Goal: Task Accomplishment & Management: Complete application form

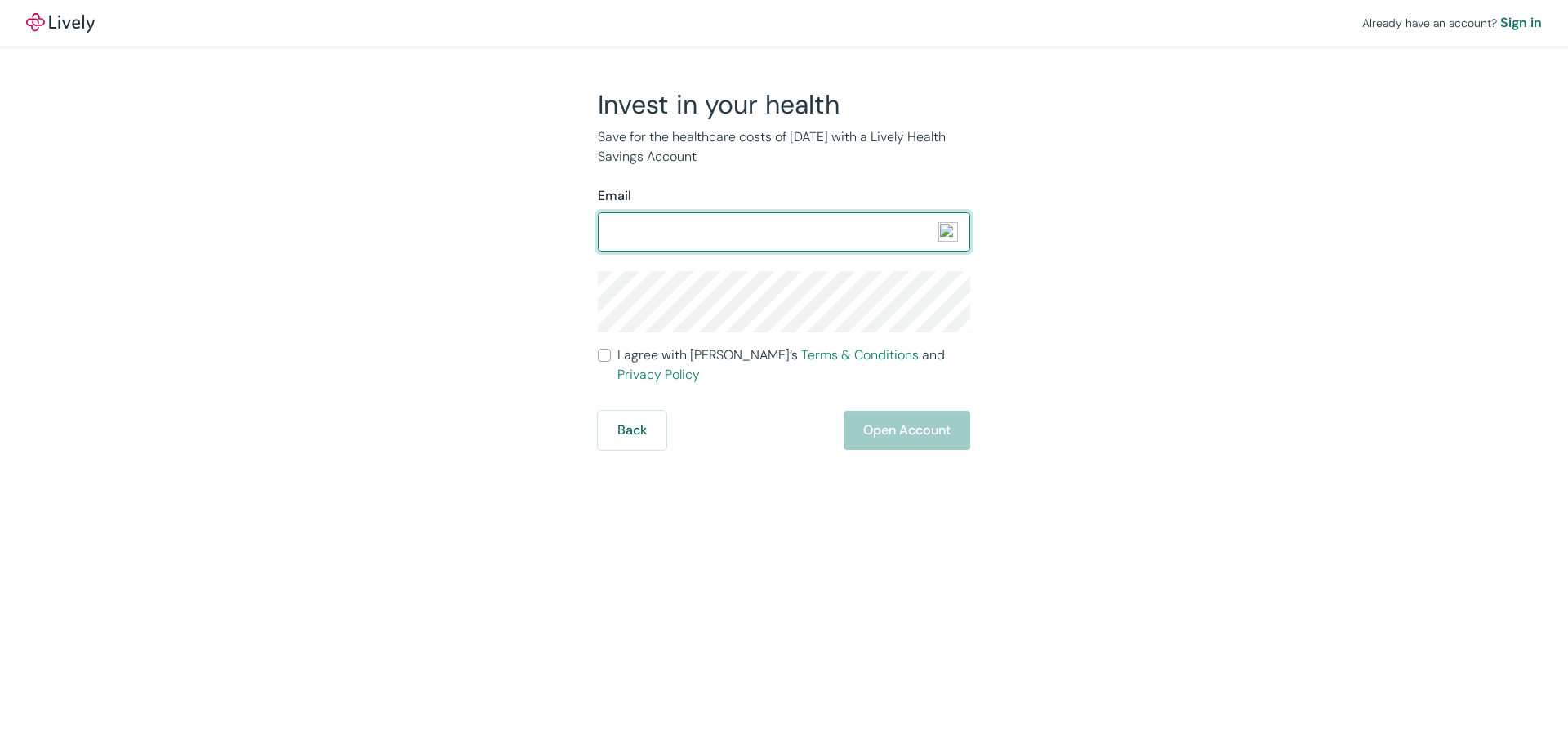
click at [695, 242] on input "Email" at bounding box center [784, 232] width 372 height 33
type input "cmjoneson@gmail.com"
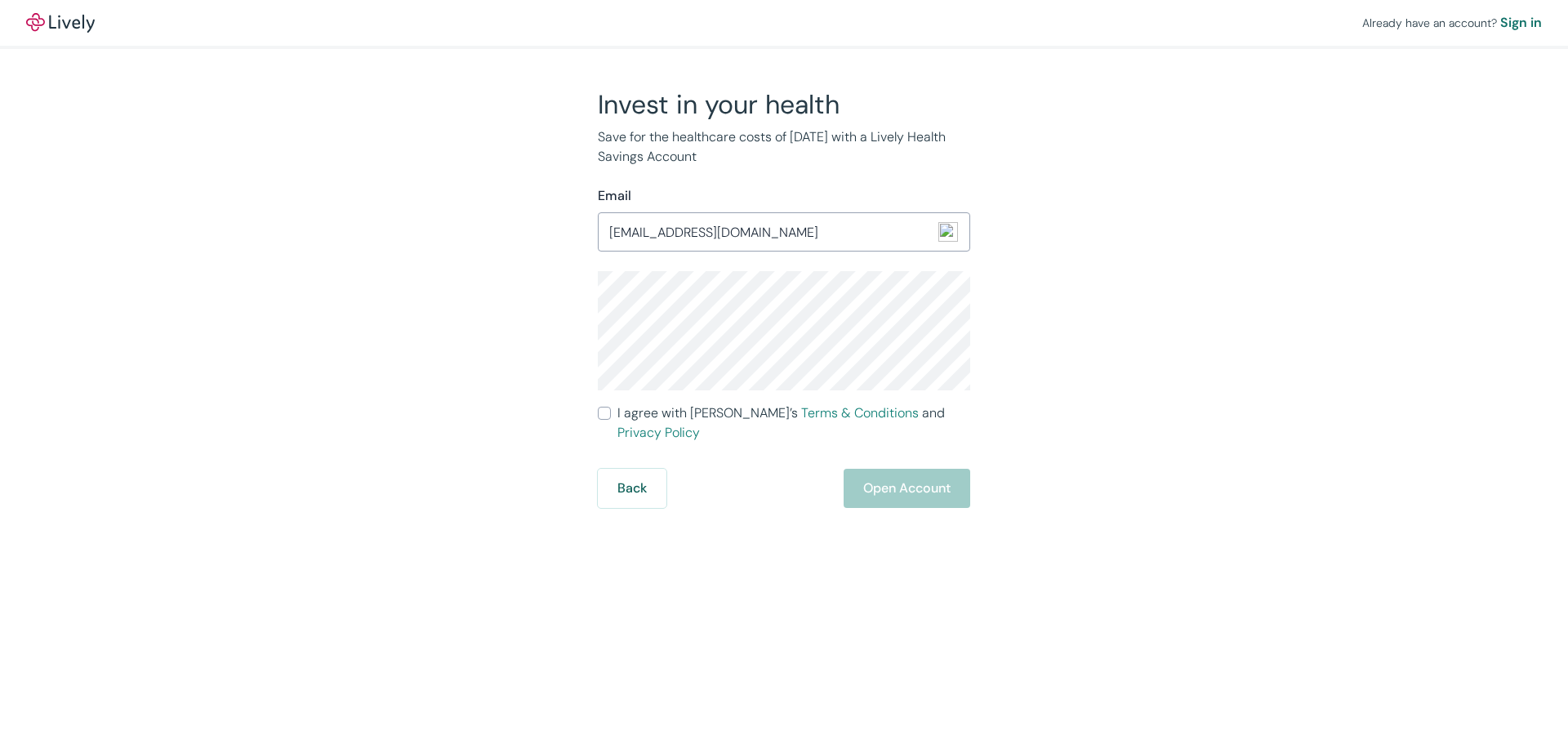
click at [601, 416] on input "I agree with Lively’s Terms & Conditions and Privacy Policy" at bounding box center [604, 414] width 13 height 13
checkbox input "true"
click at [912, 474] on button "Open Account" at bounding box center [906, 488] width 127 height 39
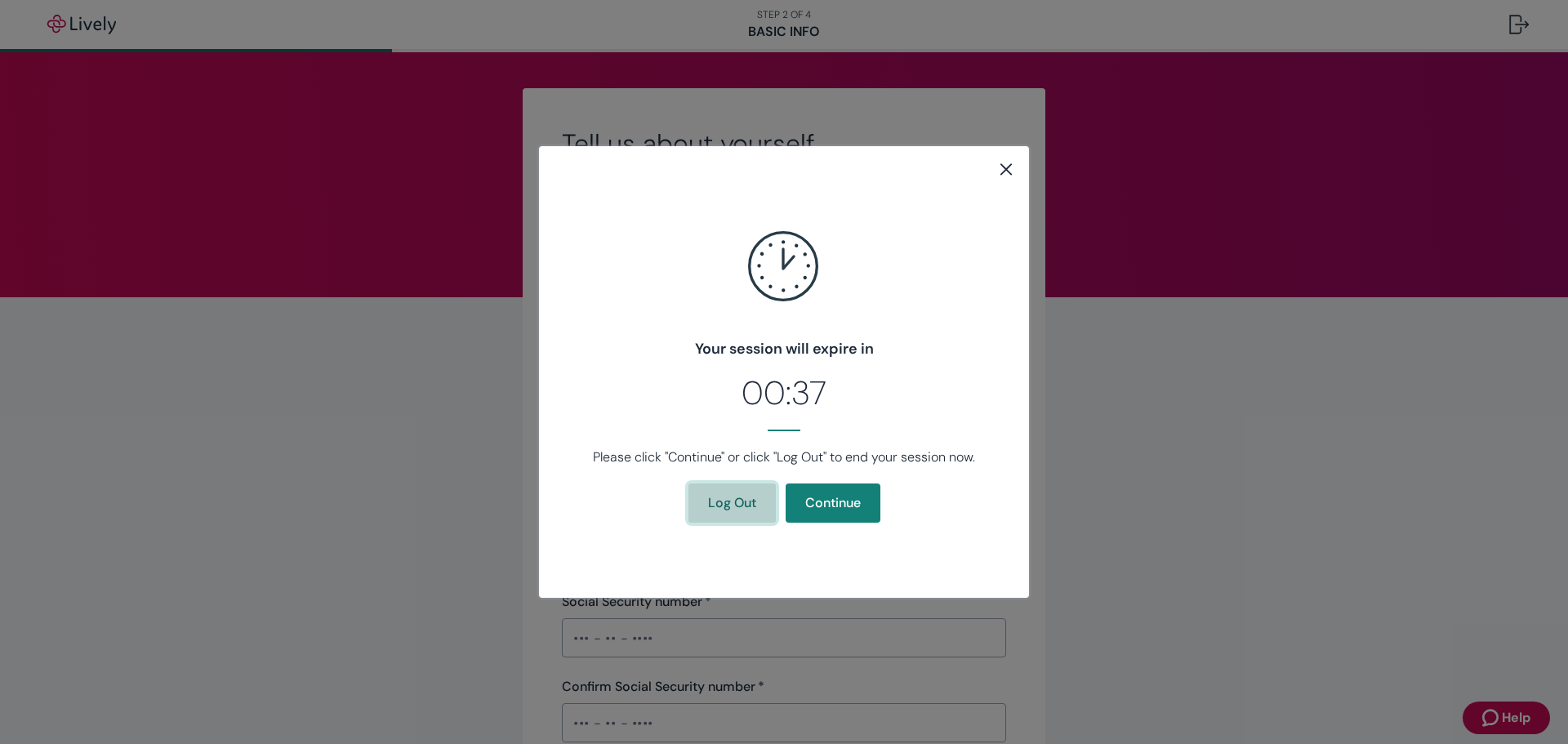
click at [749, 500] on button "Log Out" at bounding box center [732, 503] width 88 height 39
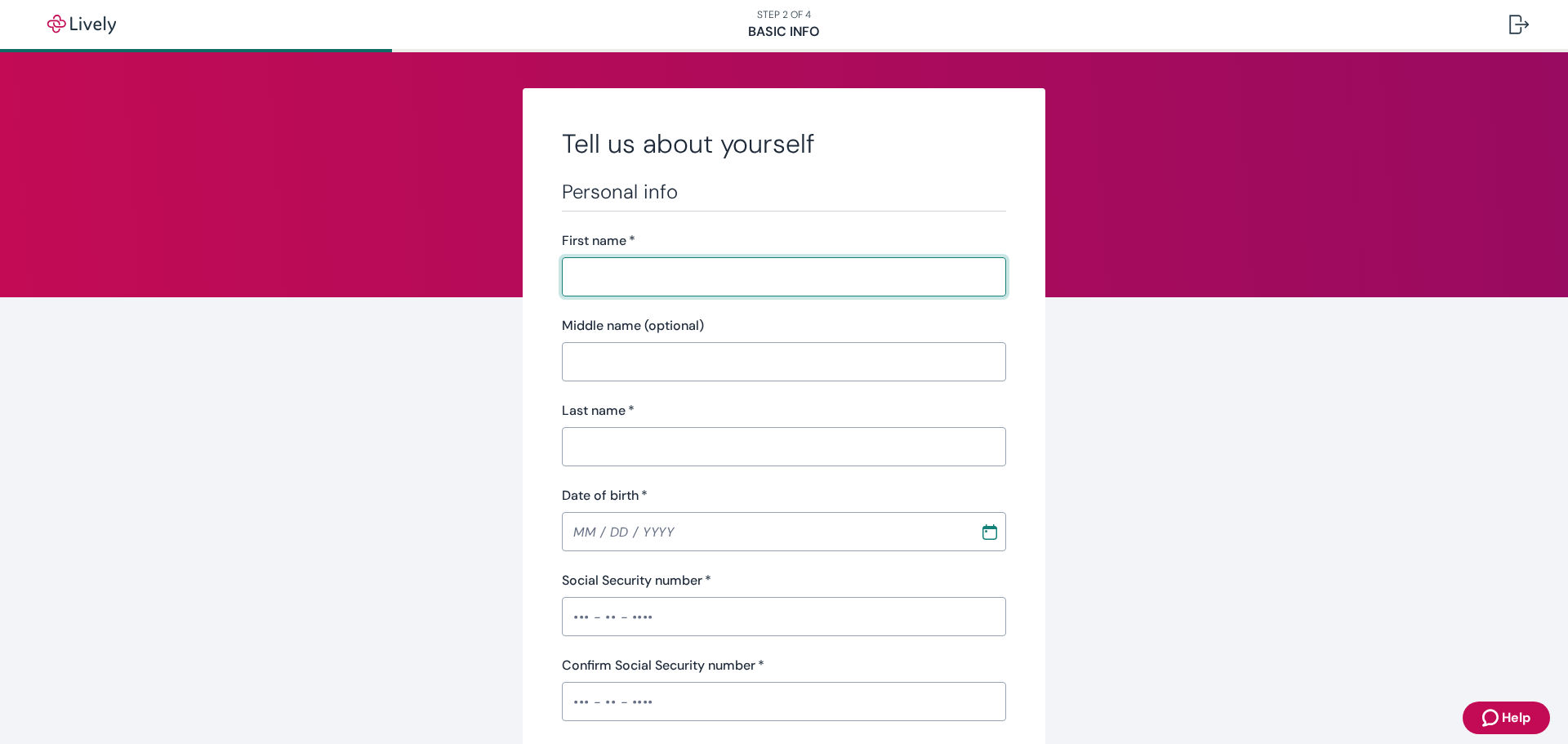
click at [678, 282] on input "First name   *" at bounding box center [784, 277] width 444 height 33
type input "Caril"
click at [578, 445] on input "Last name   *" at bounding box center [784, 447] width 444 height 33
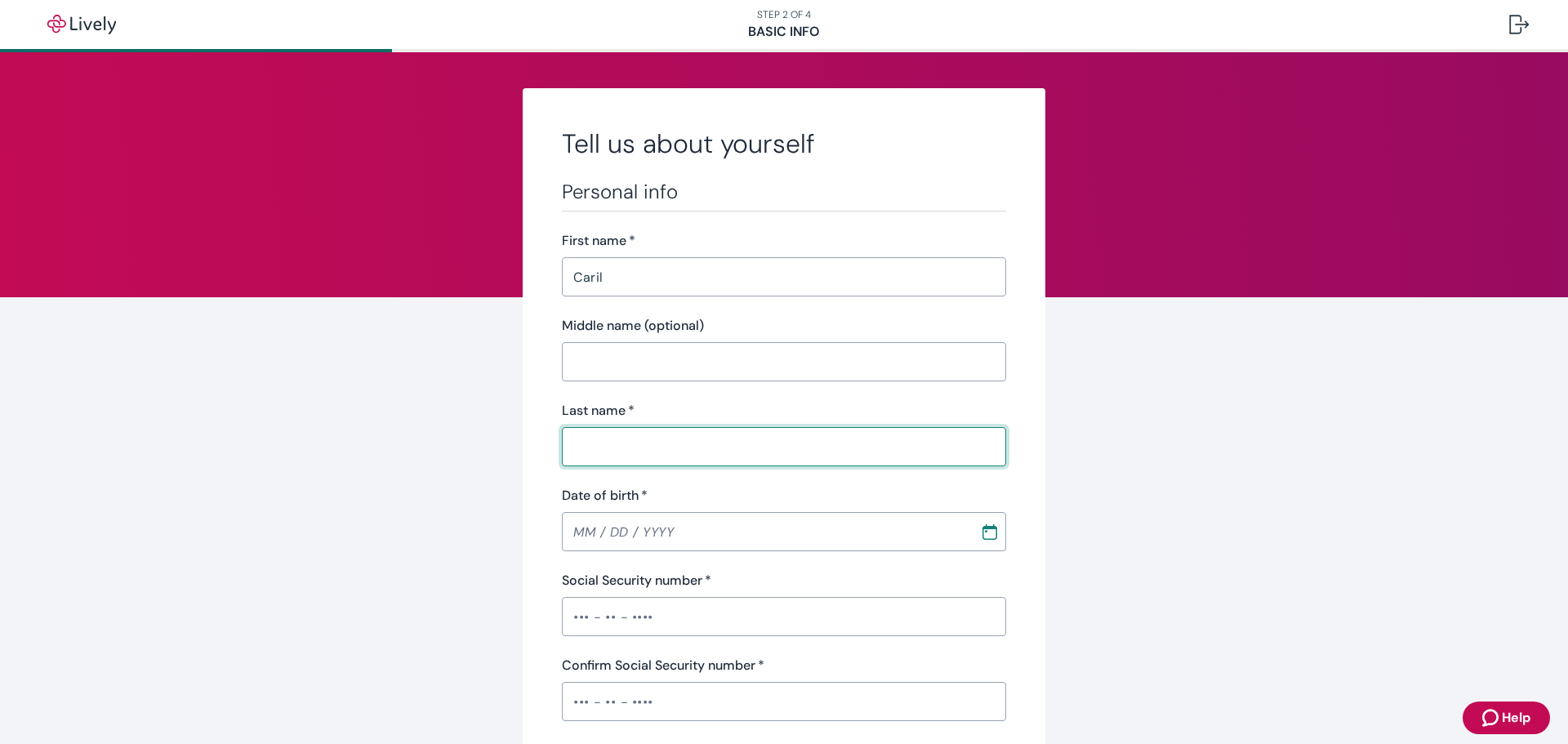
type input "Joneson"
type input "[PHONE_NUMBER]"
type input "[STREET_ADDRESS][PERSON_NAME]"
type input "PO Box 847"
type input "Piere"
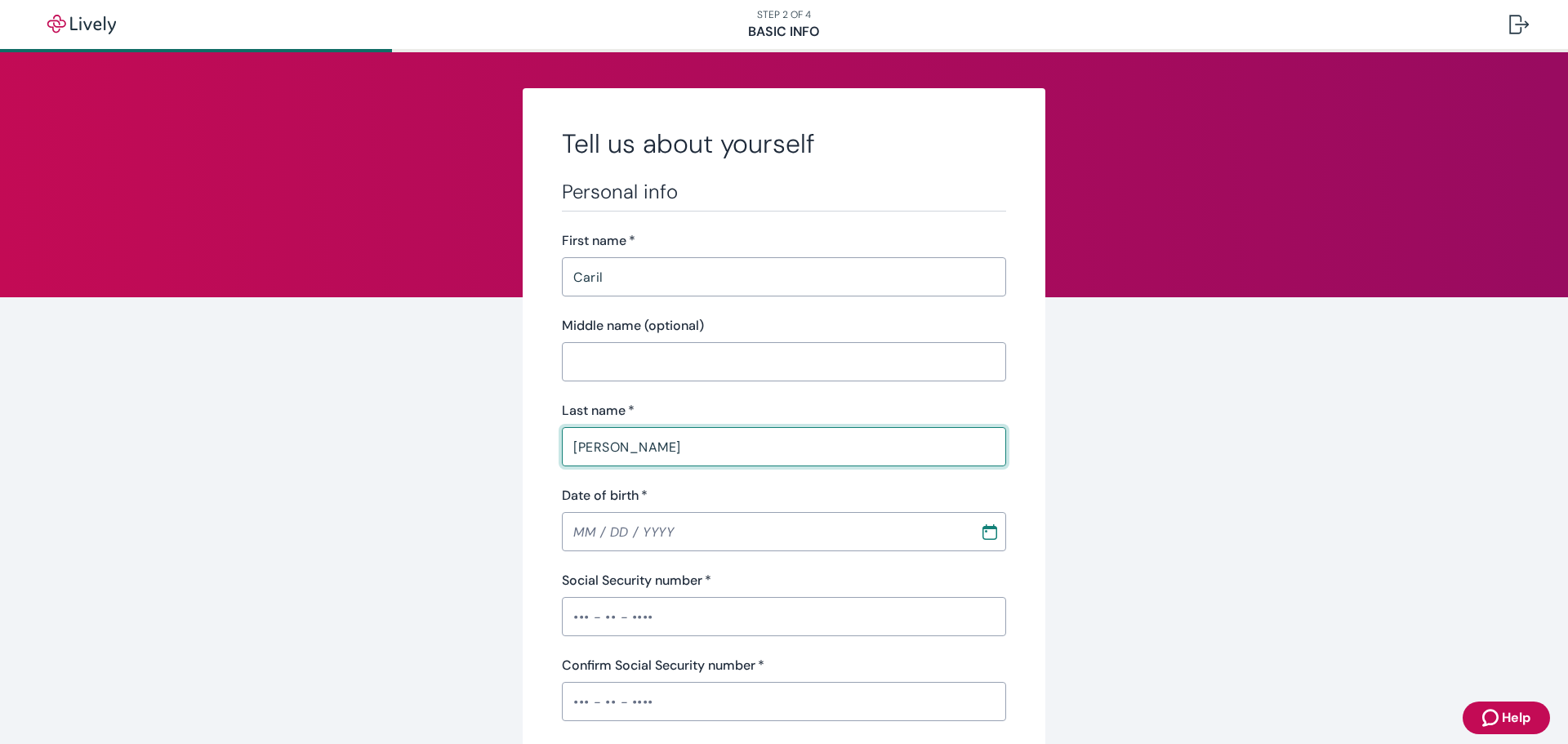
type input "SD"
type input "57501"
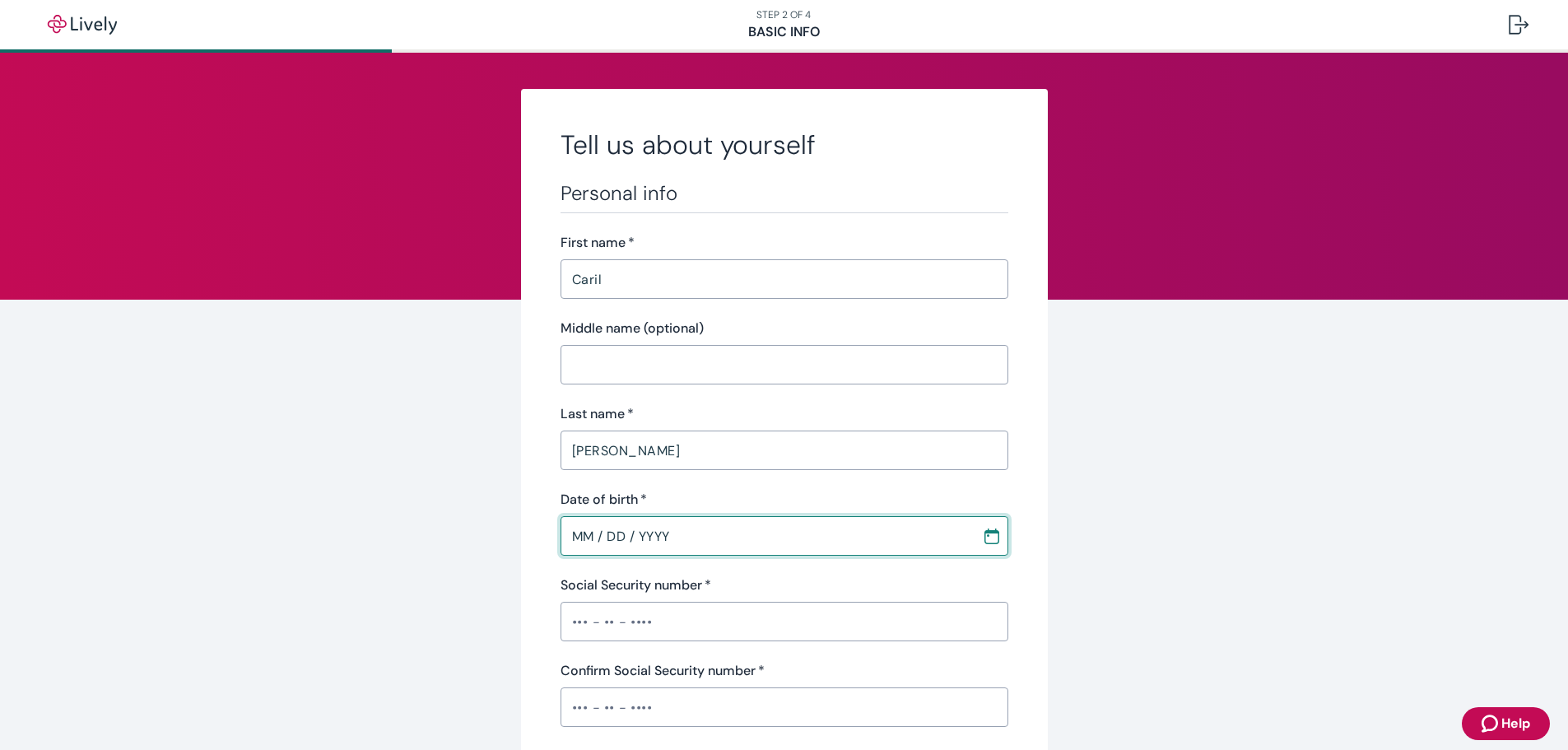
click at [589, 534] on input "MM / DD / YYYY" at bounding box center [765, 537] width 410 height 33
type input "[DATE]"
click at [562, 622] on input "Social Security number   *" at bounding box center [784, 622] width 448 height 33
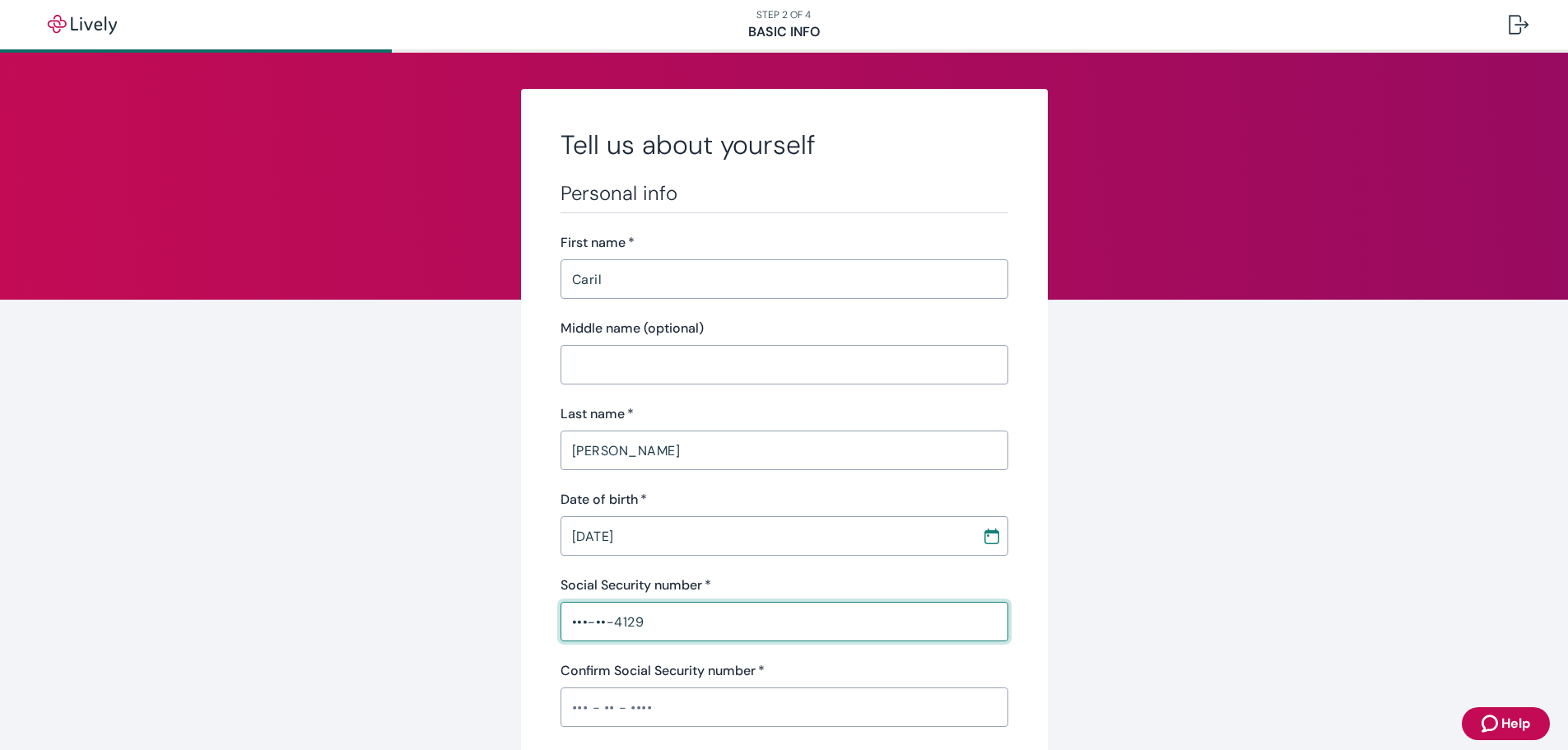
type input "•••-••-4129"
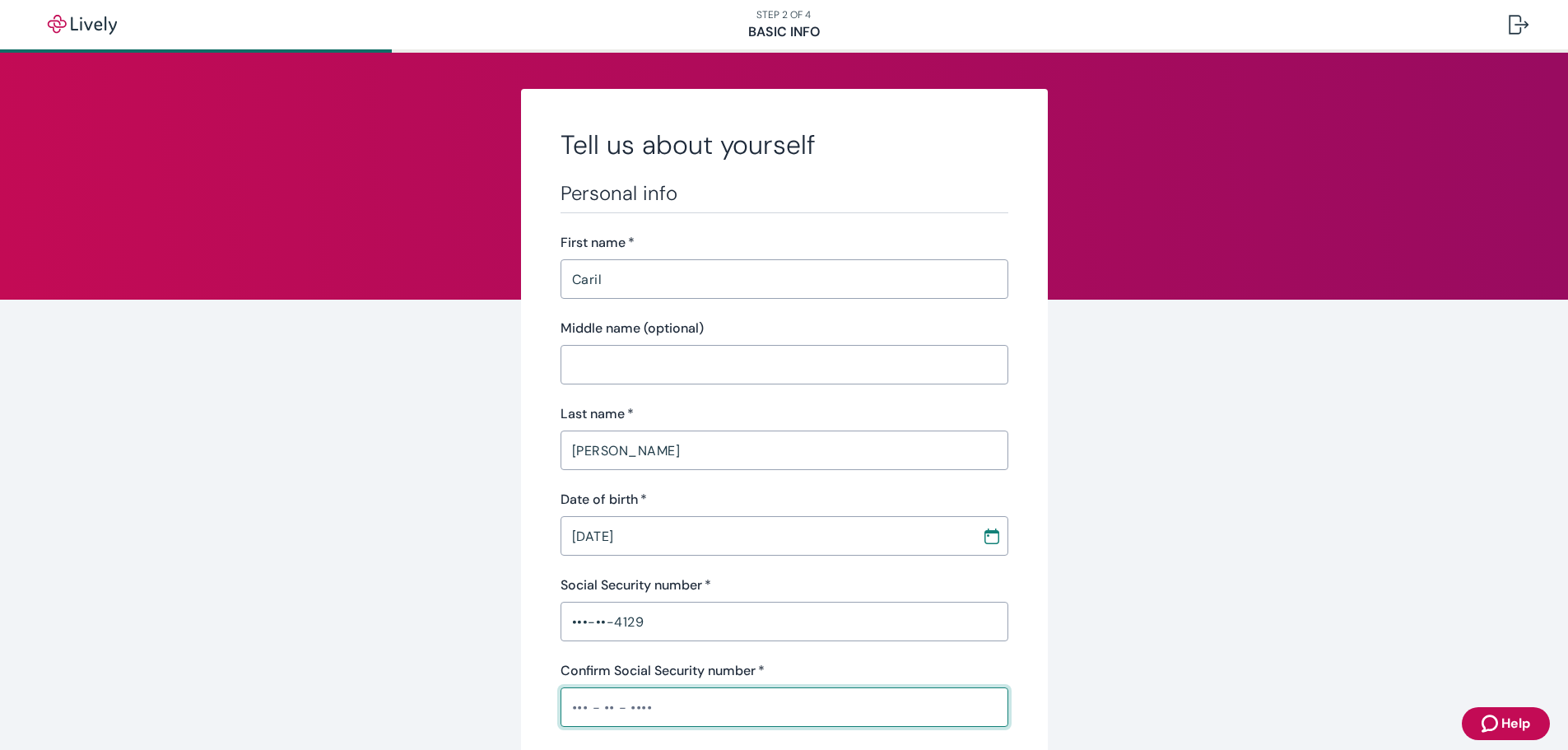
click at [565, 708] on input "Confirm Social Security number   *" at bounding box center [784, 708] width 448 height 33
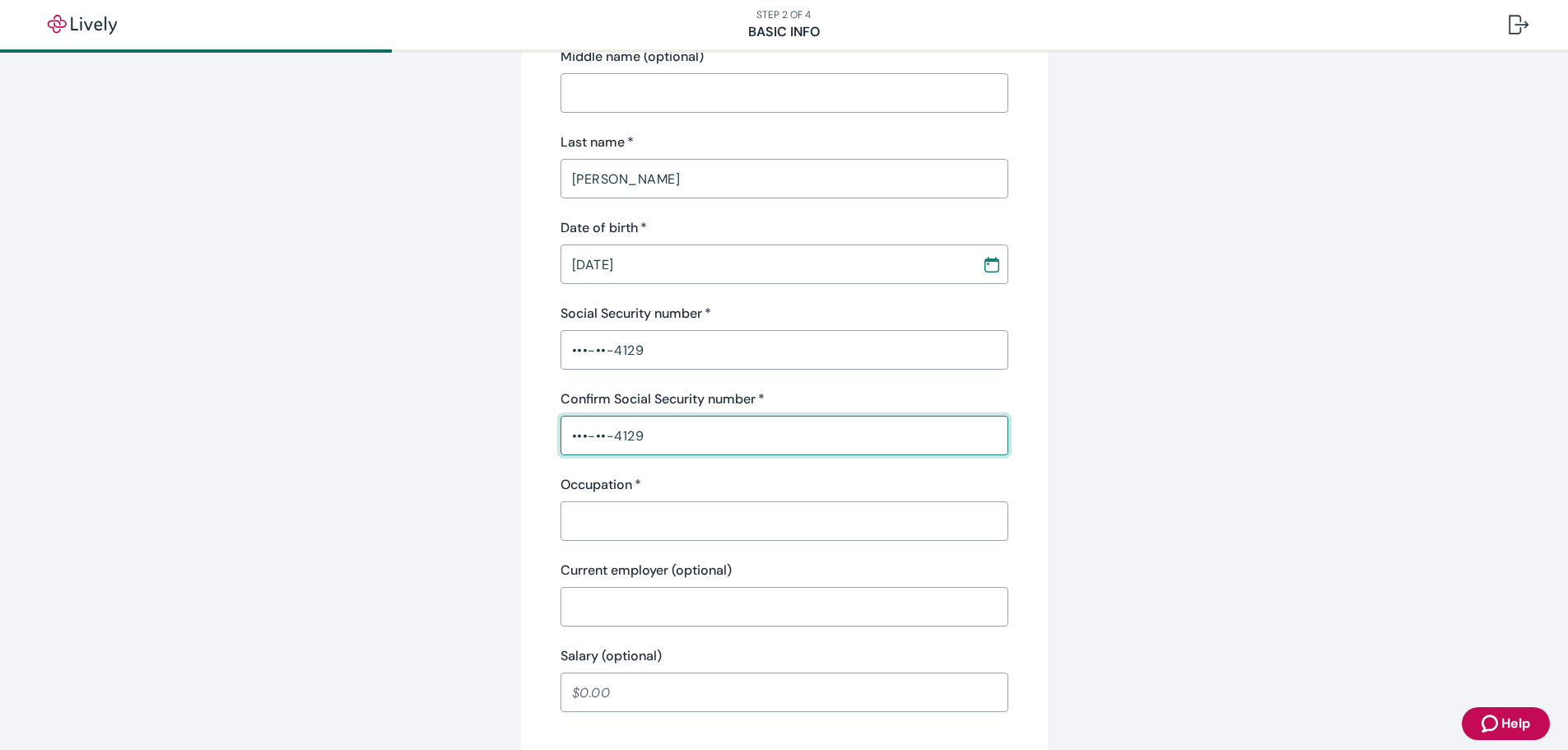
scroll to position [329, 0]
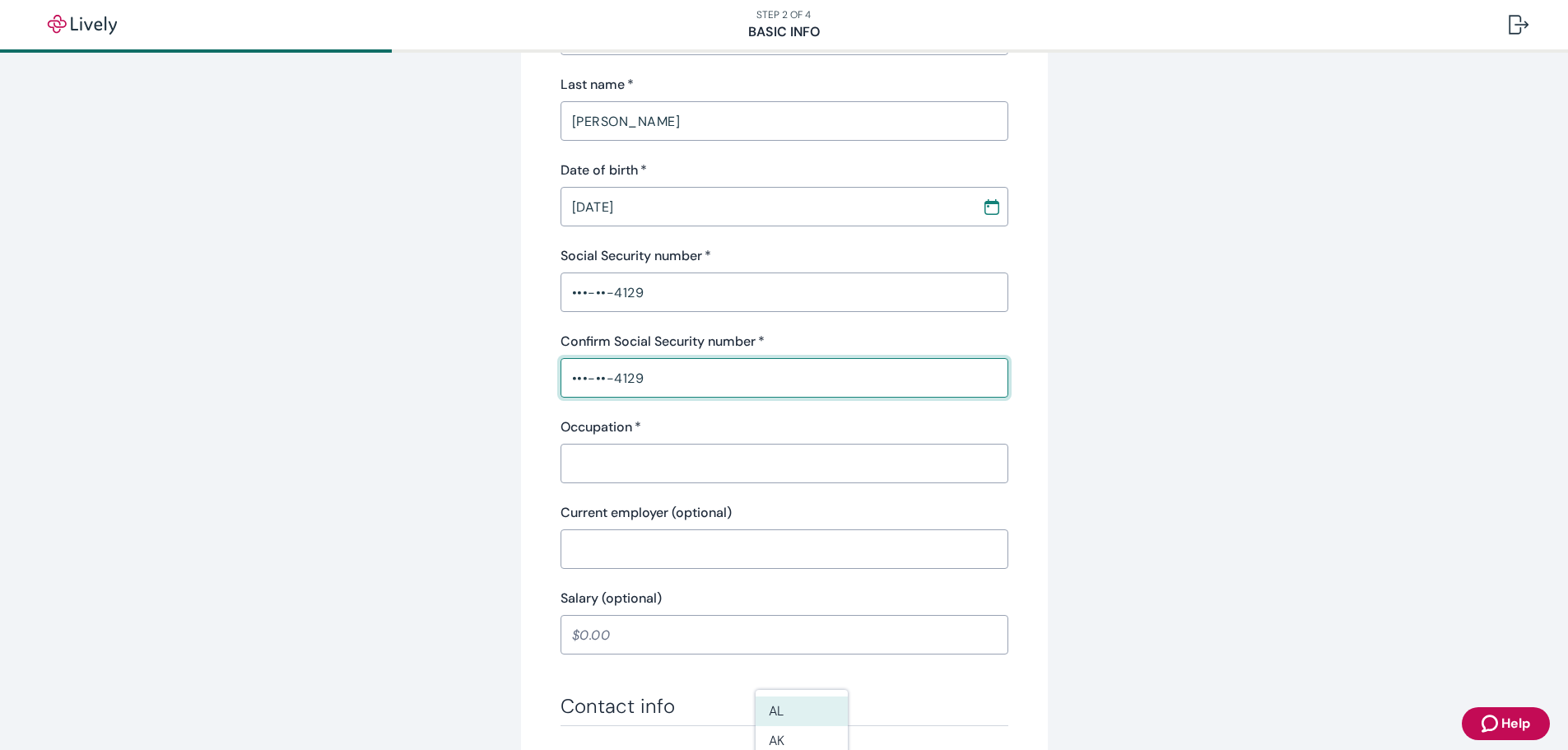
type input "•••-••-4129"
click at [637, 470] on input "Occupation   *" at bounding box center [784, 464] width 448 height 33
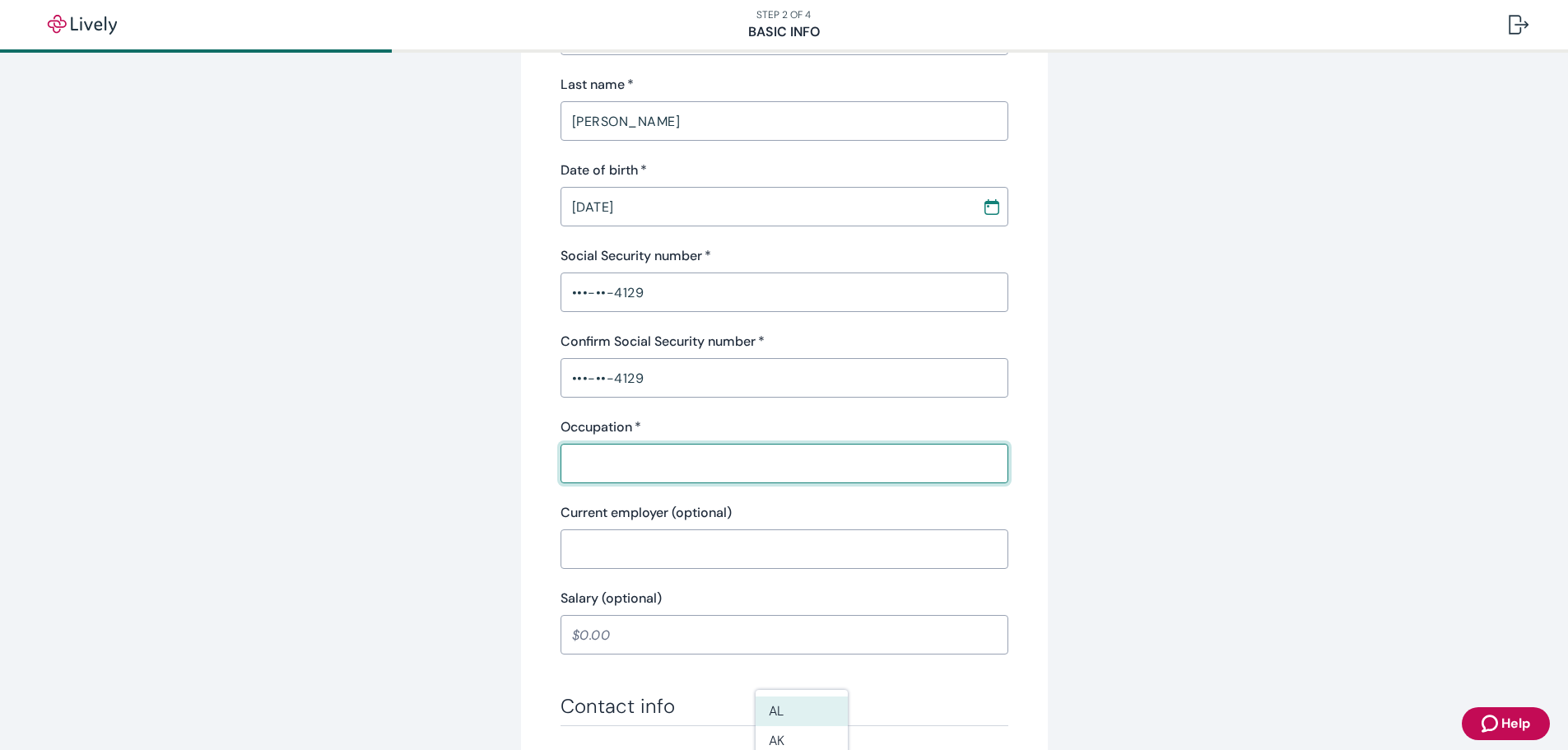
type input "Loan Service Representative"
click at [639, 556] on input "Current employer (optional)" at bounding box center [784, 549] width 448 height 33
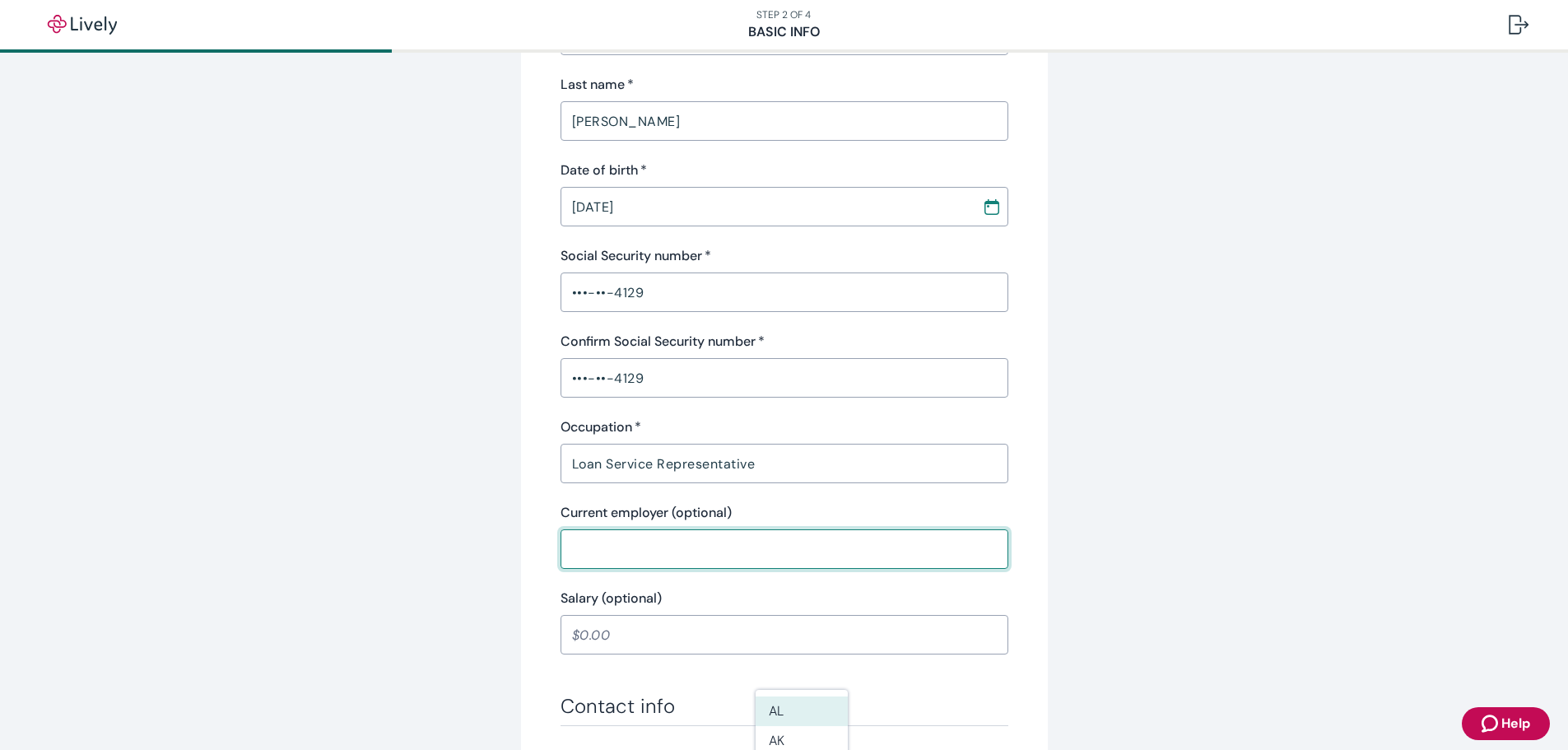
type input "Heritage Bank"
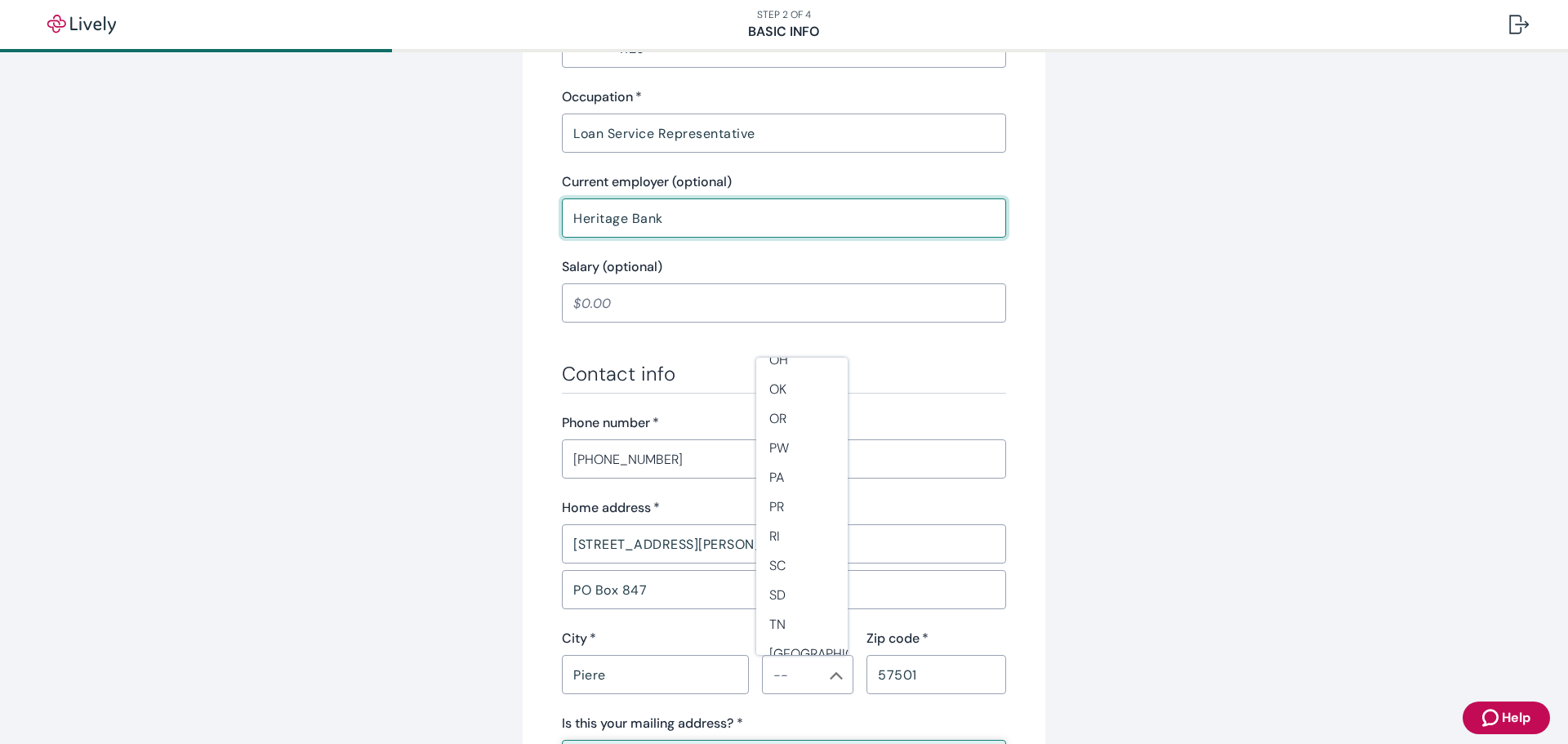
scroll to position [1221, 0]
click at [776, 570] on li "SD" at bounding box center [802, 570] width 91 height 29
type input "SD"
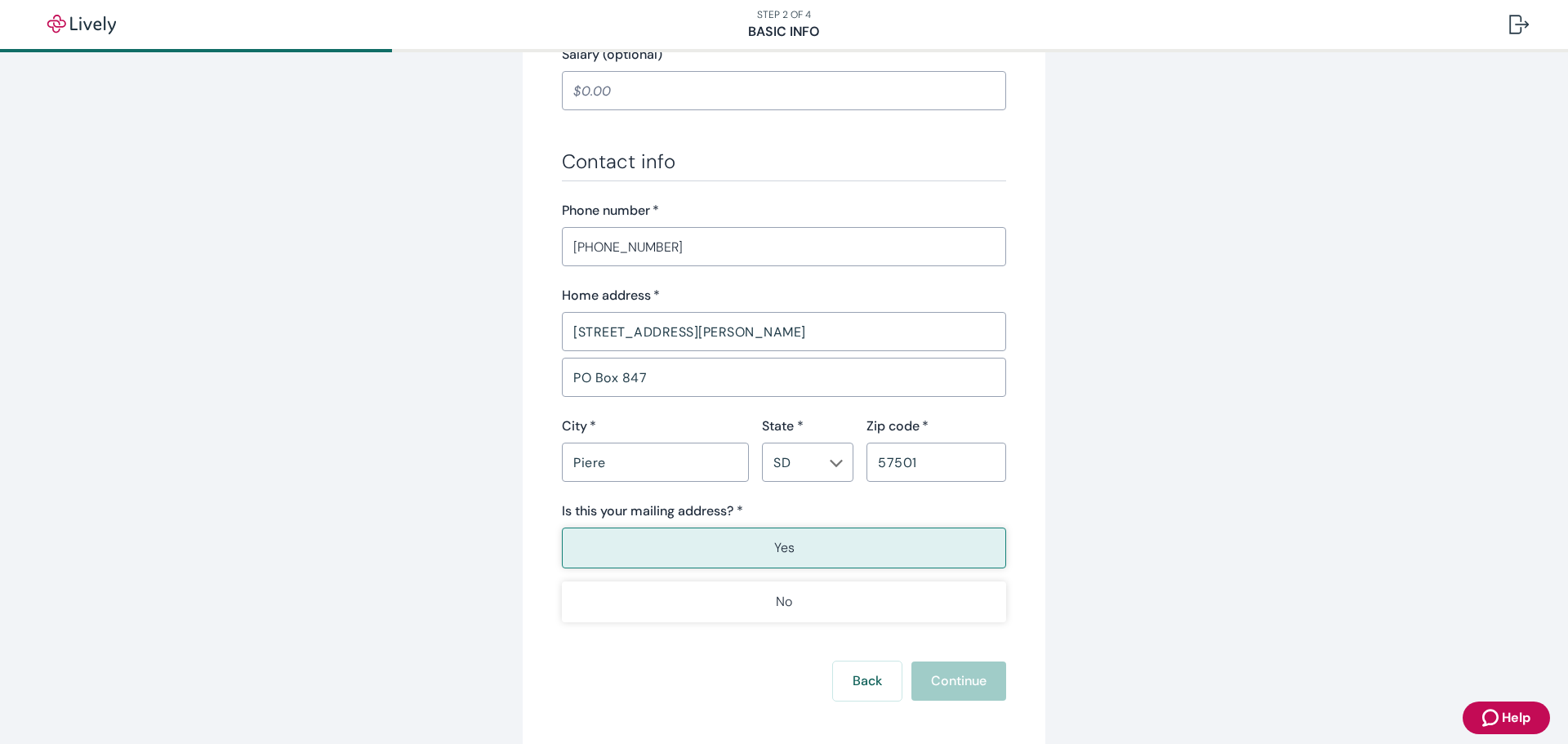
scroll to position [898, 0]
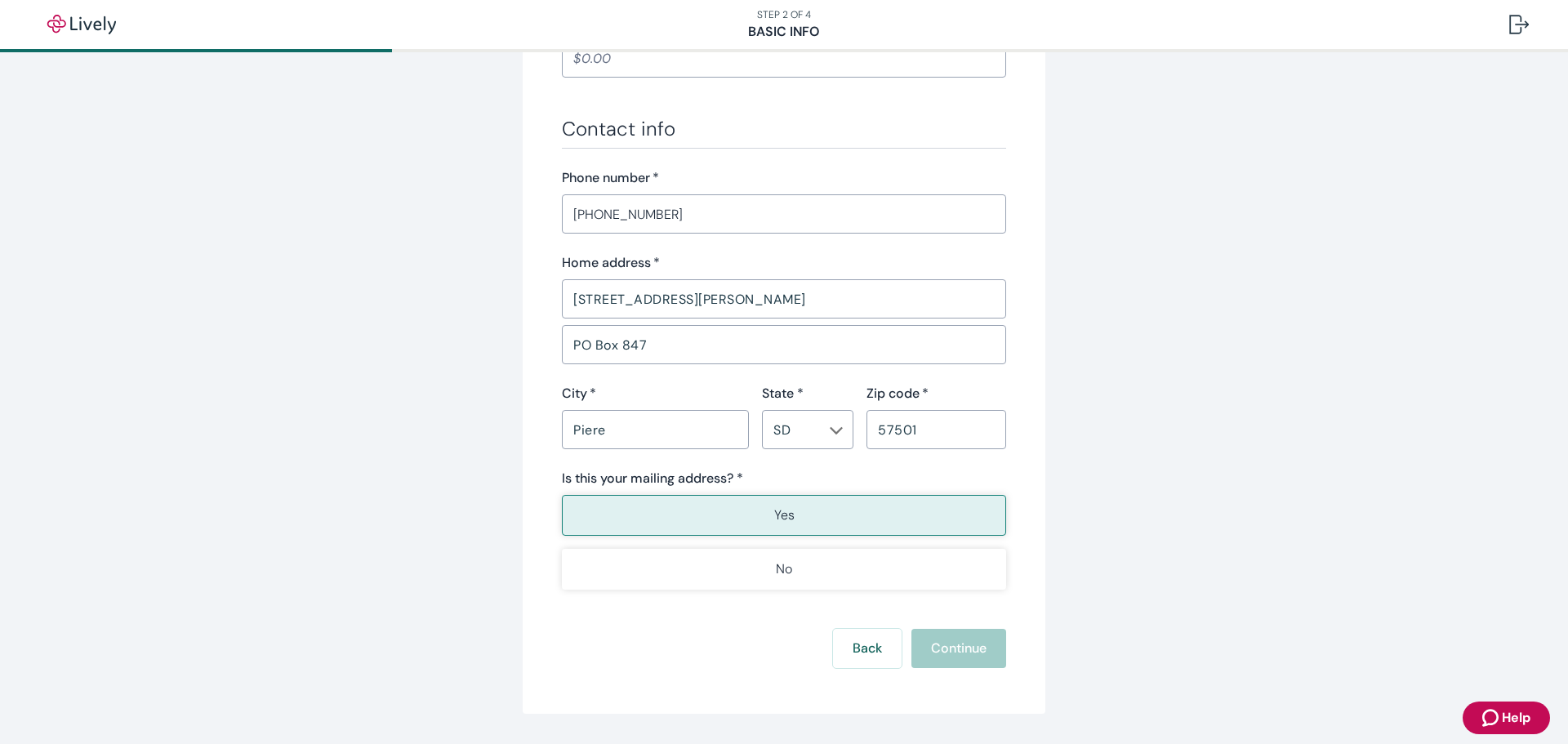
click at [780, 518] on p "Yes" at bounding box center [784, 515] width 20 height 19
click at [780, 521] on p "Yes" at bounding box center [784, 515] width 20 height 19
click at [780, 522] on p "Yes" at bounding box center [784, 515] width 20 height 19
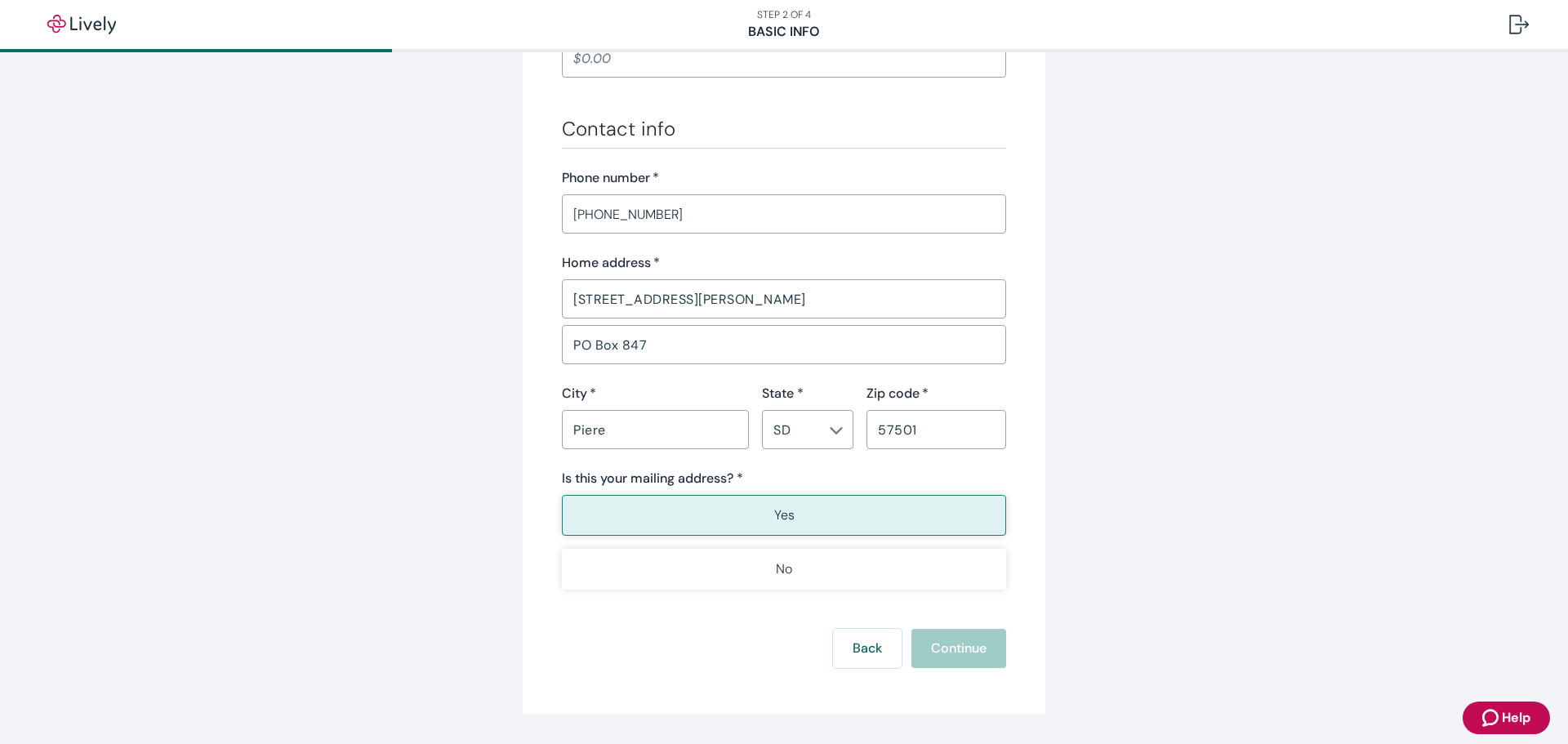
click at [780, 522] on p "Yes" at bounding box center [784, 515] width 20 height 19
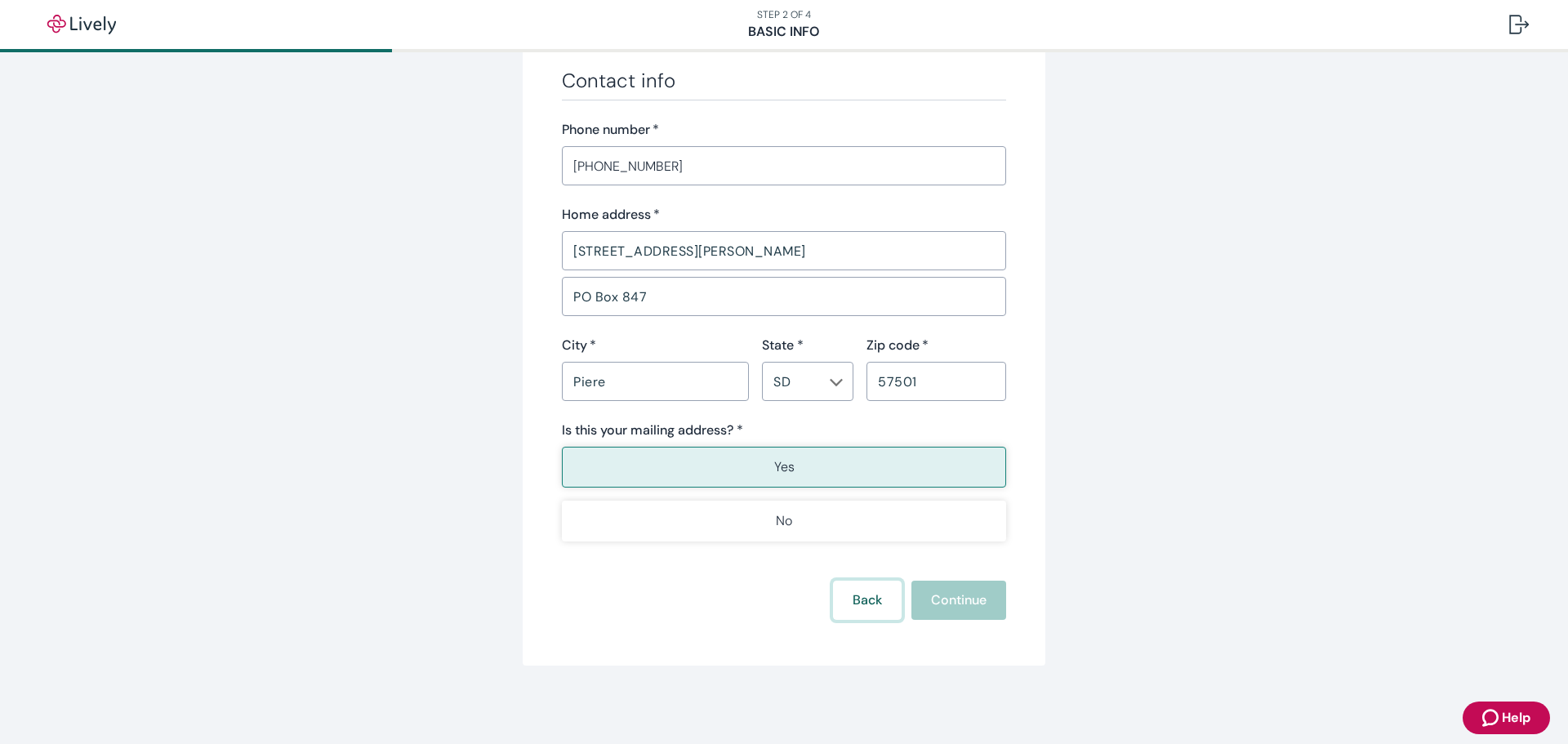
click at [869, 608] on button "Back" at bounding box center [867, 600] width 68 height 39
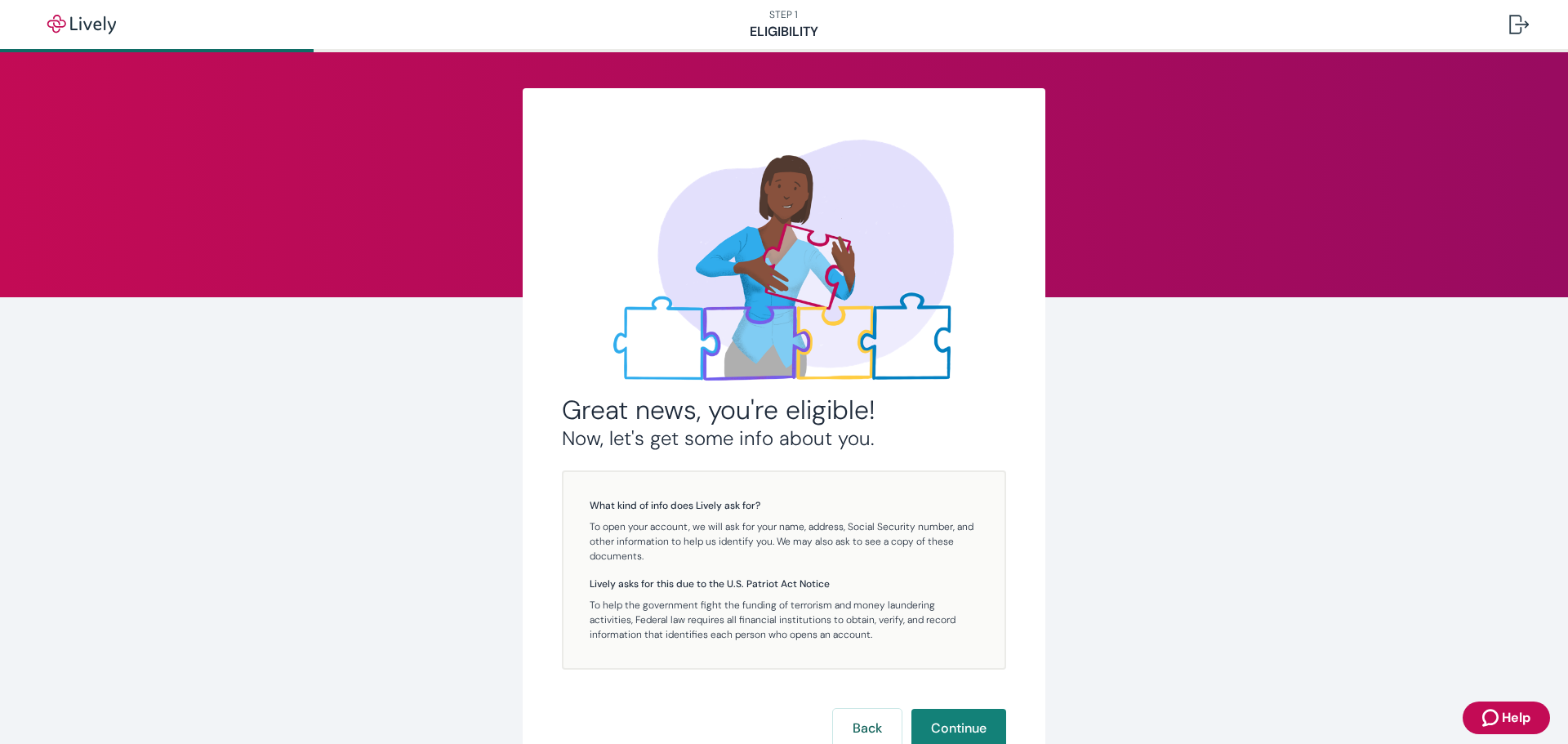
scroll to position [4, 0]
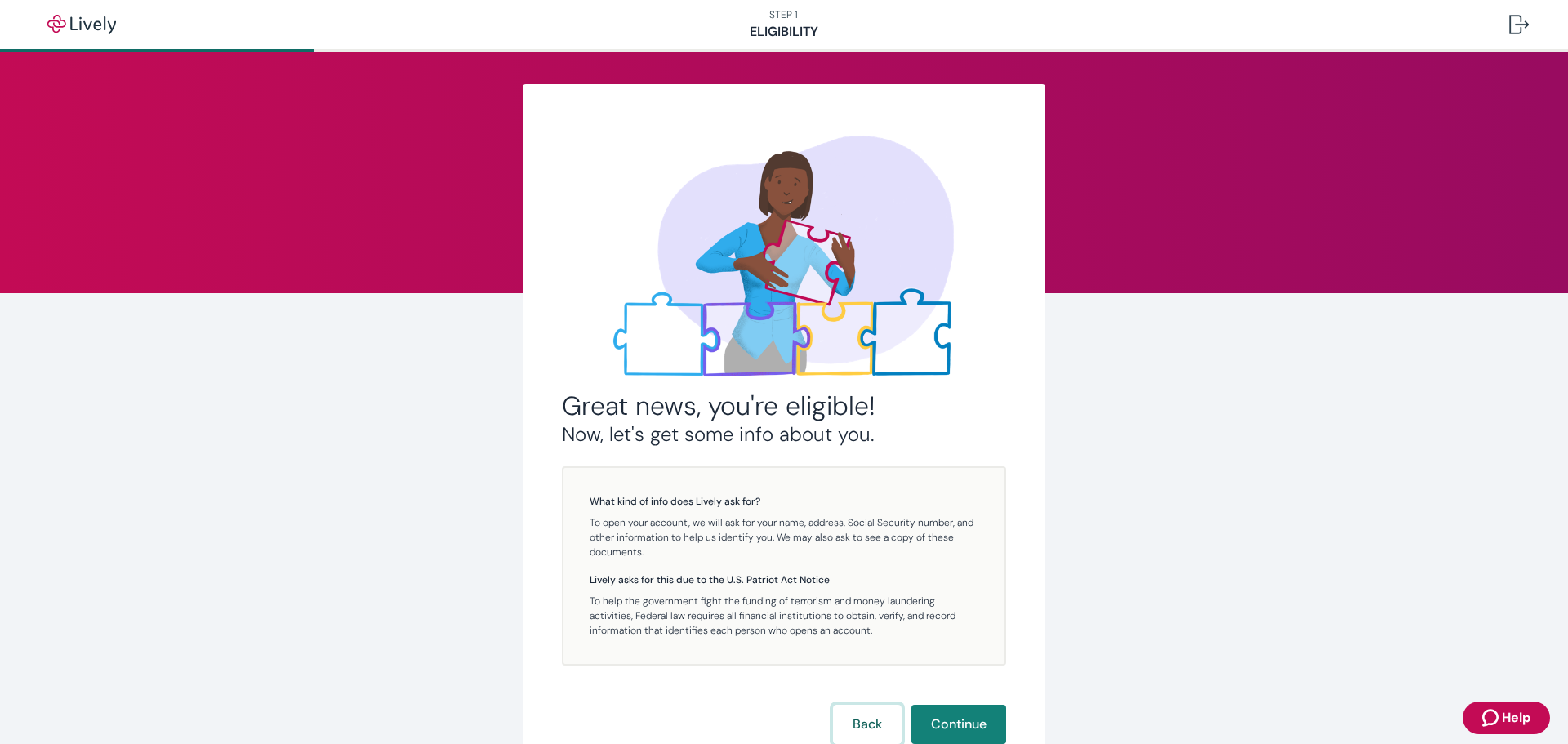
click at [860, 723] on button "Back" at bounding box center [867, 724] width 68 height 39
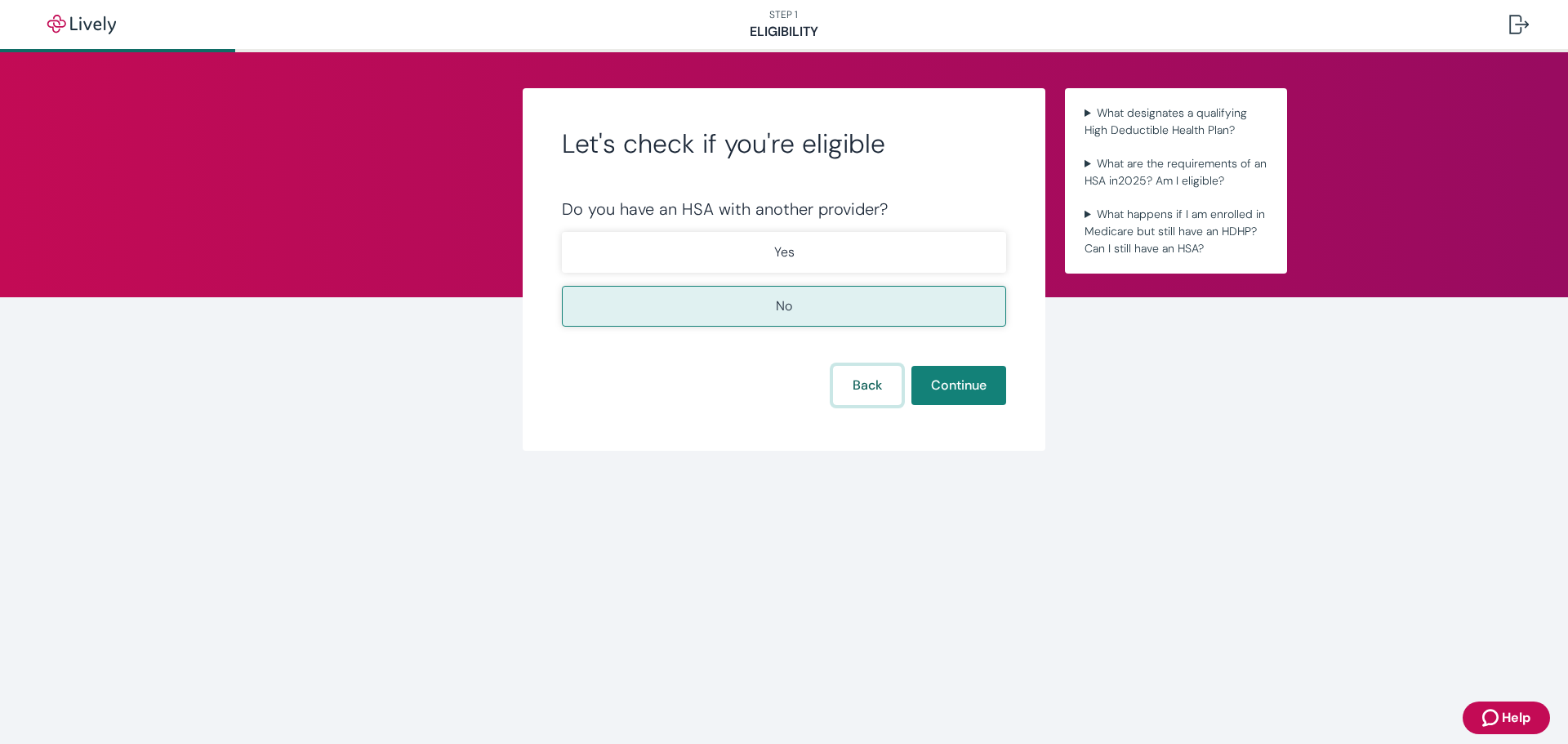
click at [865, 378] on button "Back" at bounding box center [867, 385] width 68 height 39
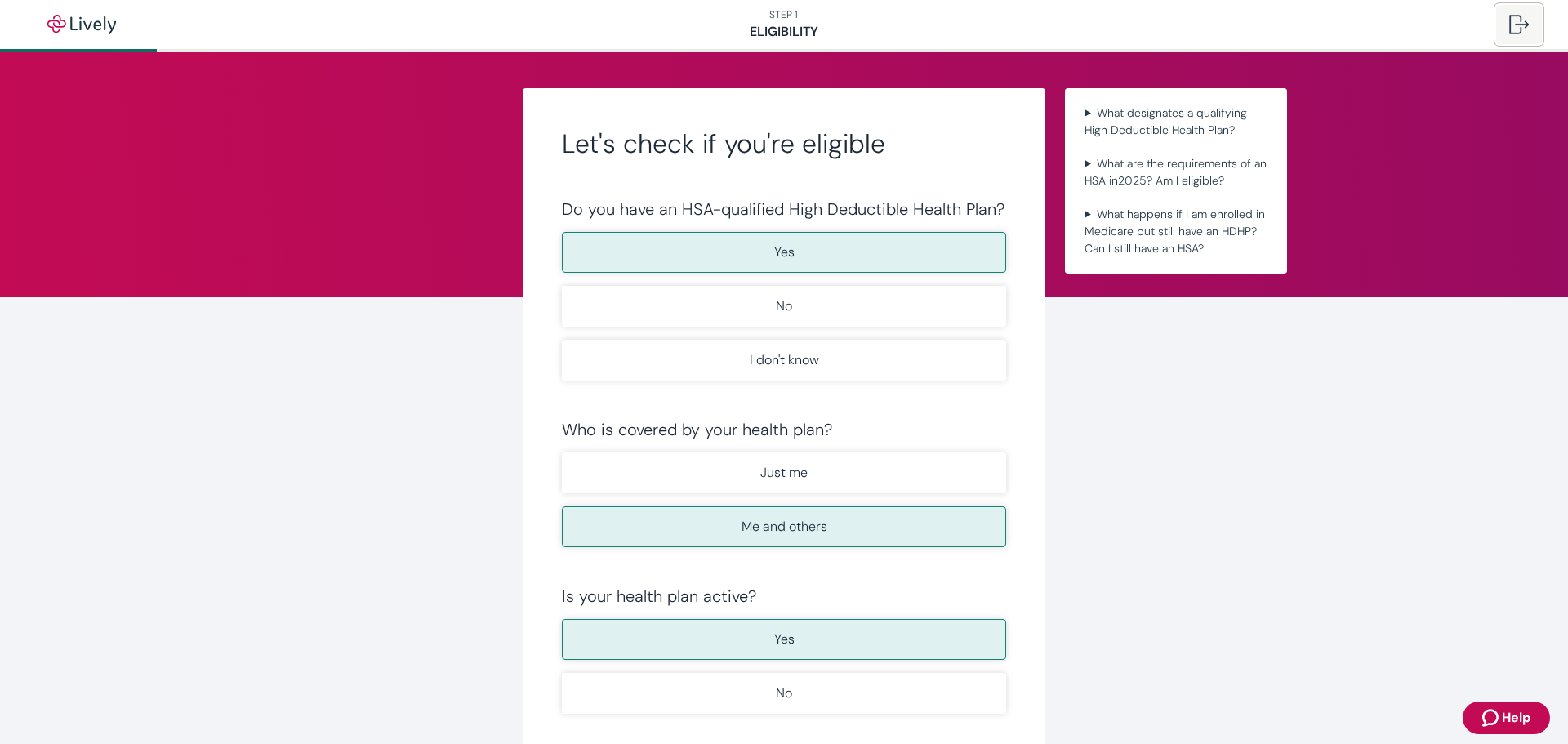
click at [1513, 22] on div at bounding box center [1519, 24] width 19 height 19
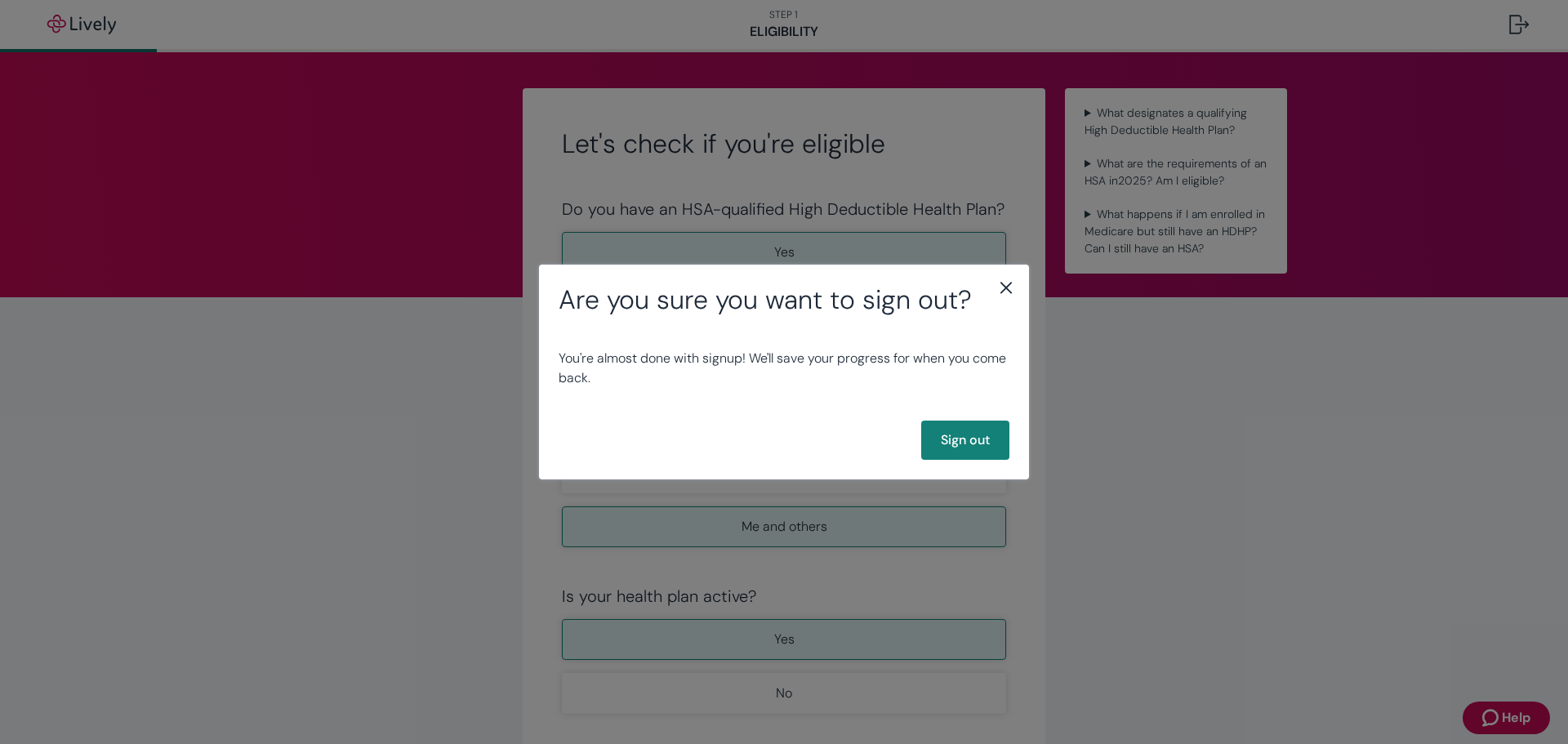
click at [1009, 290] on icon "close" at bounding box center [1006, 287] width 19 height 19
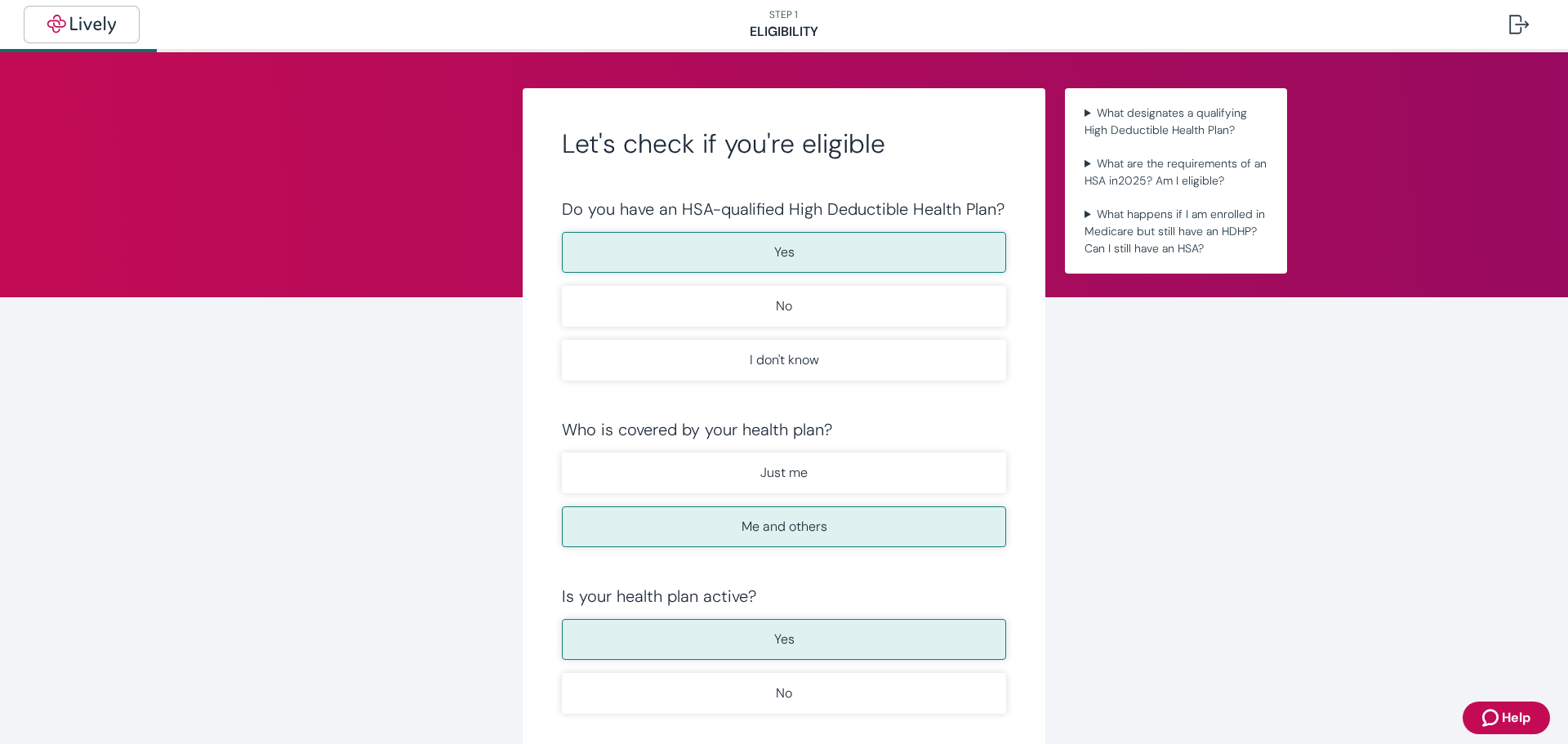
click at [69, 24] on img "button" at bounding box center [81, 24] width 91 height 19
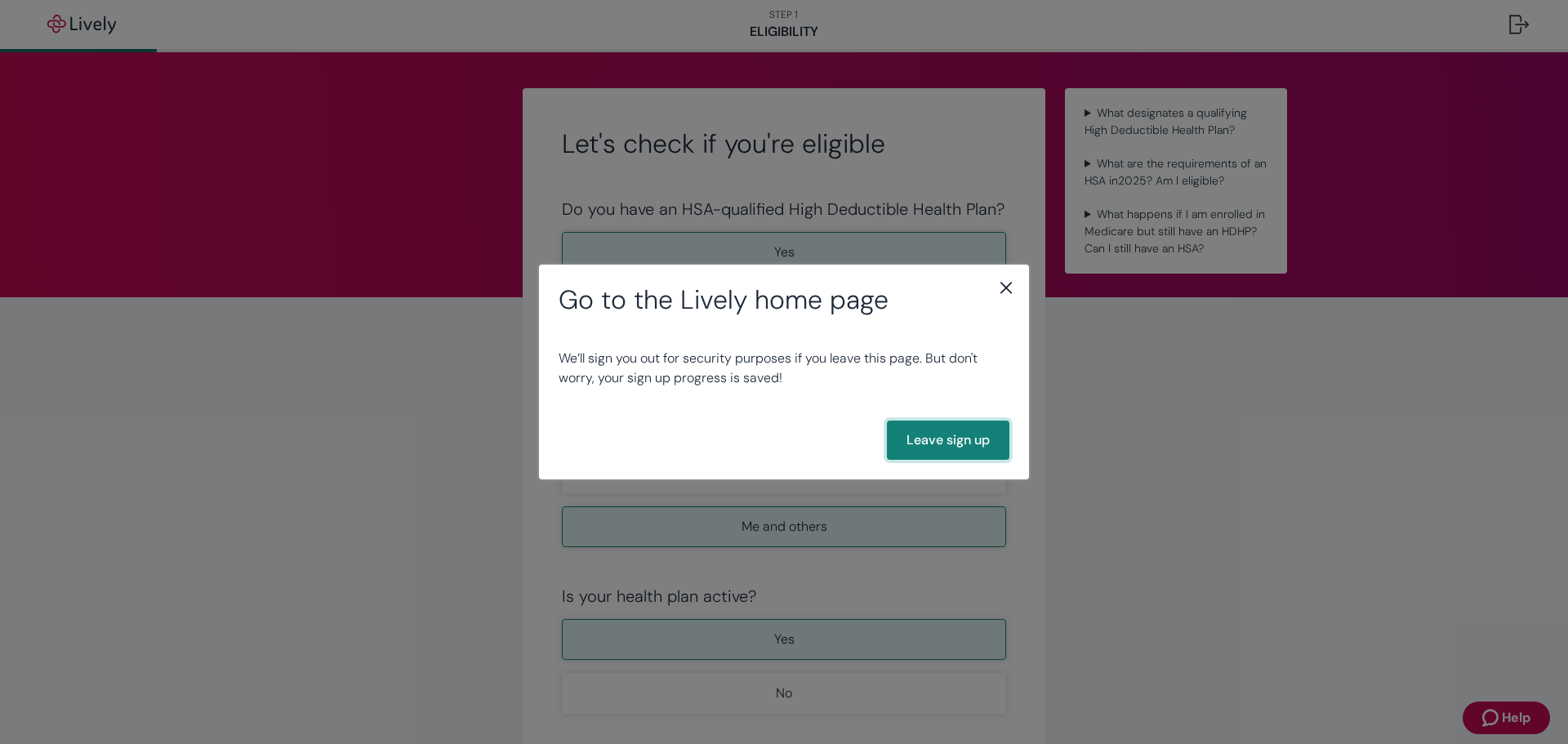
click at [919, 443] on button "Leave sign up" at bounding box center [948, 440] width 122 height 39
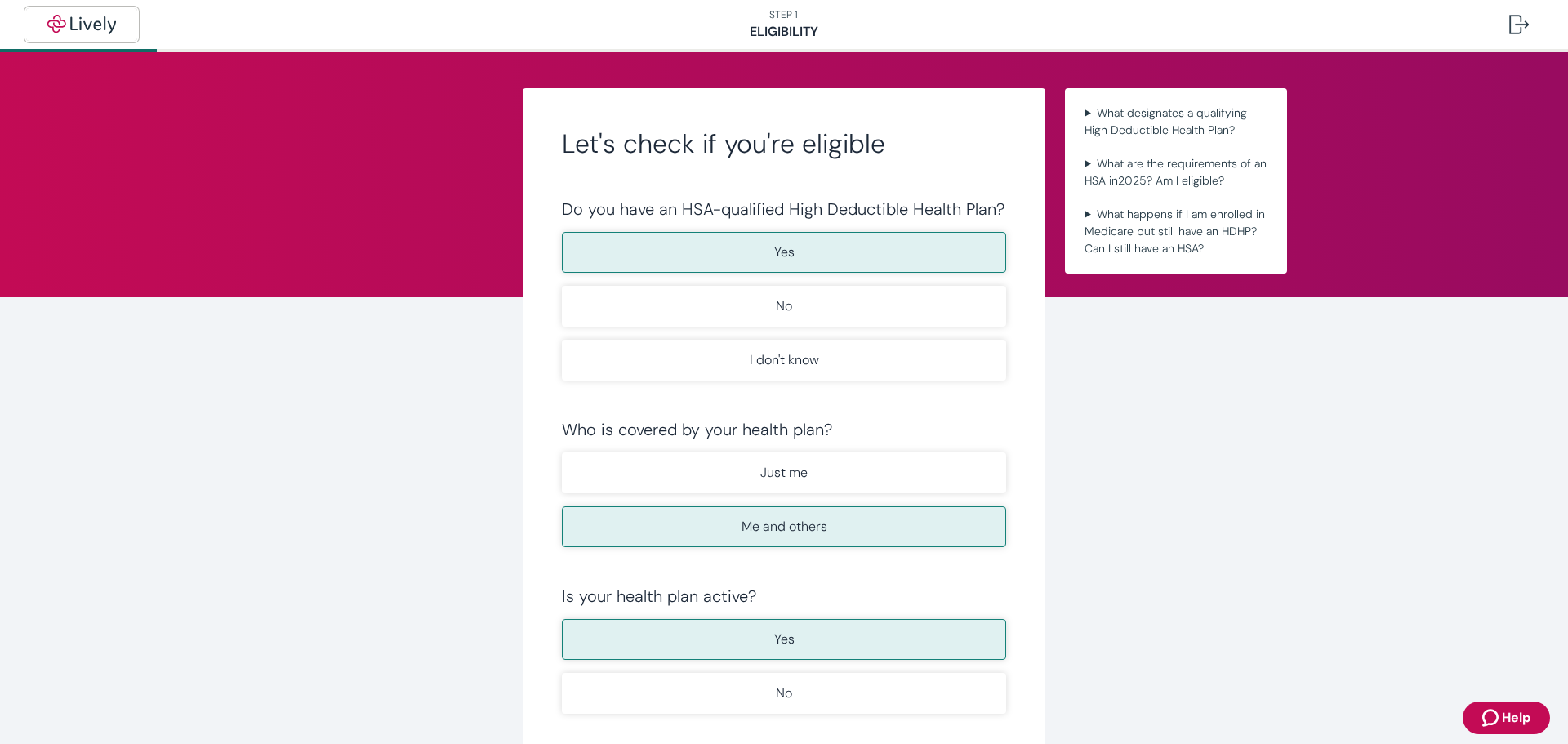
click at [89, 25] on img "button" at bounding box center [81, 24] width 91 height 19
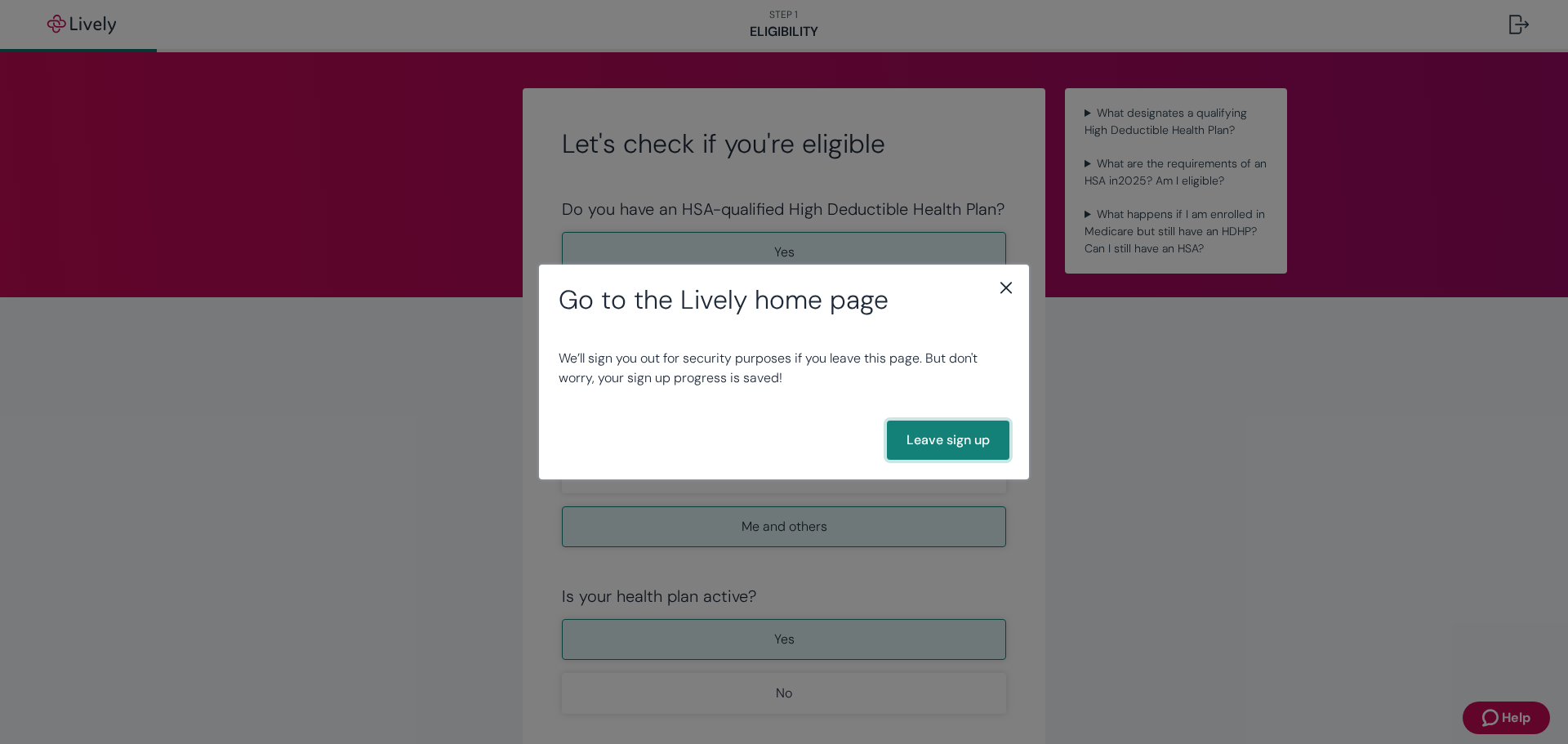
click at [977, 437] on button "Leave sign up" at bounding box center [948, 440] width 122 height 39
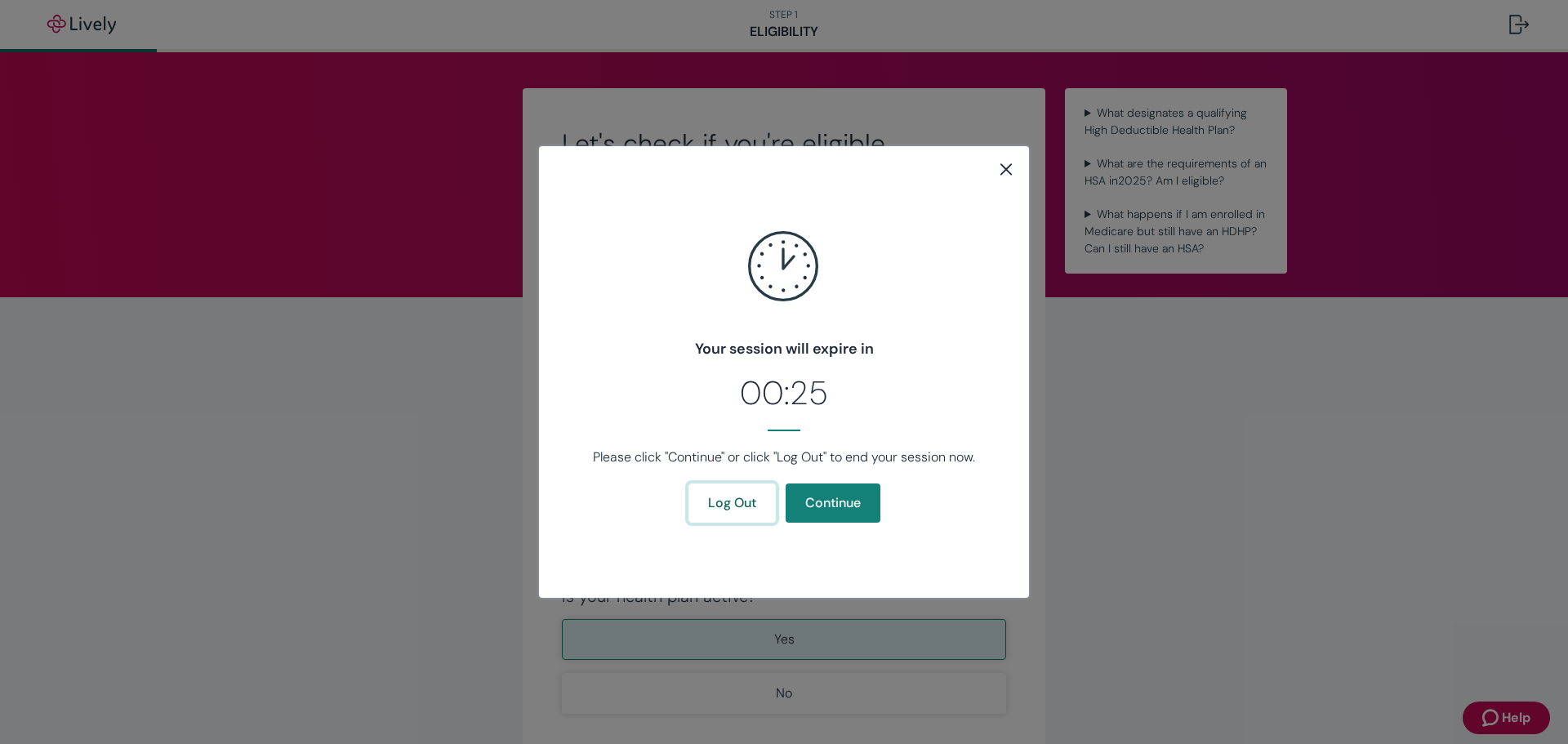
click at [735, 505] on button "Log Out" at bounding box center [732, 503] width 88 height 39
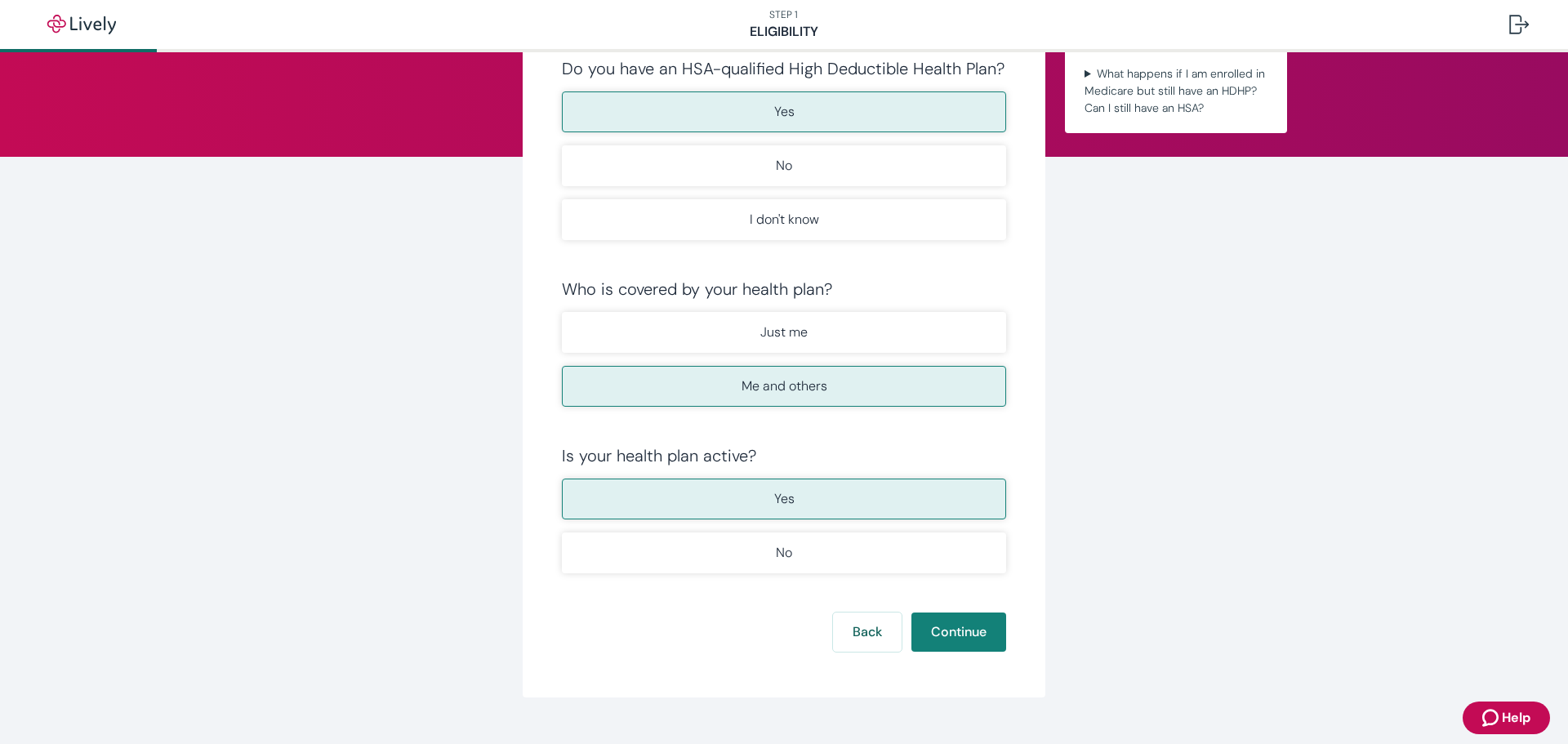
scroll to position [163, 0]
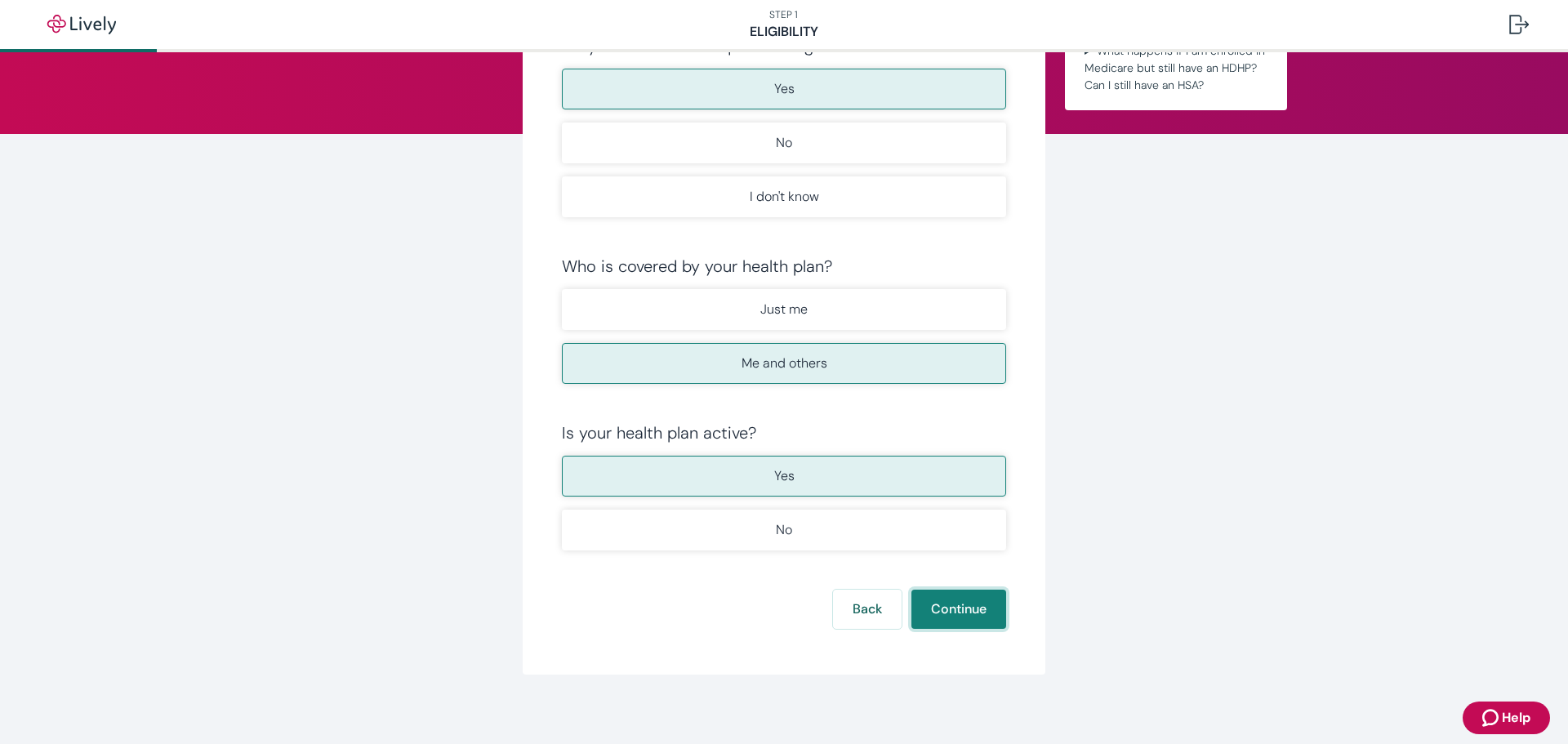
click at [970, 616] on button "Continue" at bounding box center [959, 609] width 95 height 39
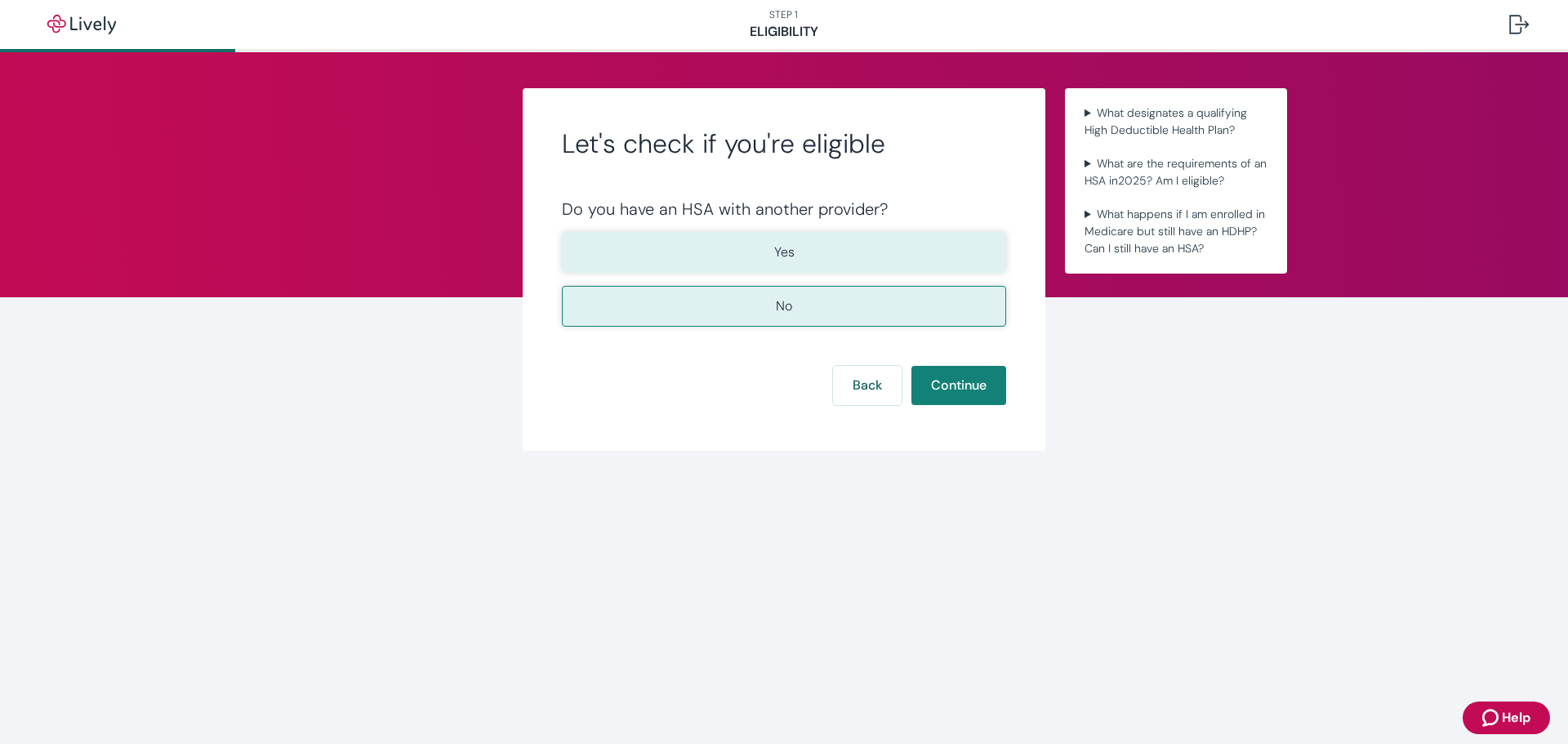
click at [779, 250] on p "Yes" at bounding box center [784, 252] width 20 height 19
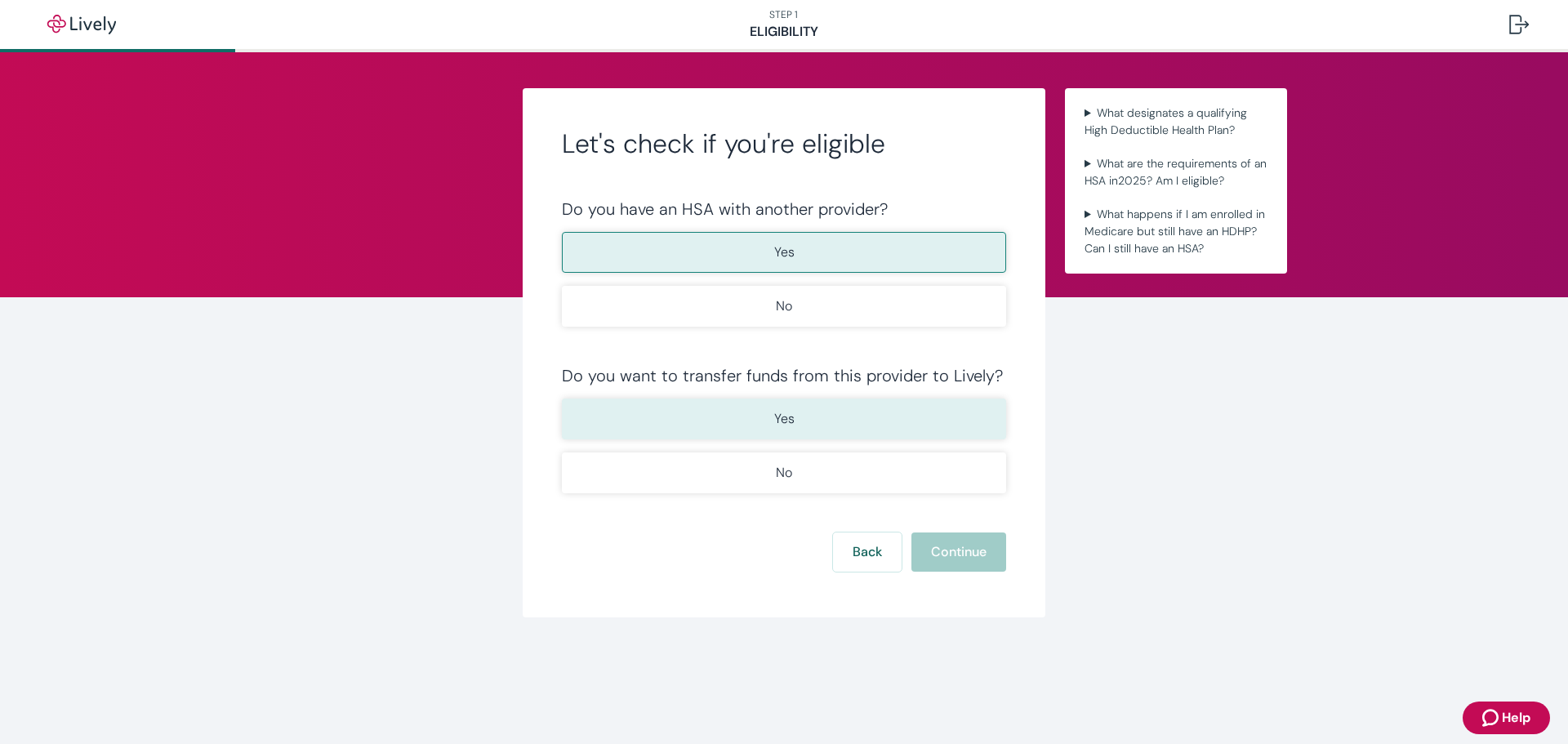
click at [796, 418] on button "Yes" at bounding box center [784, 419] width 444 height 41
click at [958, 555] on button "Continue" at bounding box center [959, 551] width 95 height 39
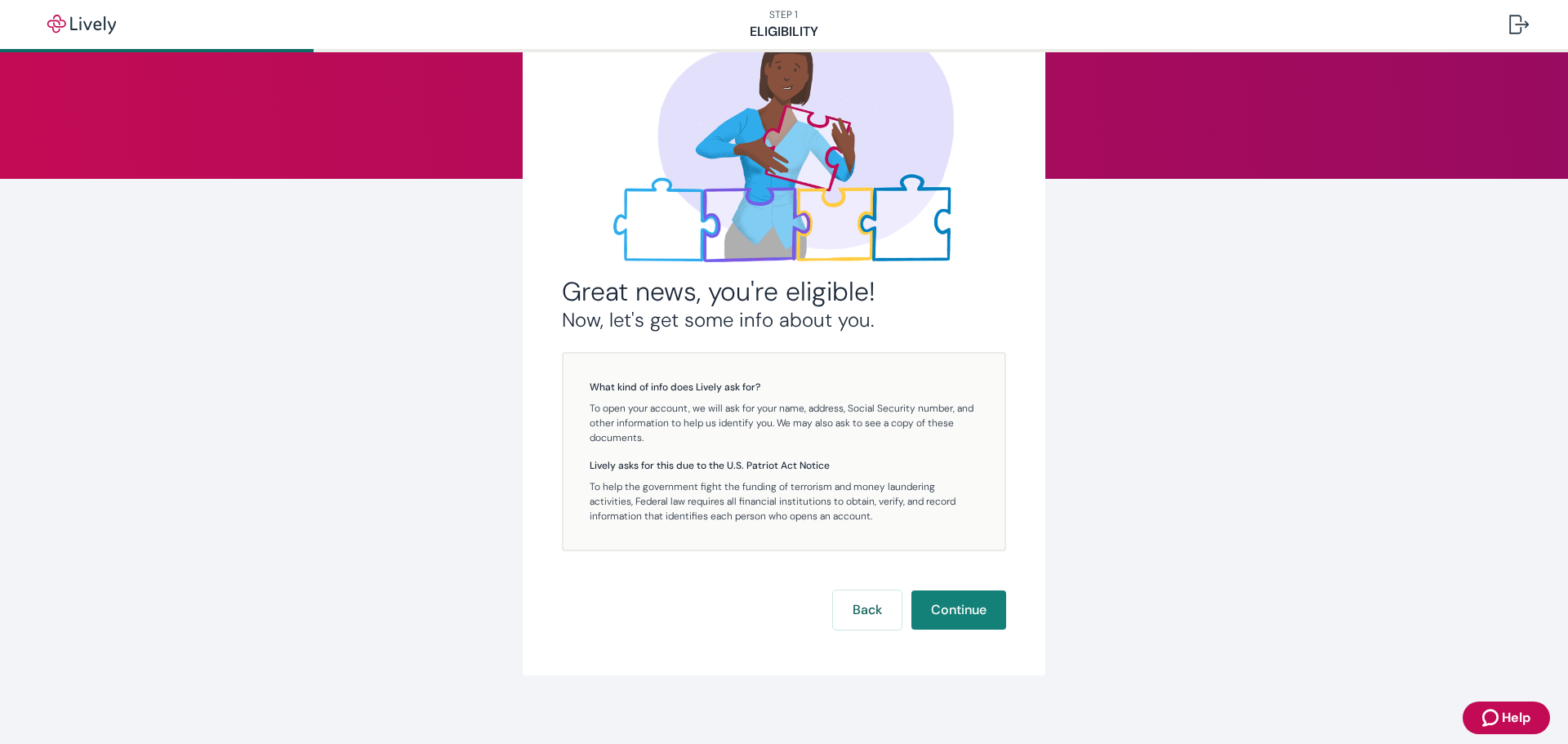
scroll to position [128, 0]
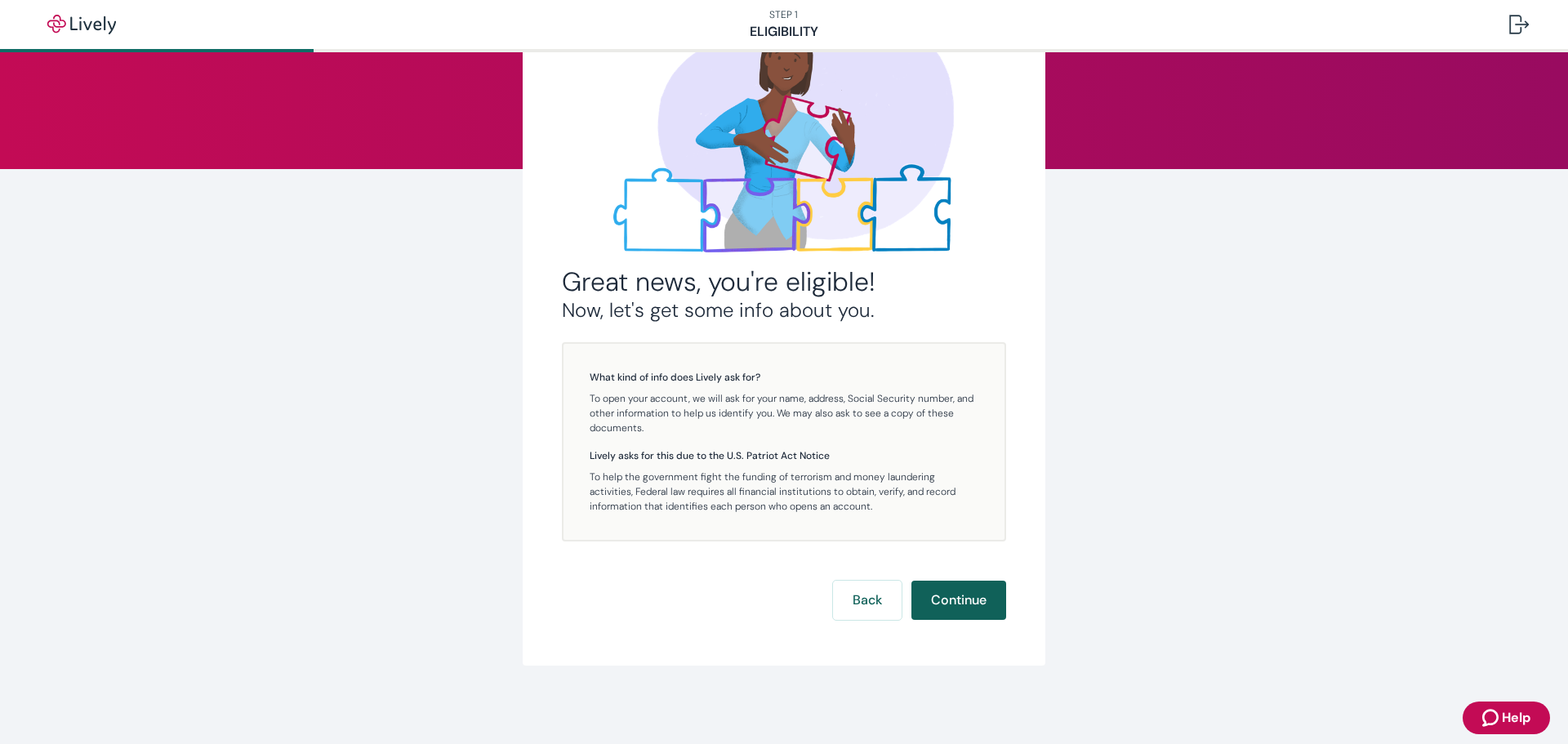
click at [944, 599] on button "Continue" at bounding box center [959, 600] width 95 height 39
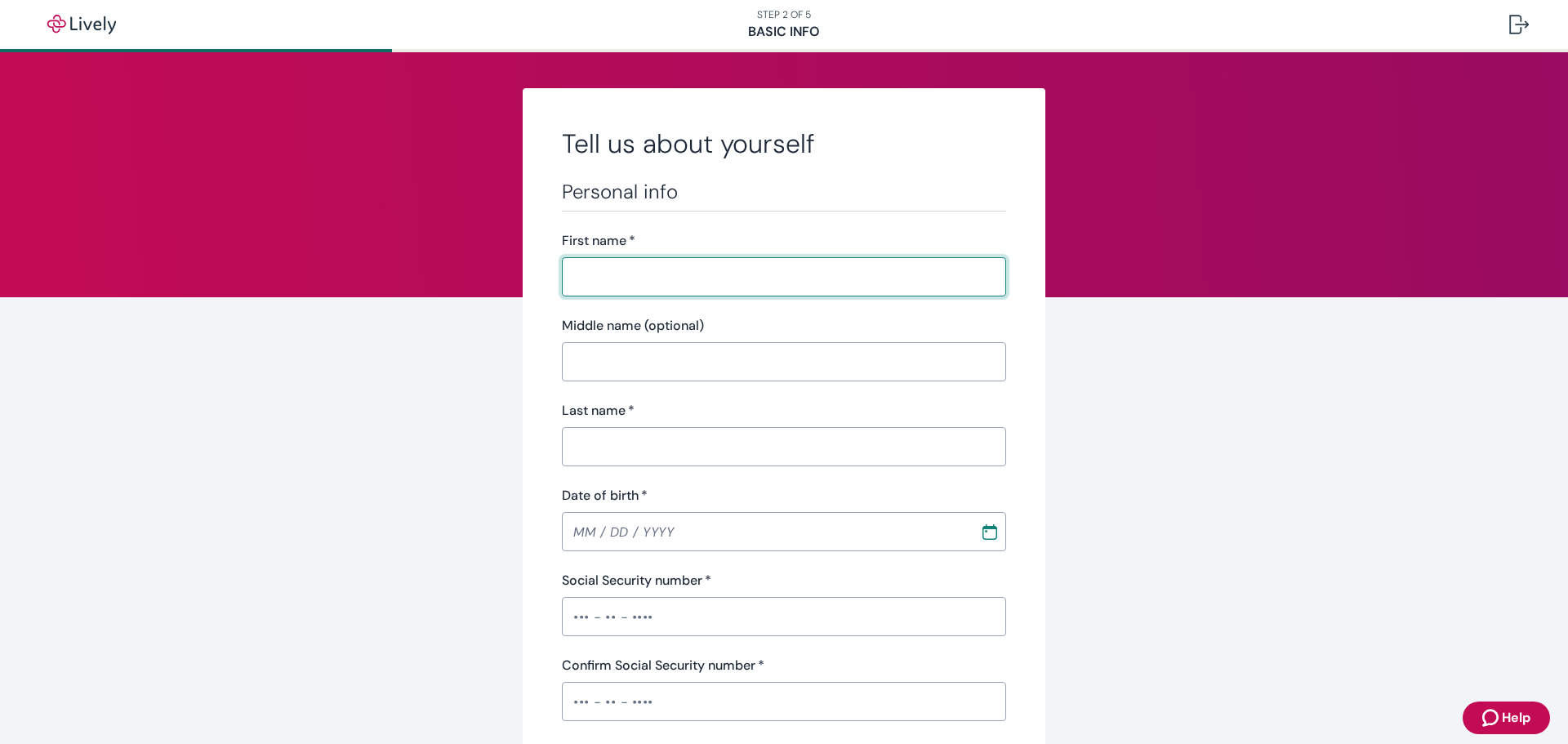
click at [646, 276] on input "First name   *" at bounding box center [784, 277] width 444 height 33
type input "Caril"
click at [598, 444] on input "Last name   *" at bounding box center [784, 447] width 444 height 33
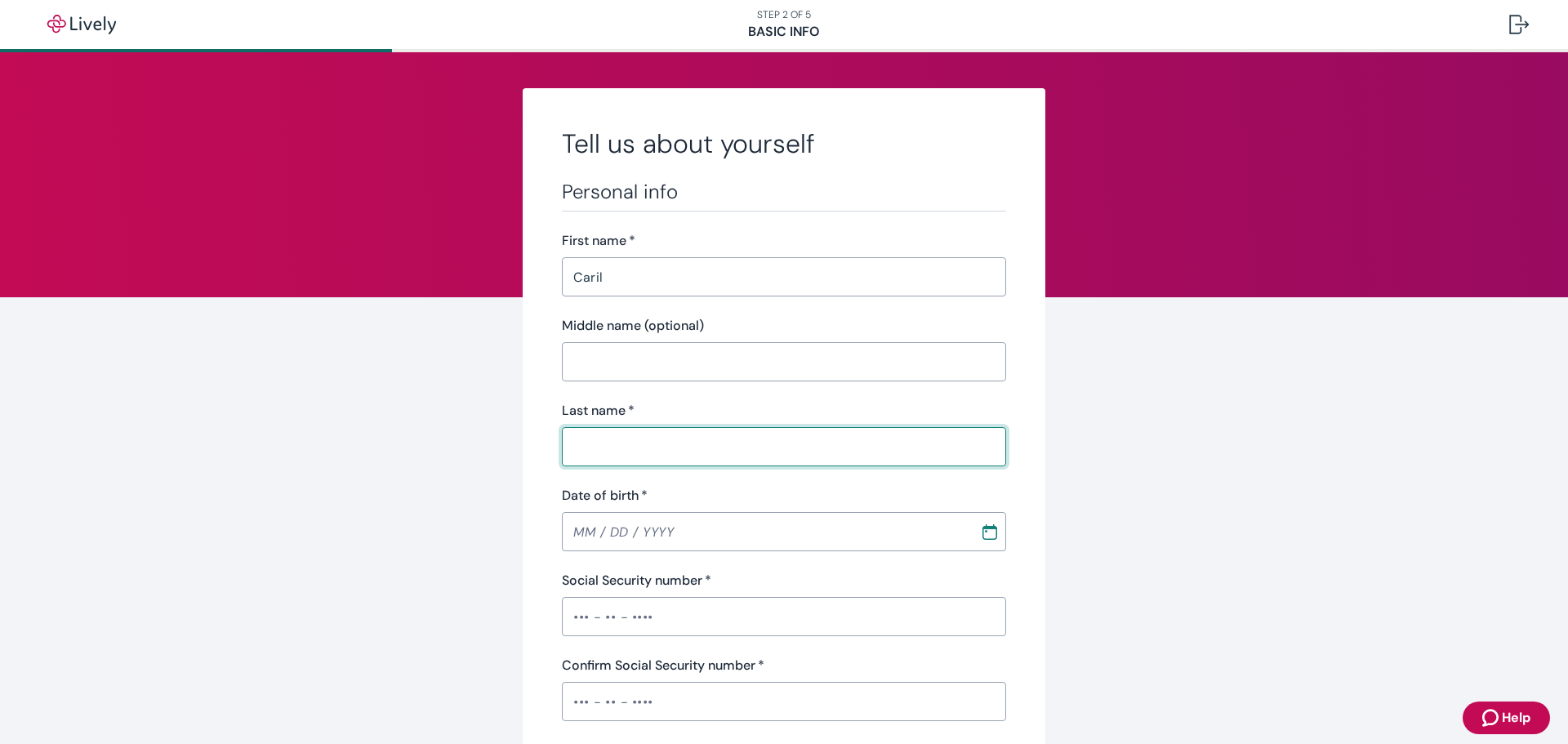
type input "[PERSON_NAME]"
type input "[PHONE_NUMBER]"
type input "[STREET_ADDRESS][PERSON_NAME]"
type input "PO Box 847"
type input "Piere"
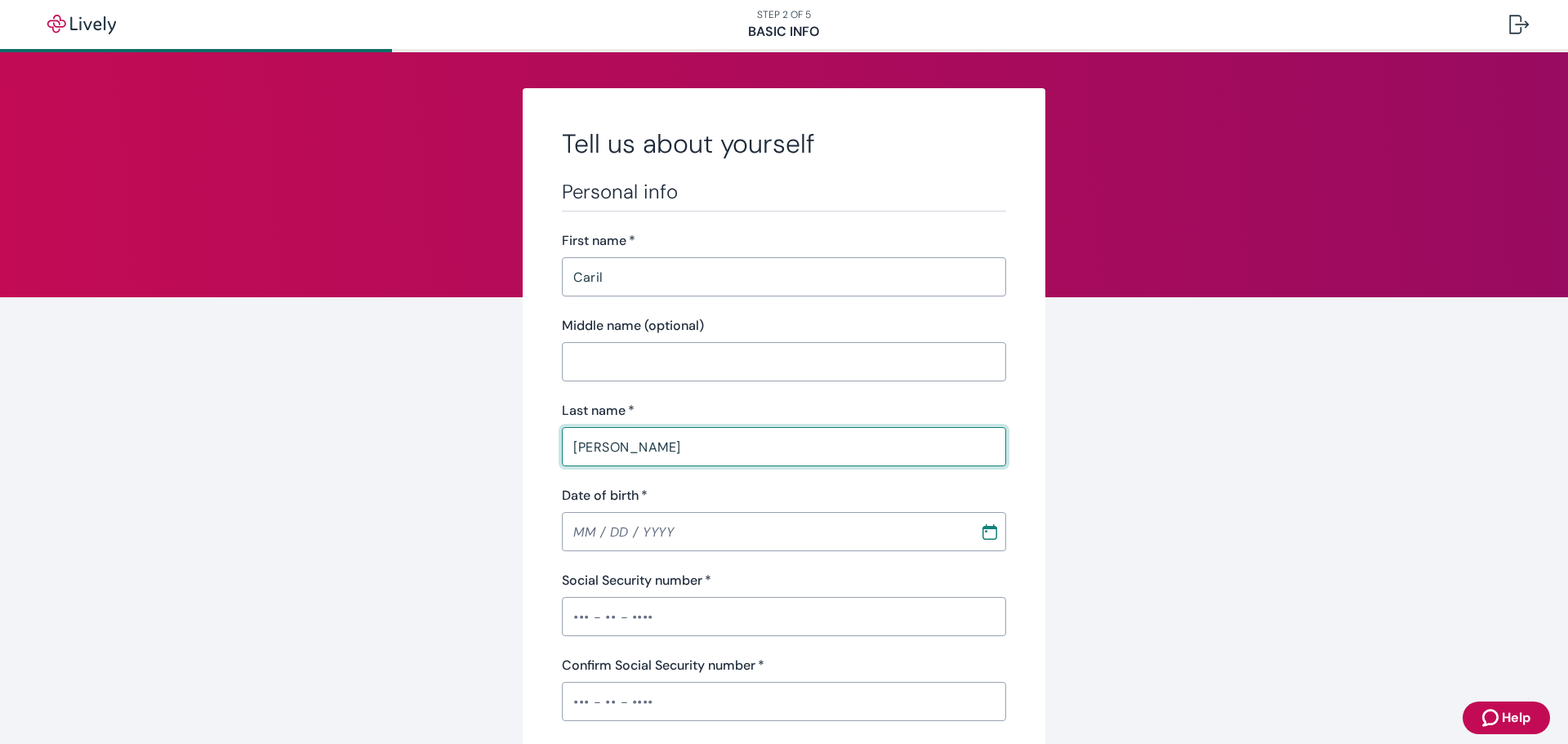
type input "SD"
type input "57501"
click at [578, 531] on input "MM / DD / YYYY" at bounding box center [759, 532] width 407 height 33
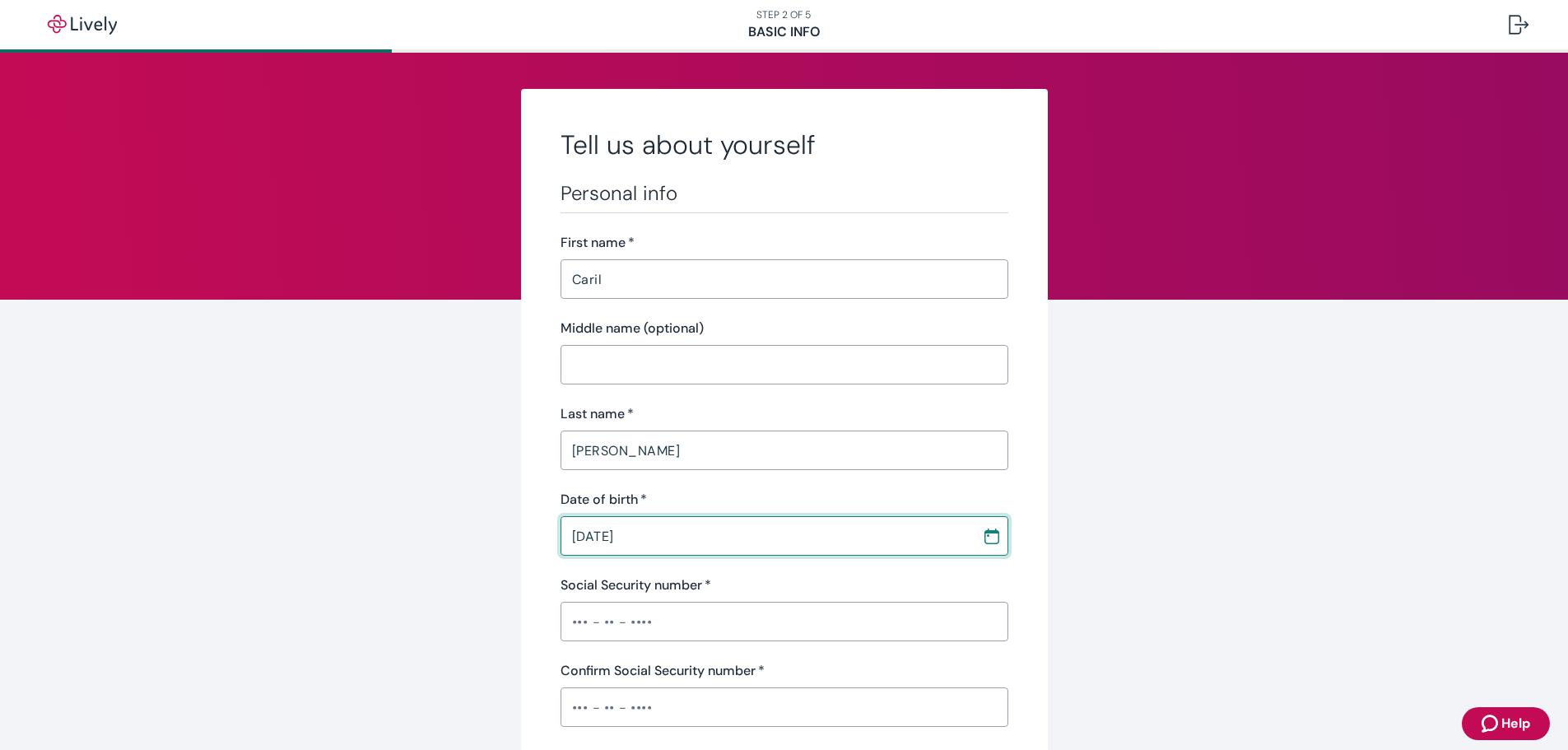
type input "[DATE]"
click at [560, 625] on input "Social Security number   *" at bounding box center [784, 622] width 448 height 33
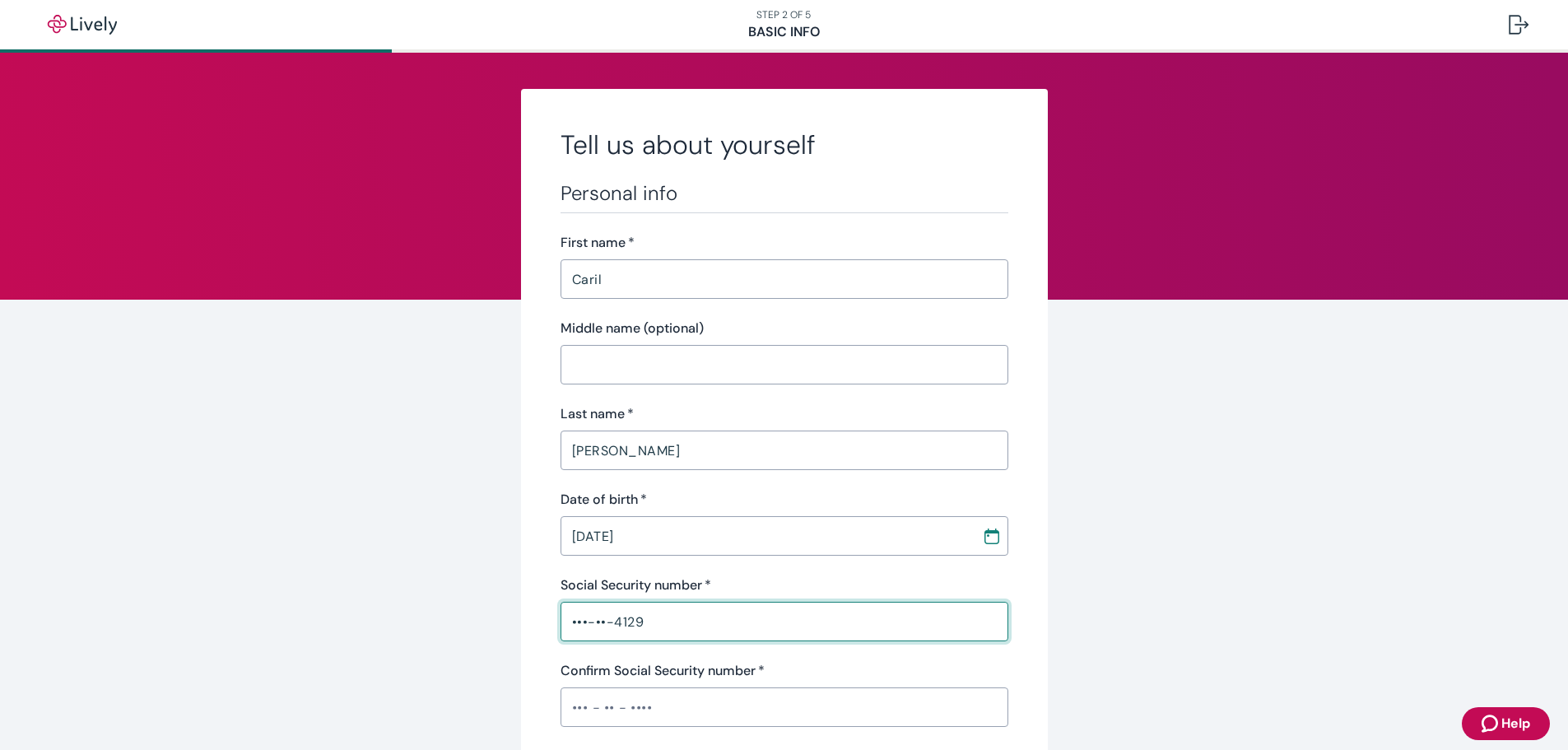
type input "•••-••-4129"
click at [567, 709] on input "Confirm Social Security number   *" at bounding box center [784, 708] width 448 height 33
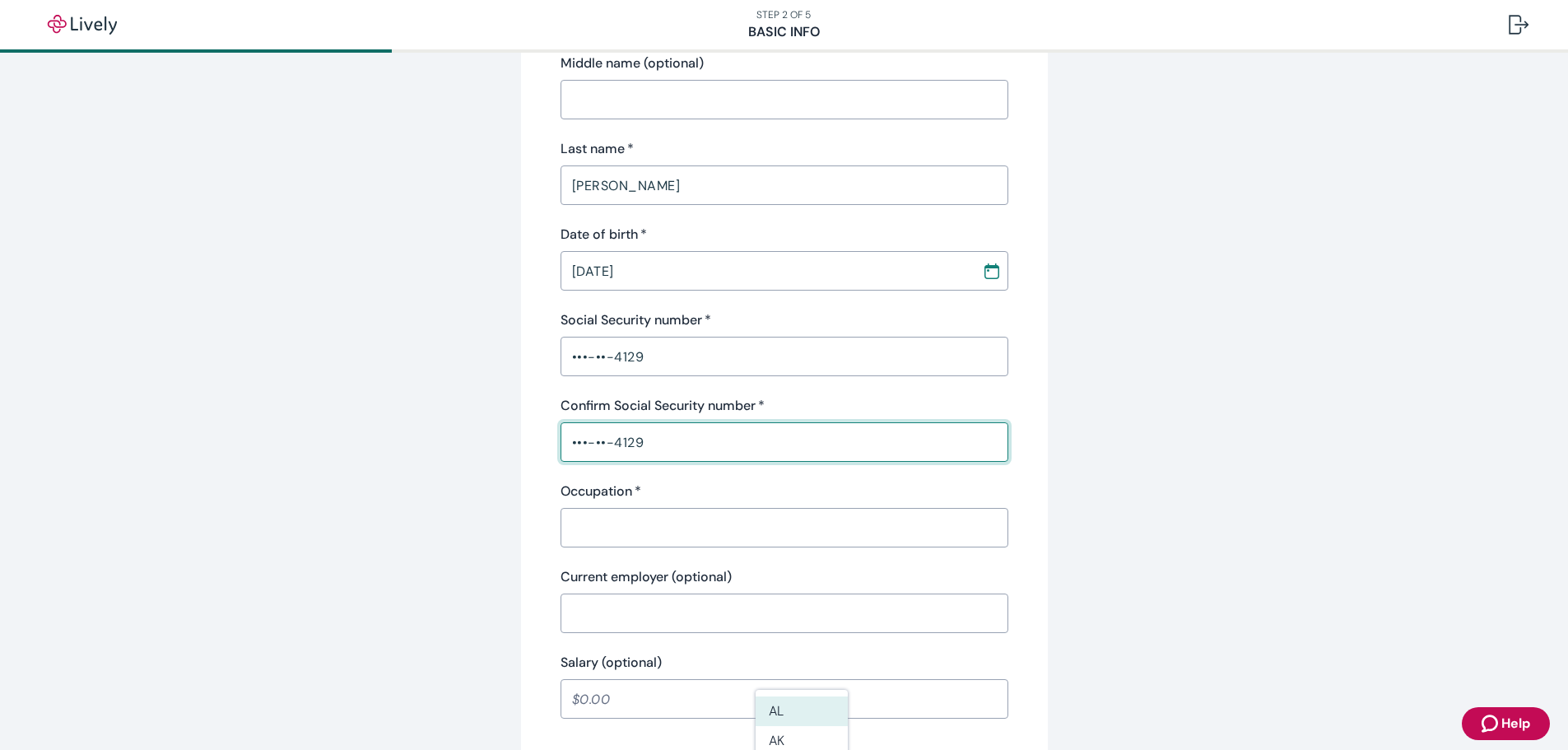
scroll to position [329, 0]
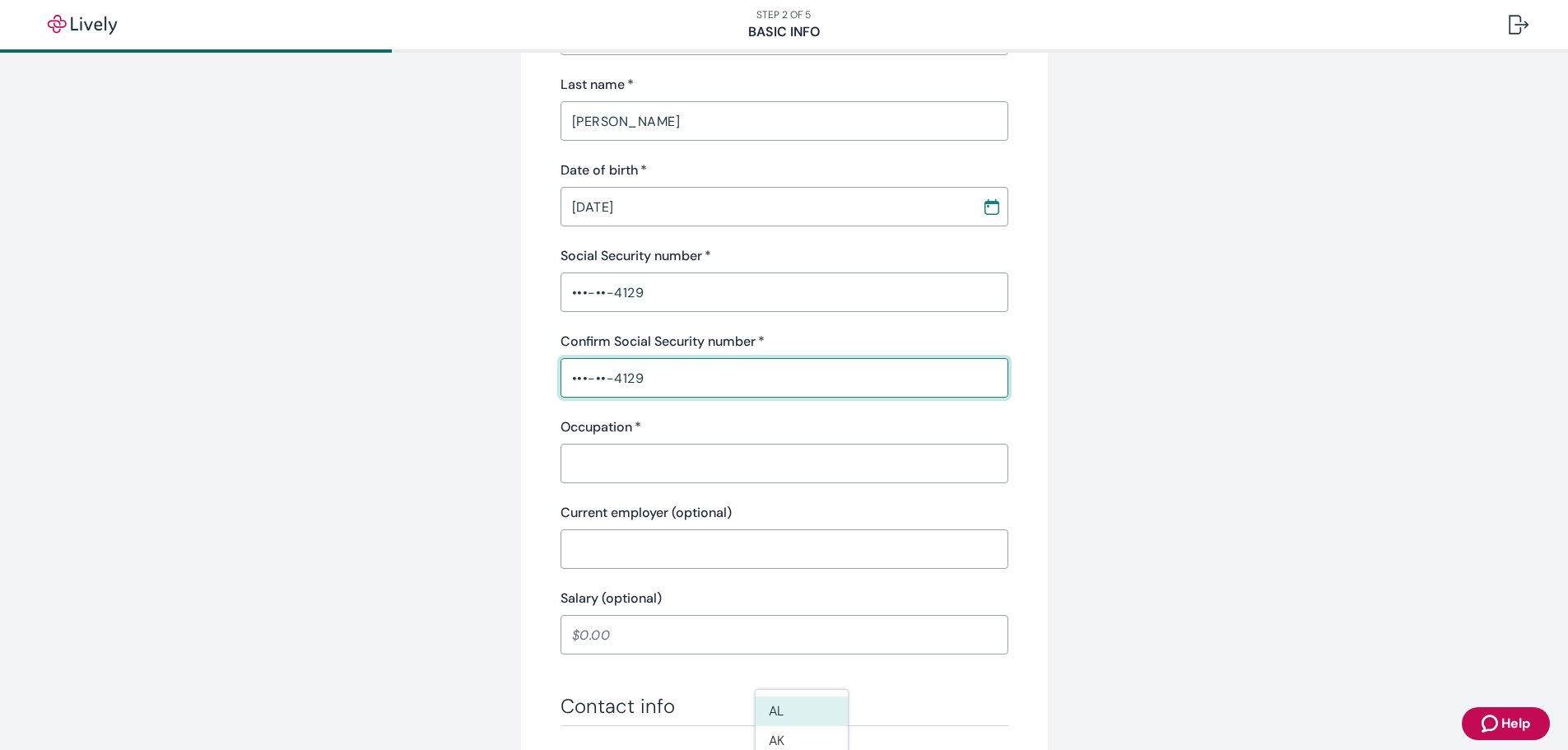
type input "•••-••-4129"
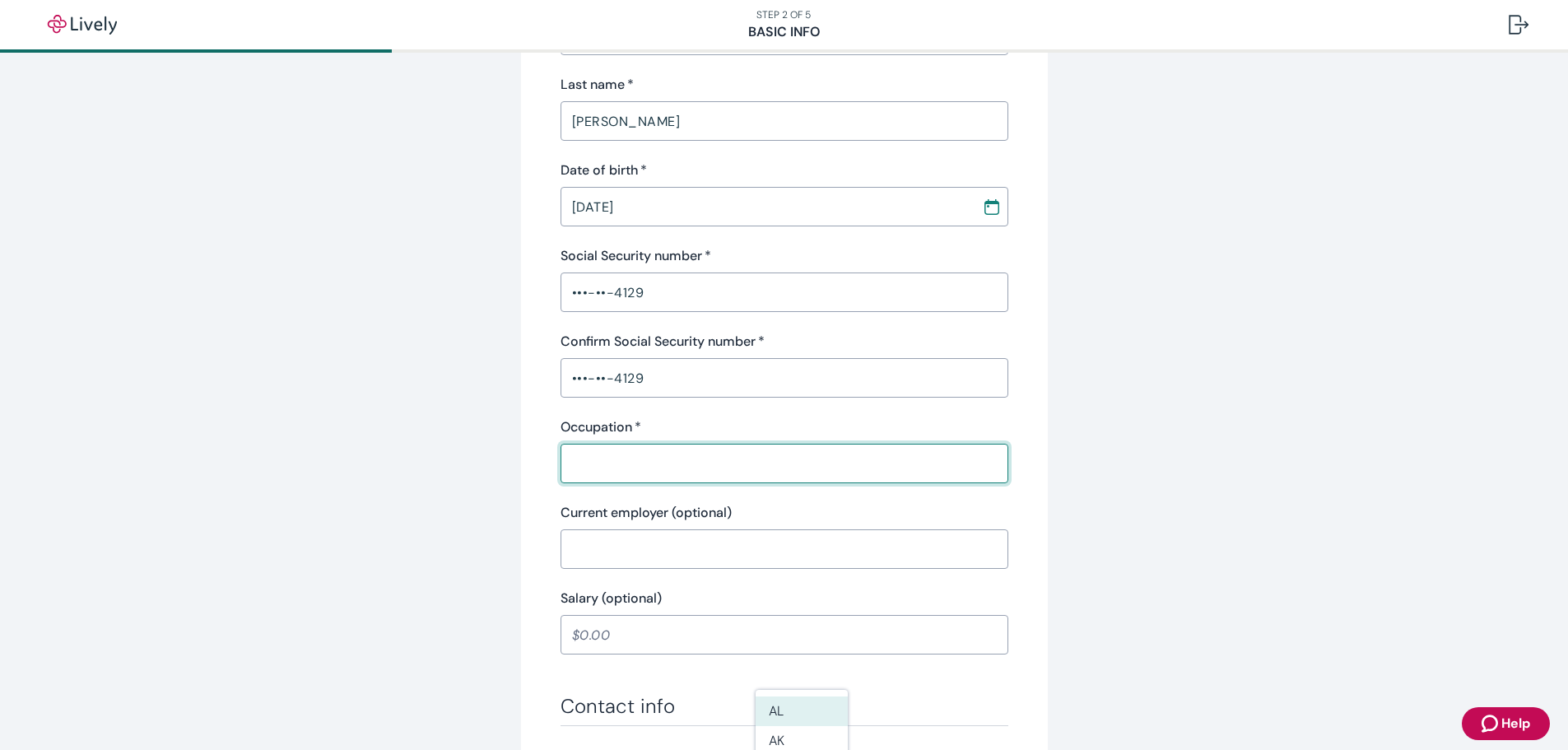
click at [664, 466] on input "Occupation   *" at bounding box center [784, 464] width 448 height 33
type input "Loan Service Representative"
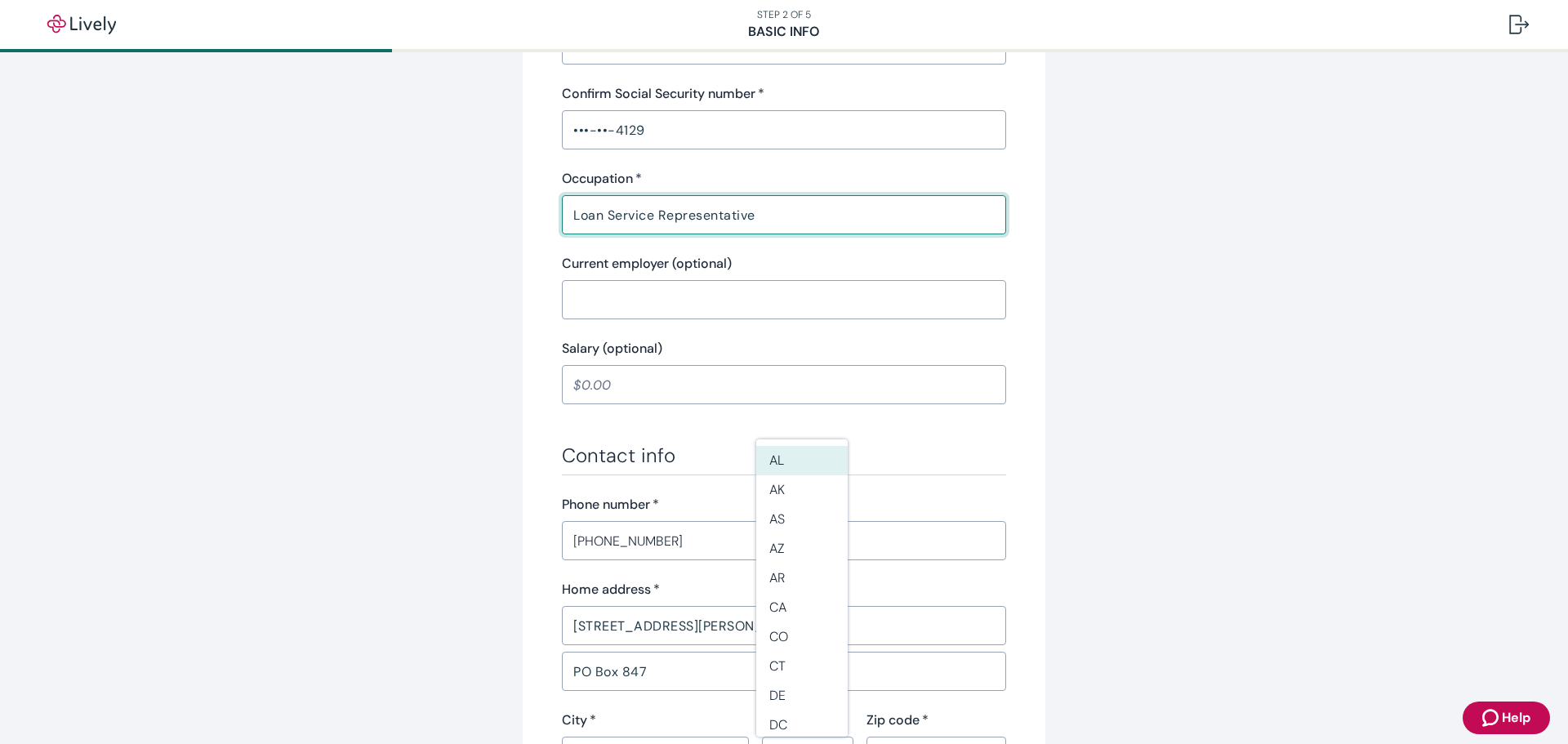
scroll to position [654, 0]
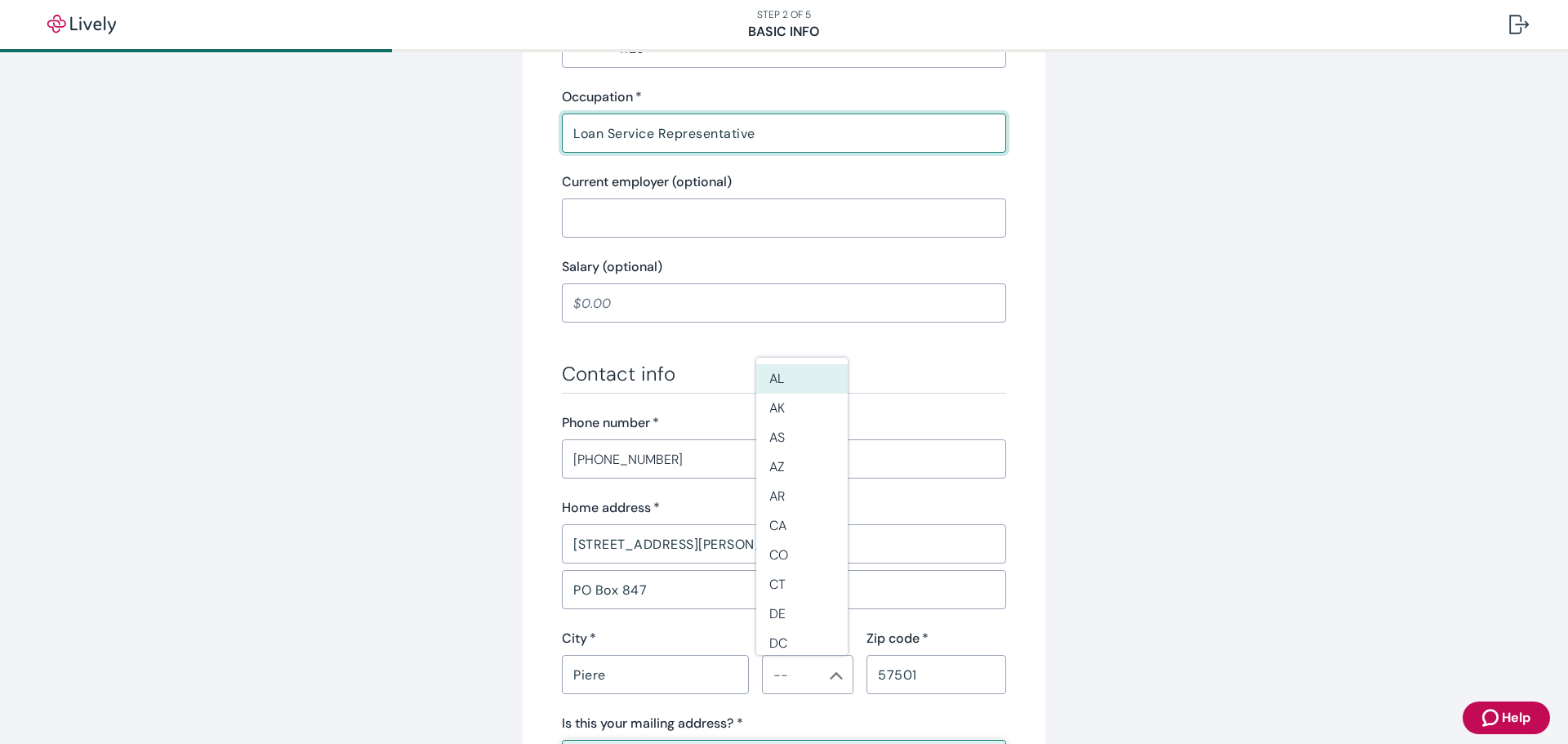
click at [833, 679] on icon "Chevron icon" at bounding box center [836, 676] width 13 height 13
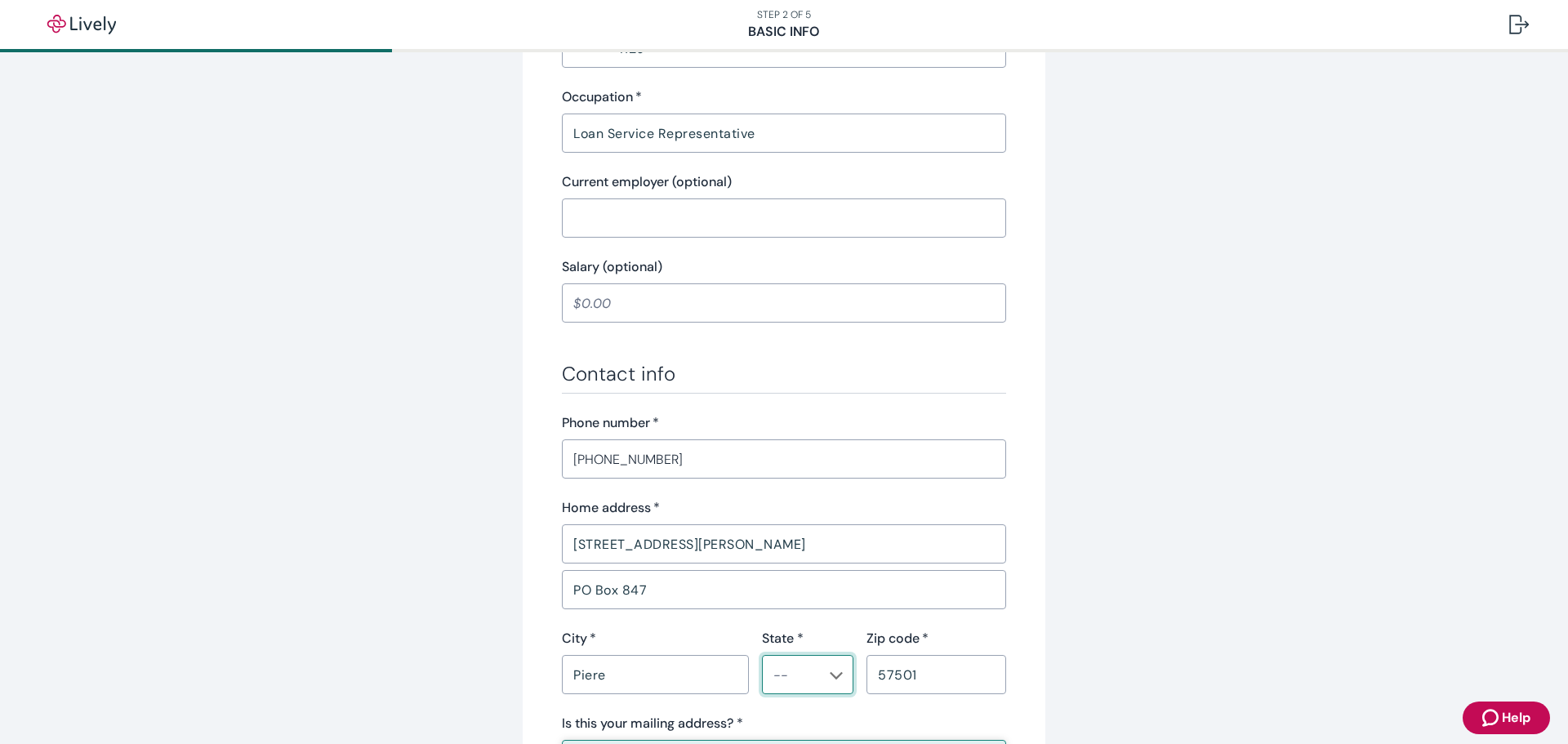
click at [831, 676] on icon "Chevron icon" at bounding box center [837, 676] width 13 height 7
click at [788, 561] on li "SD" at bounding box center [802, 563] width 91 height 29
type input "SD"
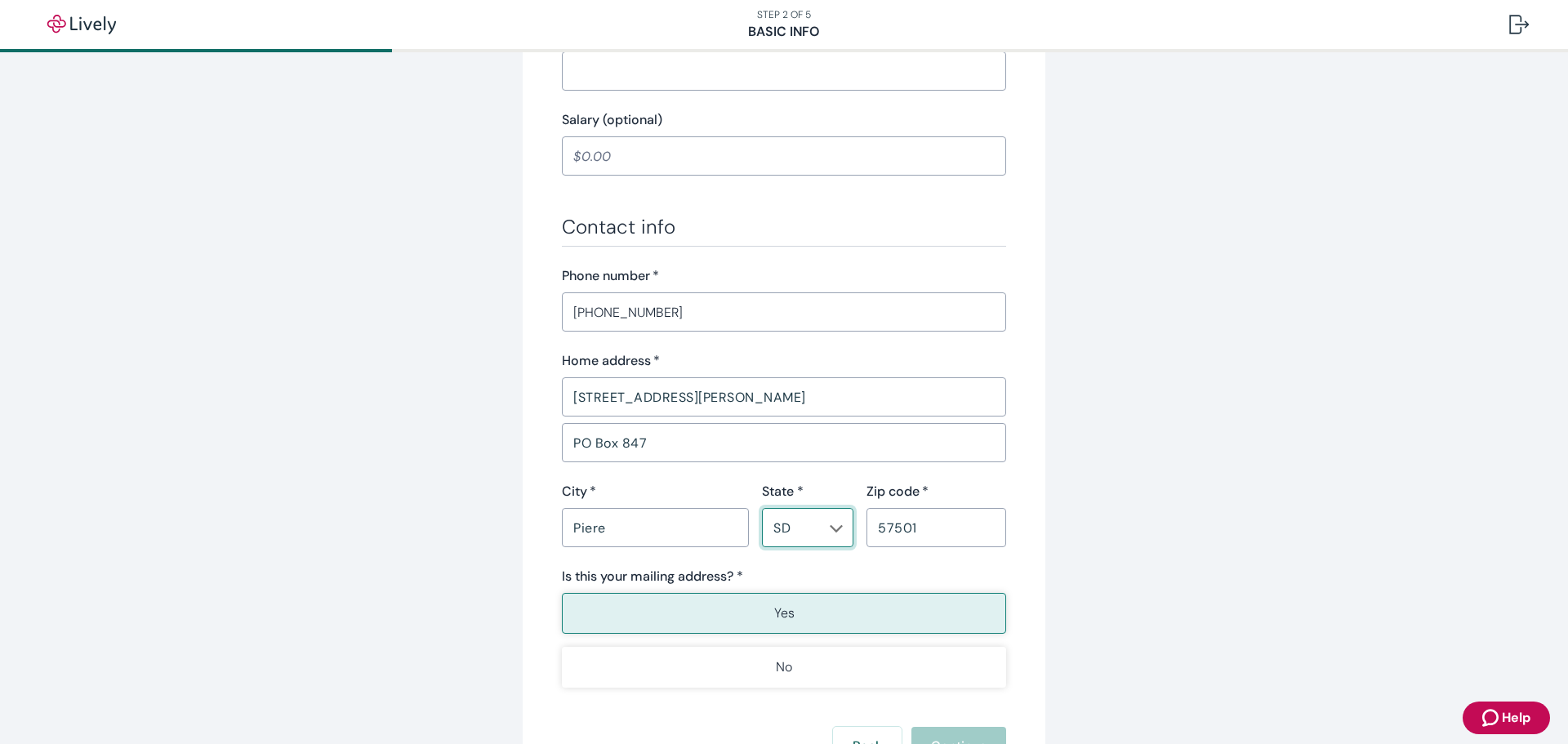
scroll to position [817, 0]
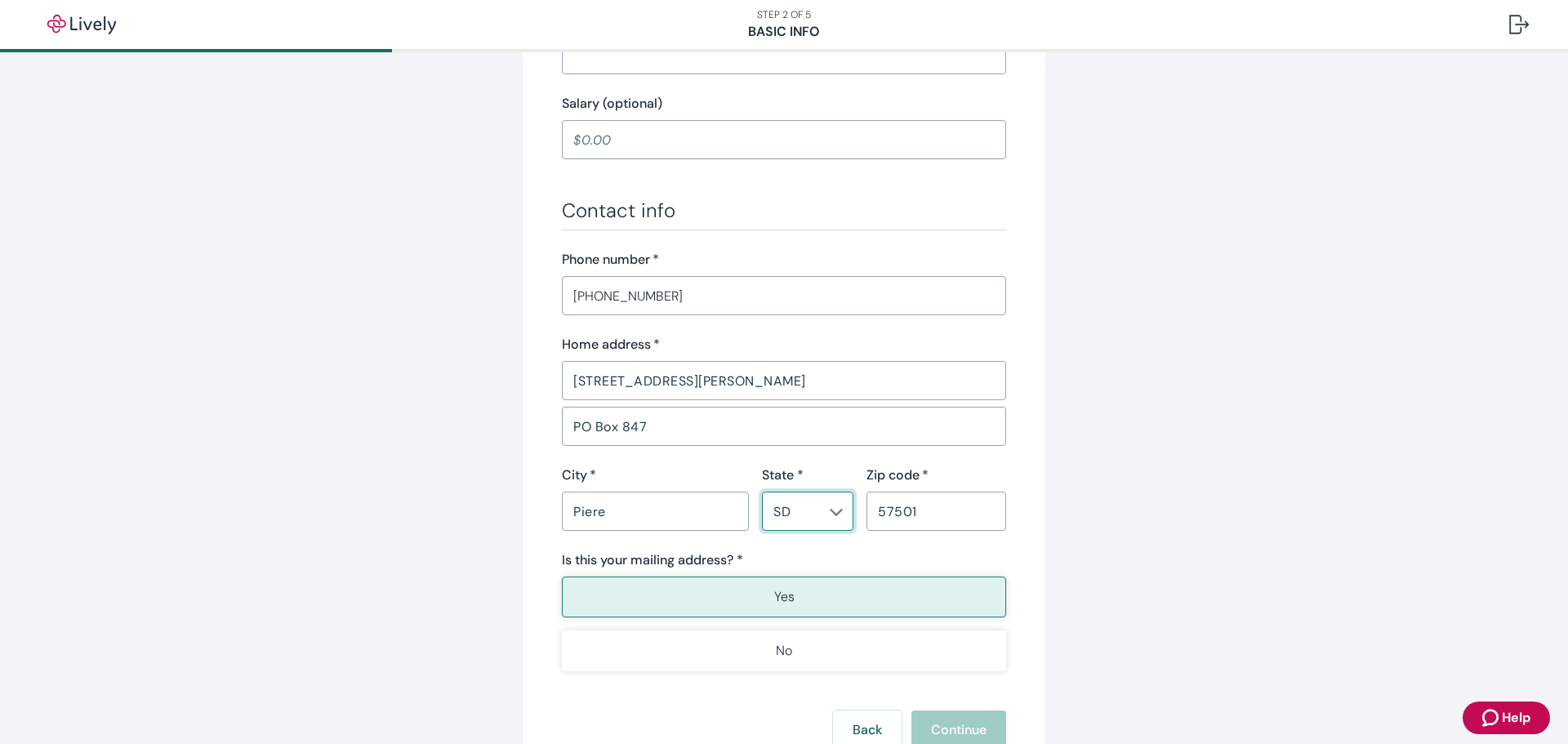
click at [787, 601] on p "Yes" at bounding box center [784, 596] width 20 height 19
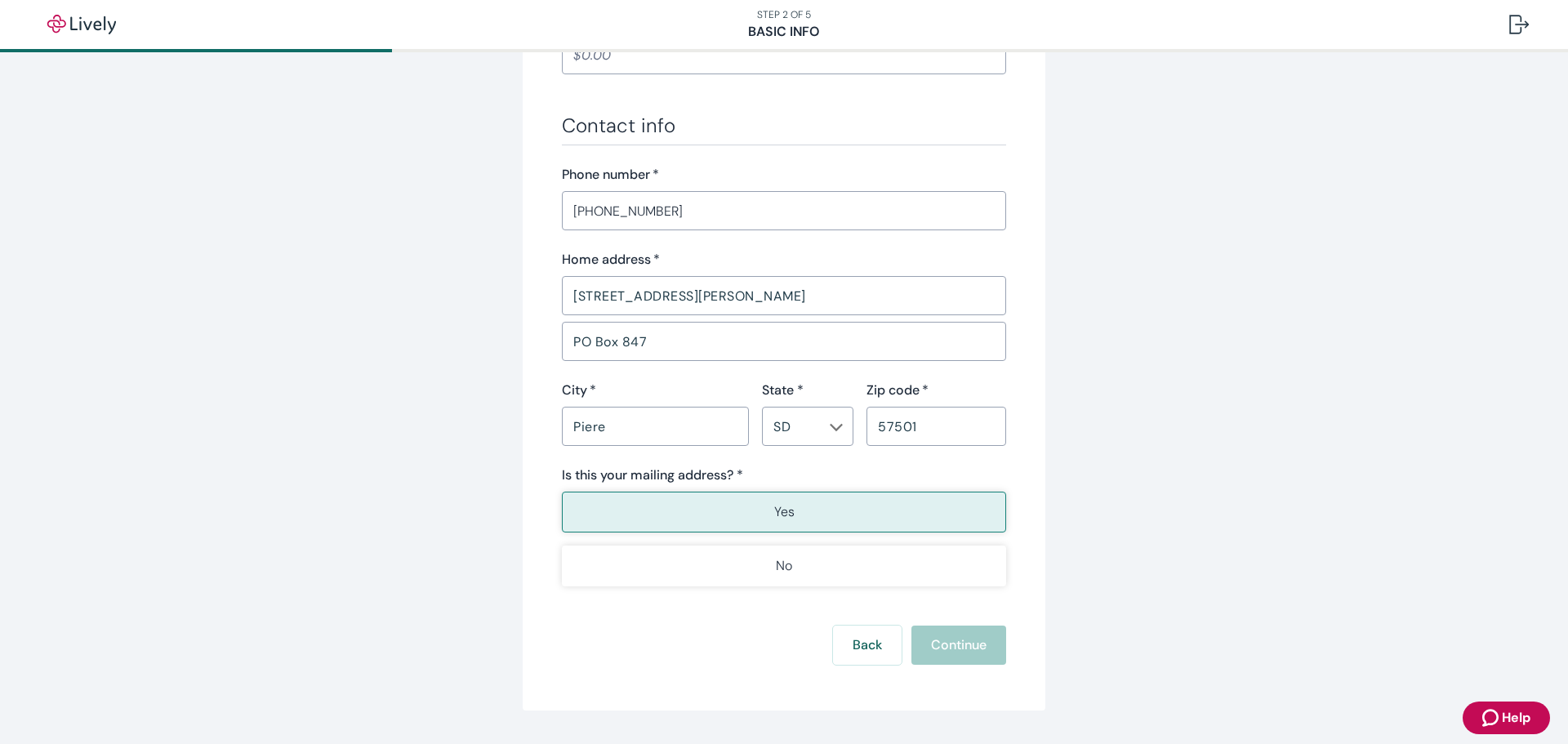
scroll to position [865, 0]
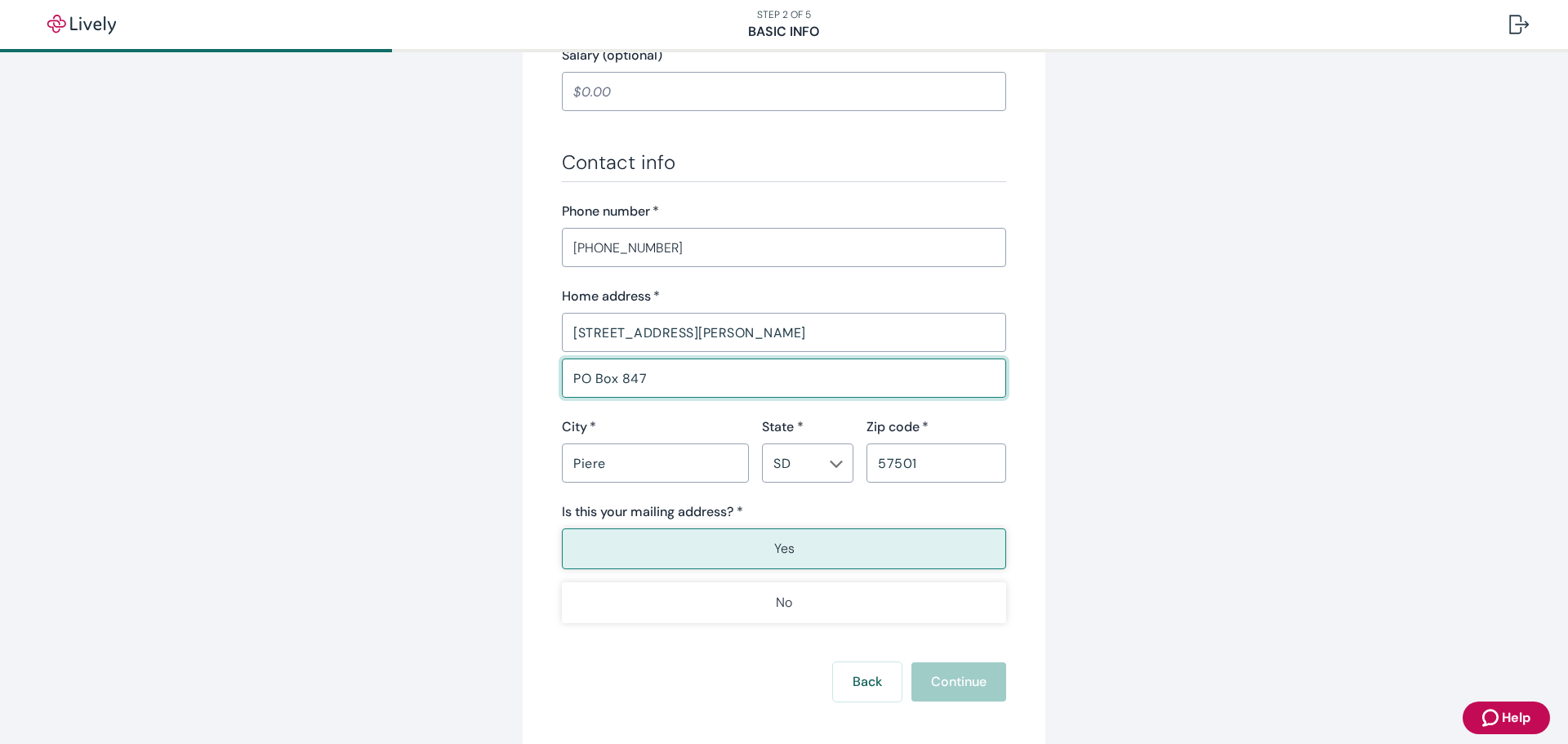
drag, startPoint x: 657, startPoint y: 380, endPoint x: 539, endPoint y: 380, distance: 118.0
click at [1217, 458] on div "Tell us about yourself Personal info First name   * [PERSON_NAME] ​ Middle name…" at bounding box center [784, 6] width 1568 height 1639
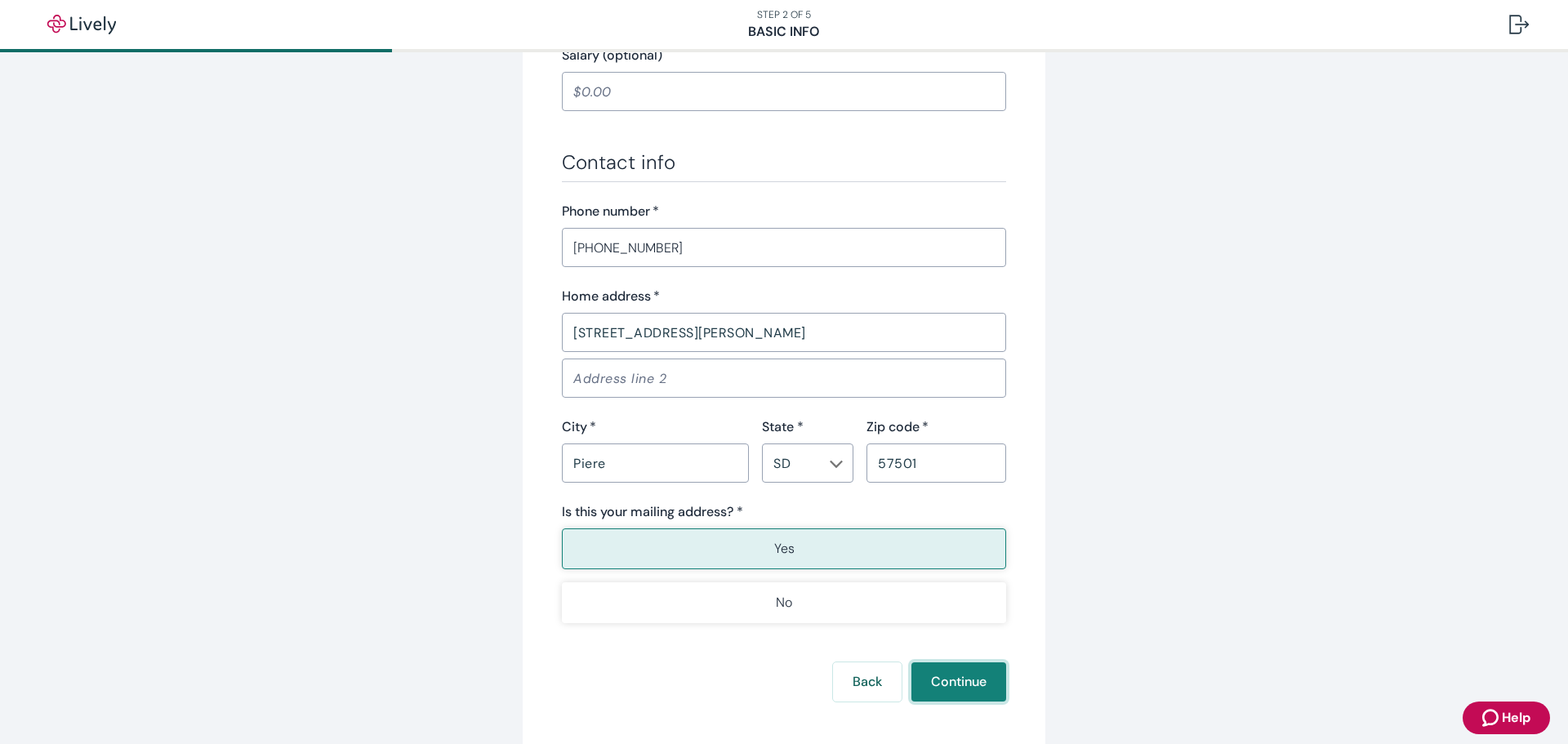
click at [956, 684] on button "Continue" at bounding box center [959, 682] width 95 height 39
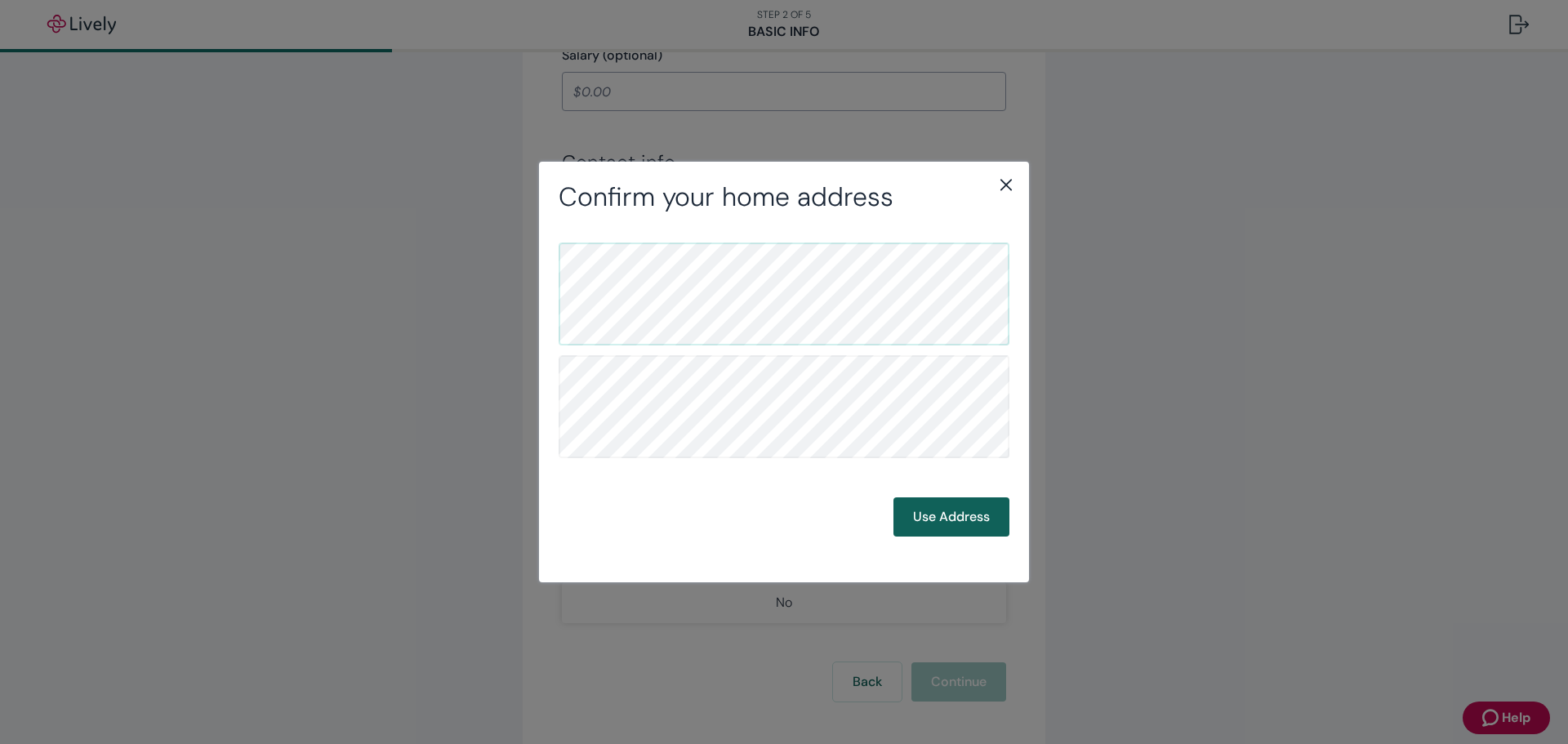
click at [967, 504] on button "Use Address" at bounding box center [951, 517] width 116 height 39
click at [962, 516] on button "Use Address" at bounding box center [951, 517] width 116 height 39
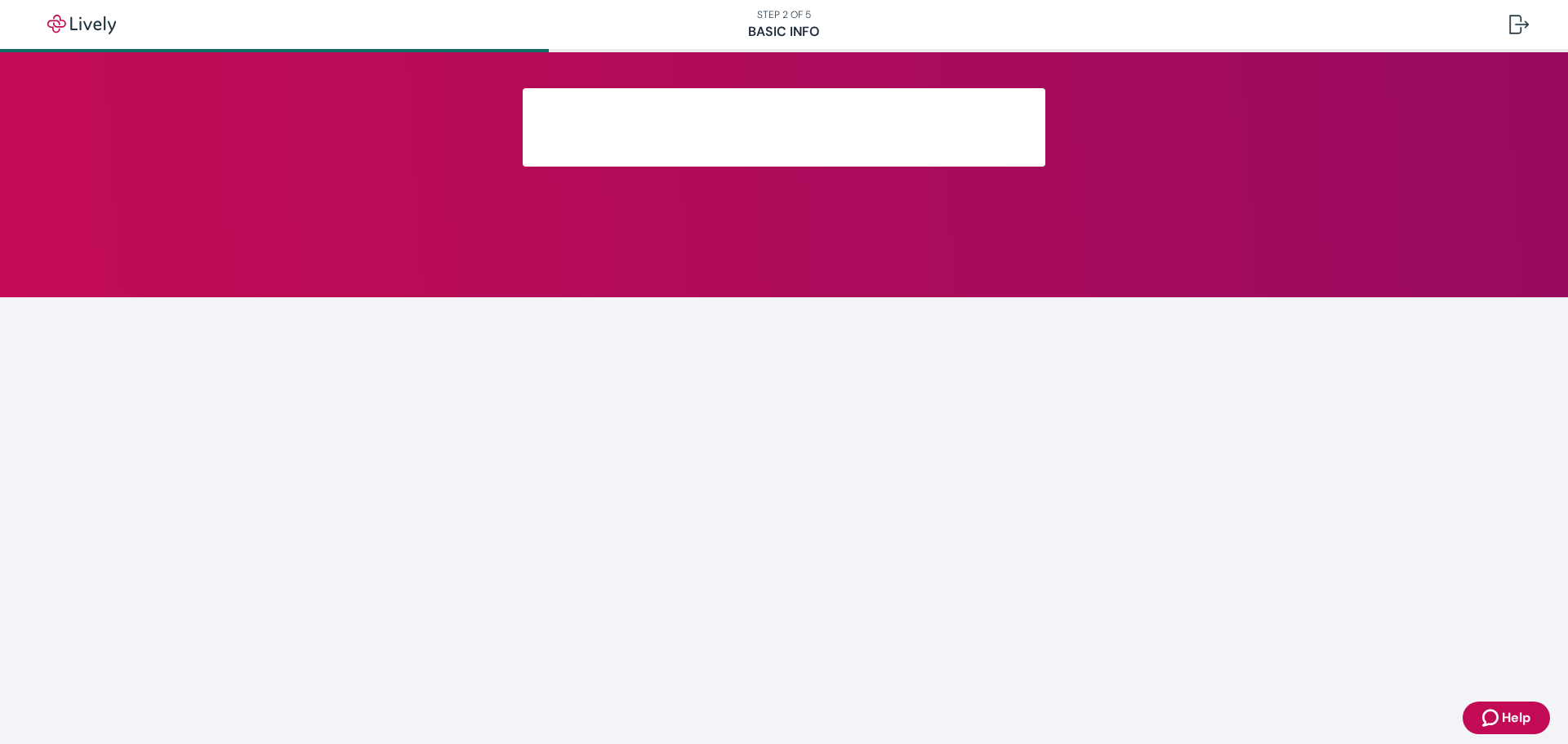
scroll to position [183, 0]
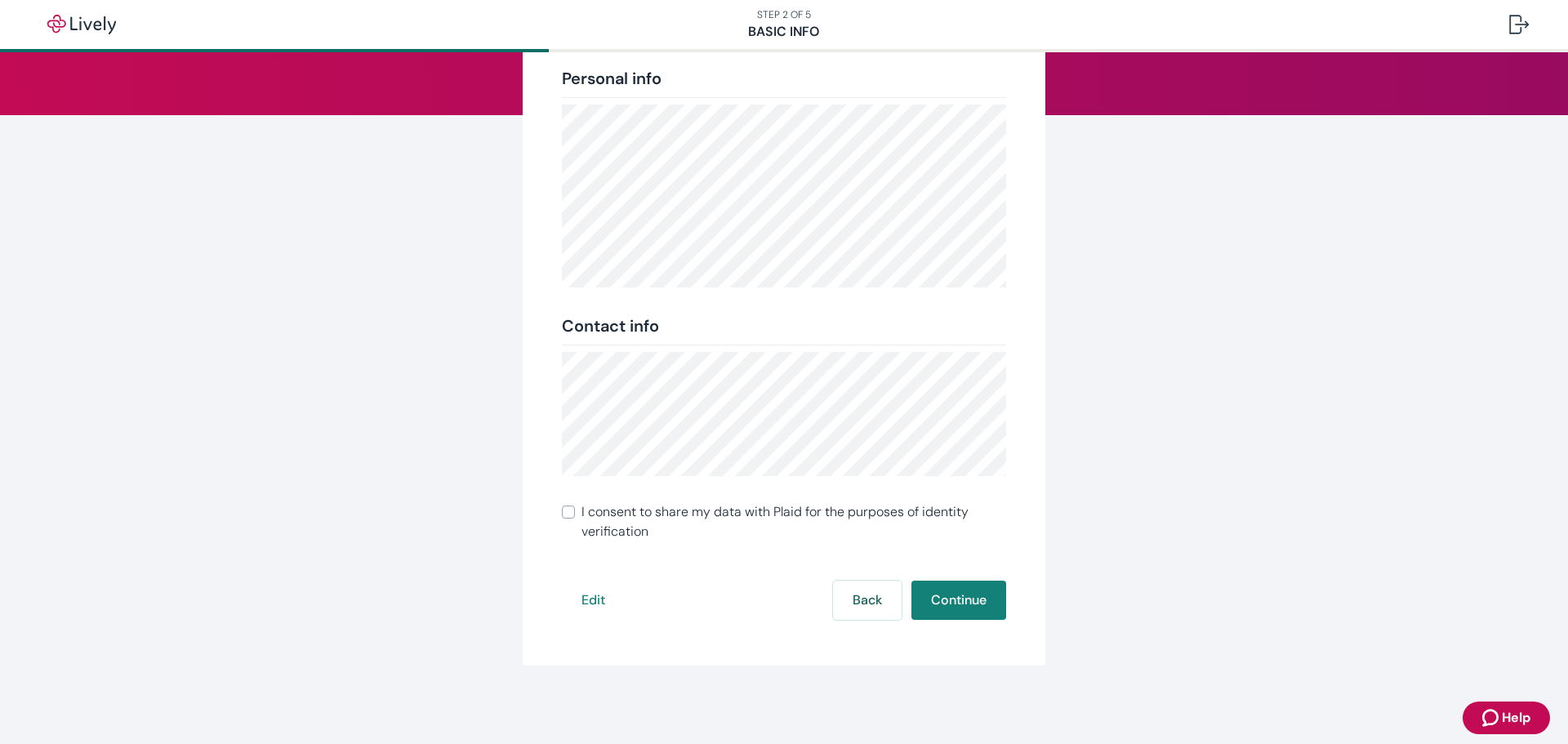
click at [563, 513] on input "I consent to share my data with Plaid for the purposes of identity verification" at bounding box center [569, 512] width 13 height 13
checkbox input "true"
click at [965, 601] on button "Continue" at bounding box center [959, 600] width 95 height 39
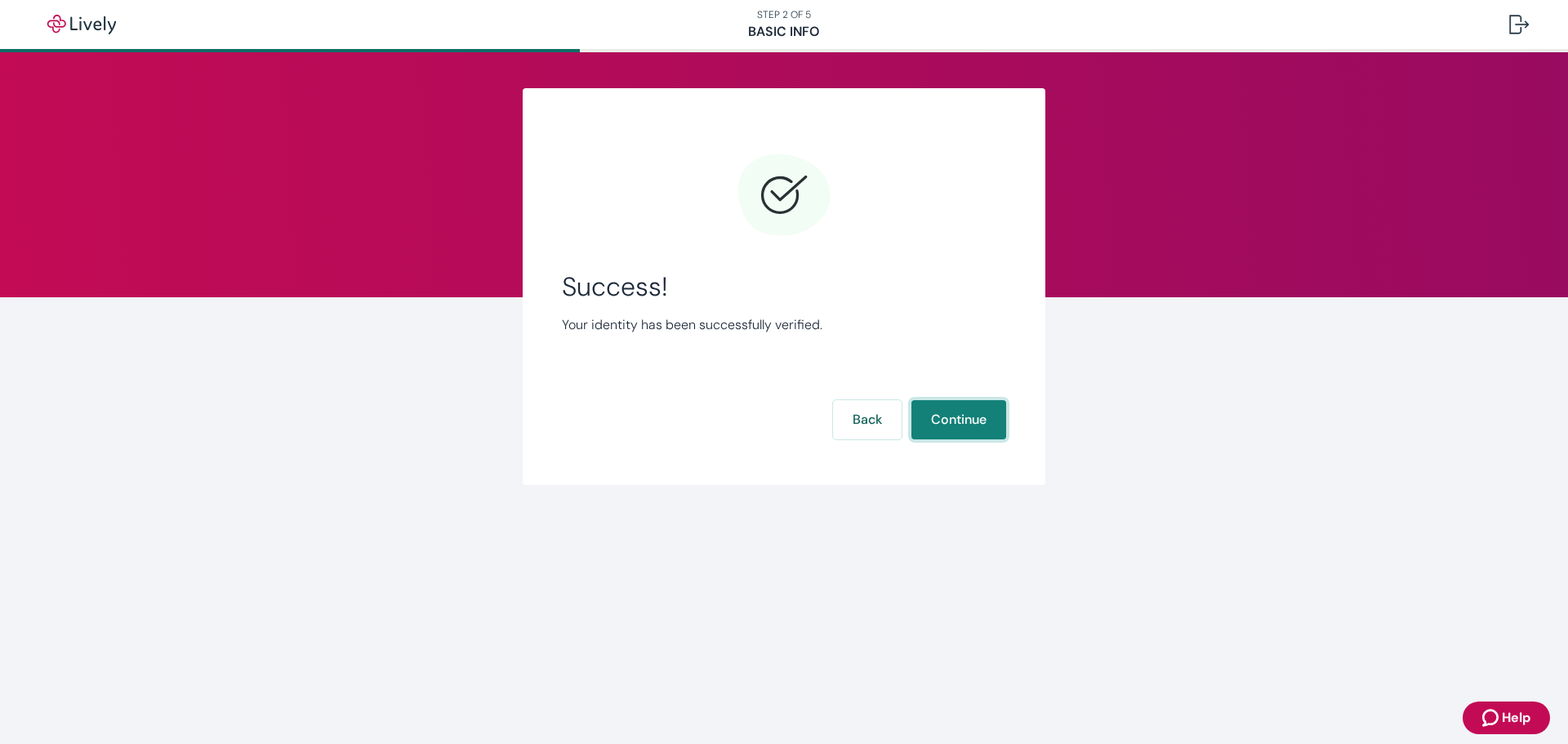
click at [954, 414] on button "Continue" at bounding box center [959, 419] width 95 height 39
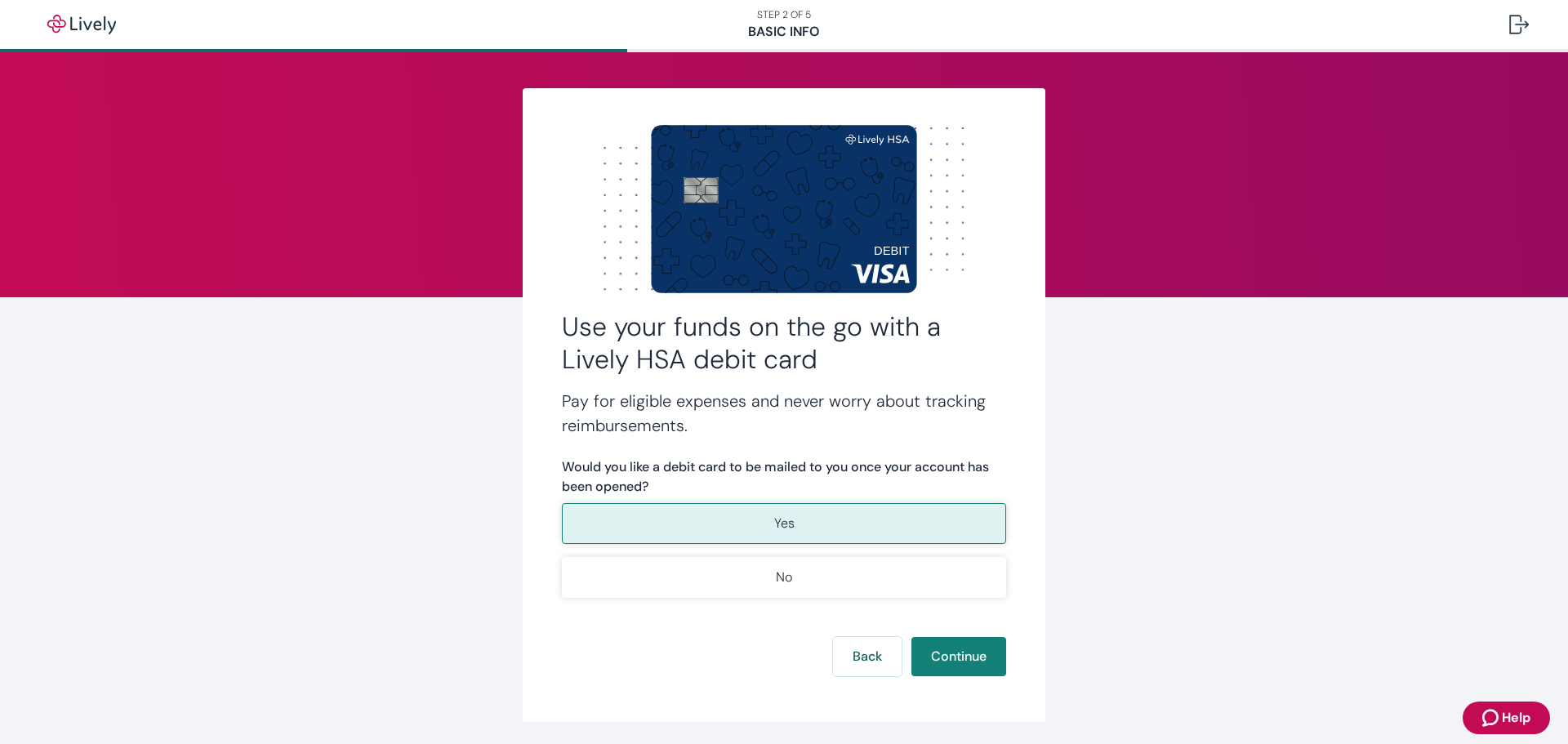
click at [776, 527] on p "Yes" at bounding box center [784, 523] width 20 height 19
click at [942, 648] on button "Continue" at bounding box center [959, 656] width 95 height 39
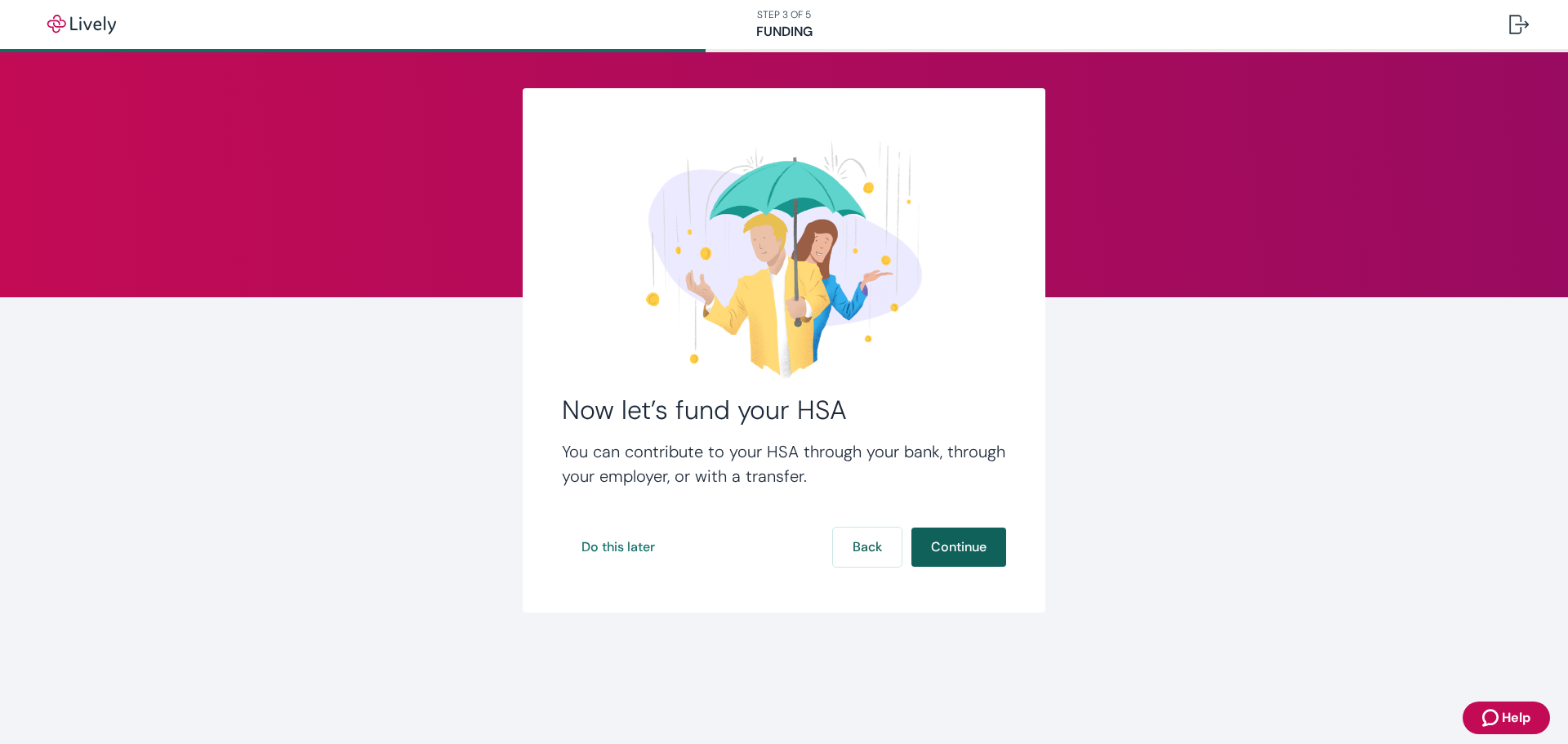
click at [974, 549] on button "Continue" at bounding box center [959, 547] width 95 height 39
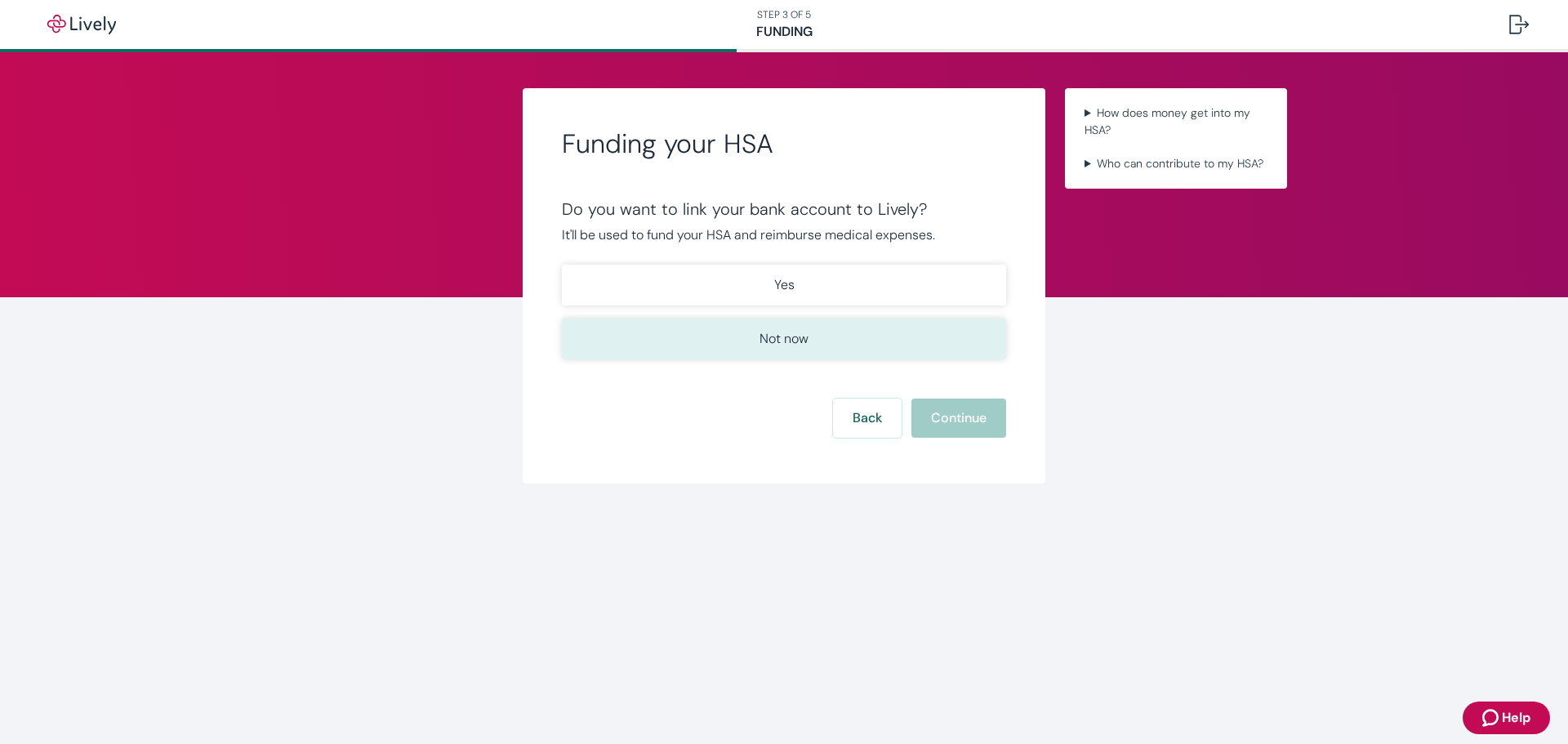
click at [754, 332] on button "Not now" at bounding box center [784, 339] width 444 height 41
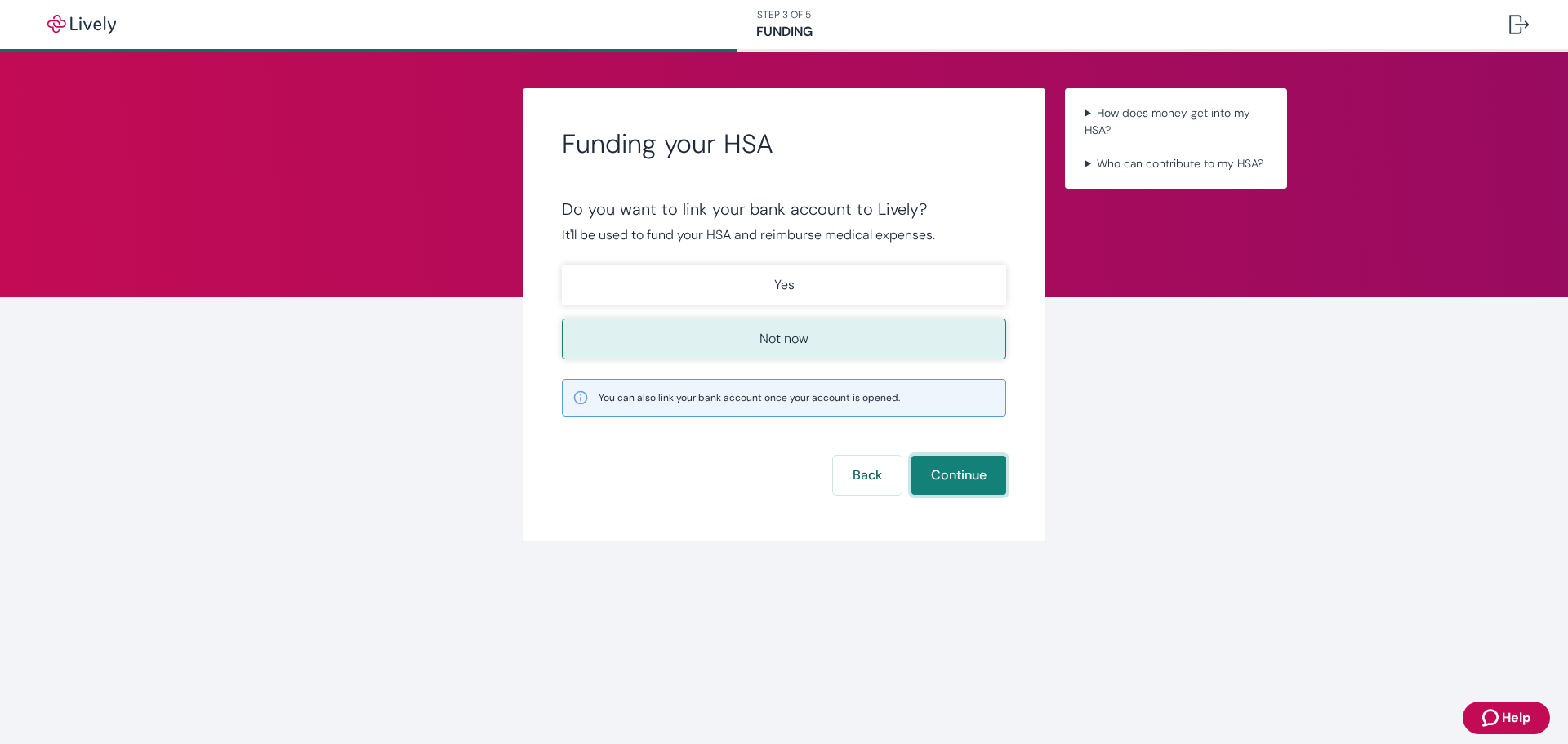
click at [975, 477] on button "Continue" at bounding box center [959, 475] width 95 height 39
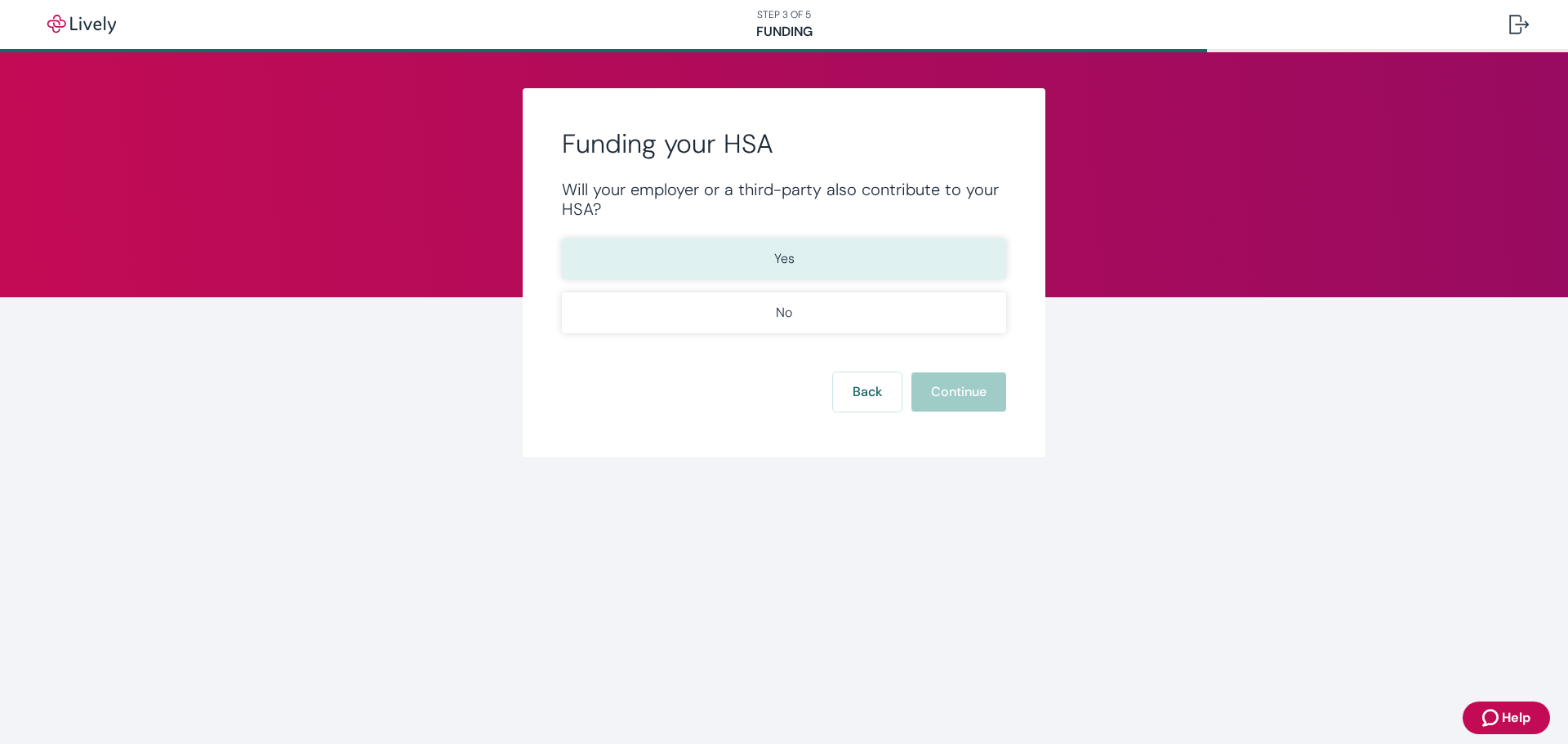
click at [779, 258] on p "Yes" at bounding box center [784, 258] width 20 height 19
click at [952, 400] on button "Continue" at bounding box center [959, 392] width 95 height 39
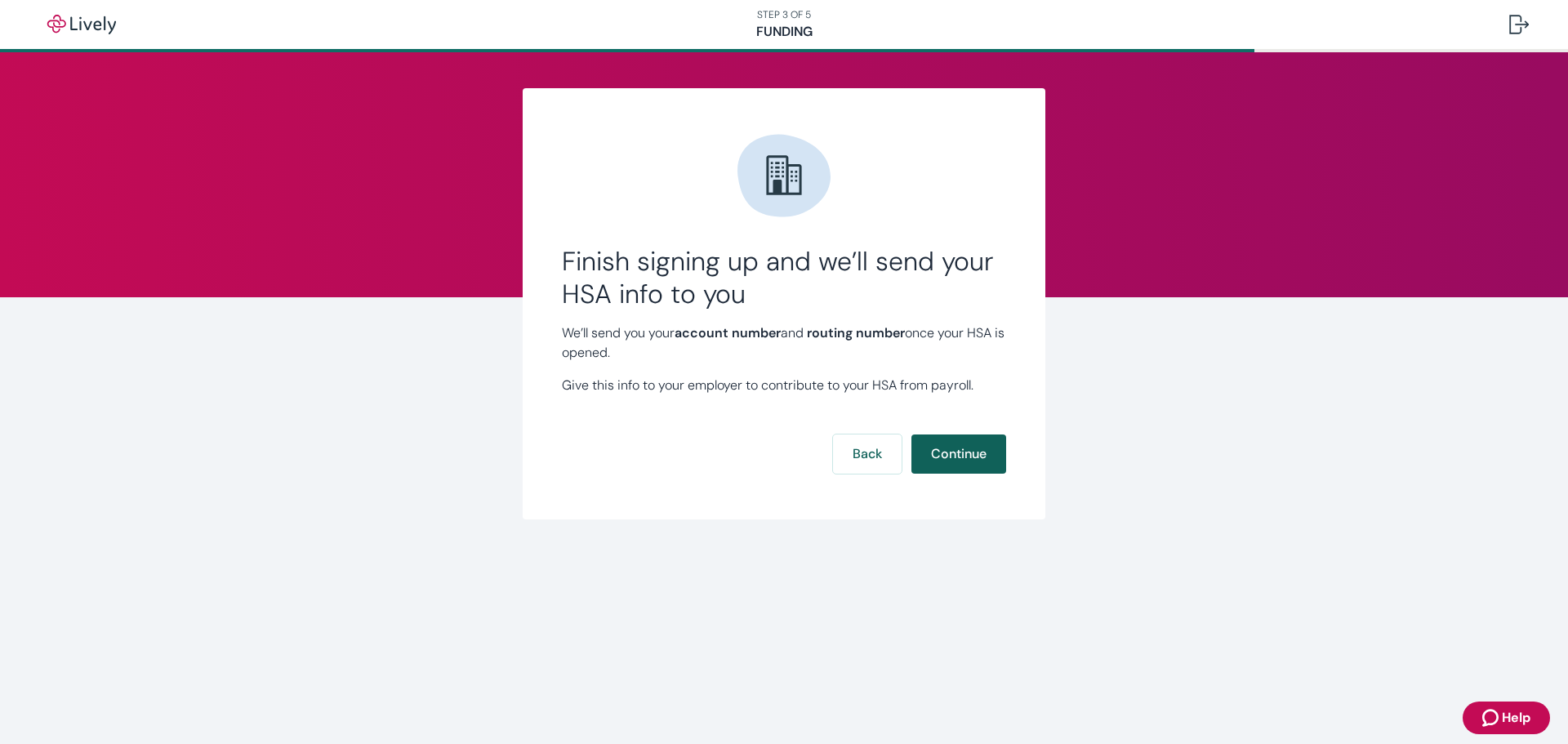
click at [952, 455] on button "Continue" at bounding box center [959, 454] width 95 height 39
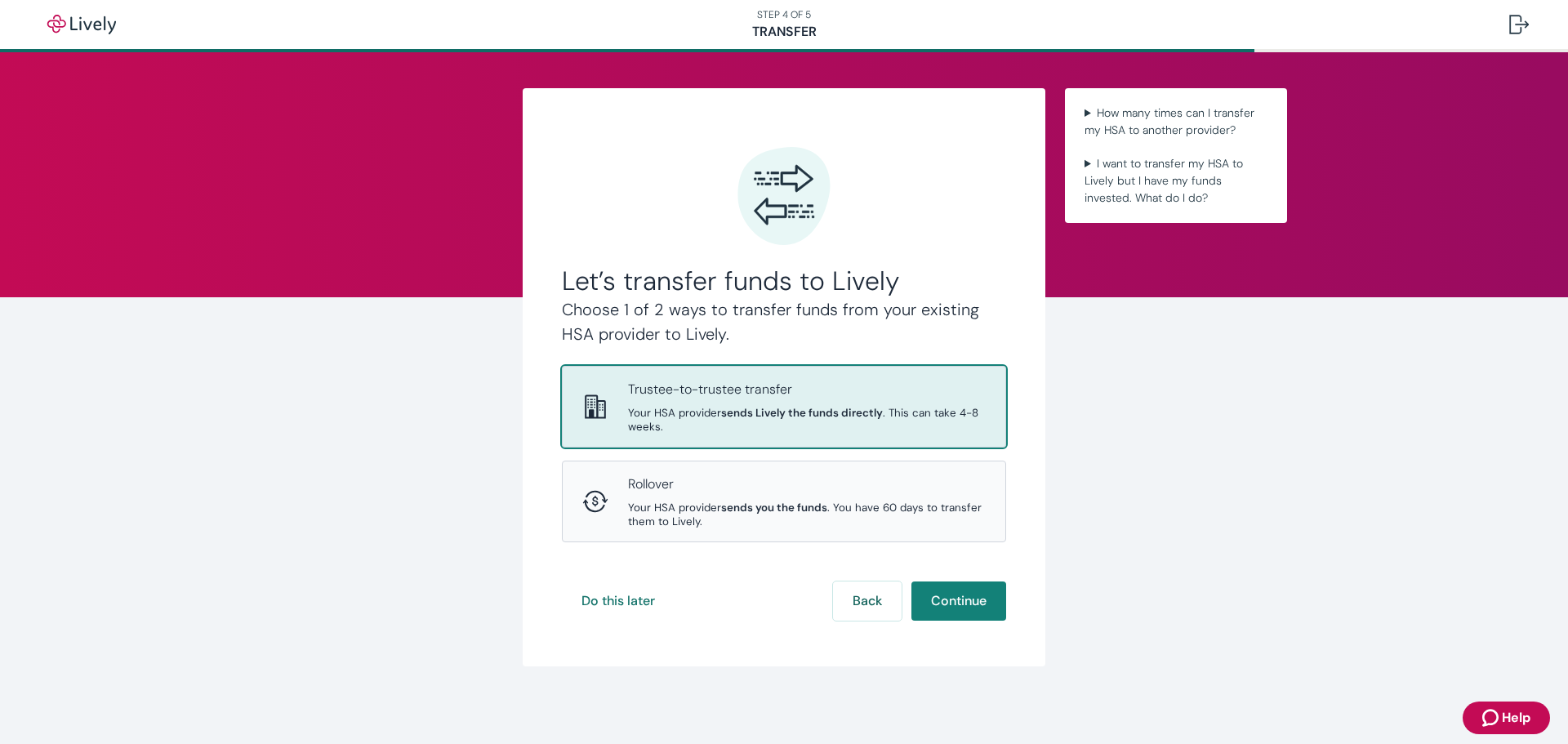
click at [898, 406] on span "Your HSA provider sends Lively the funds directly . This can take 4-8 weeks." at bounding box center [807, 420] width 358 height 27
click at [958, 597] on button "Continue" at bounding box center [959, 601] width 95 height 39
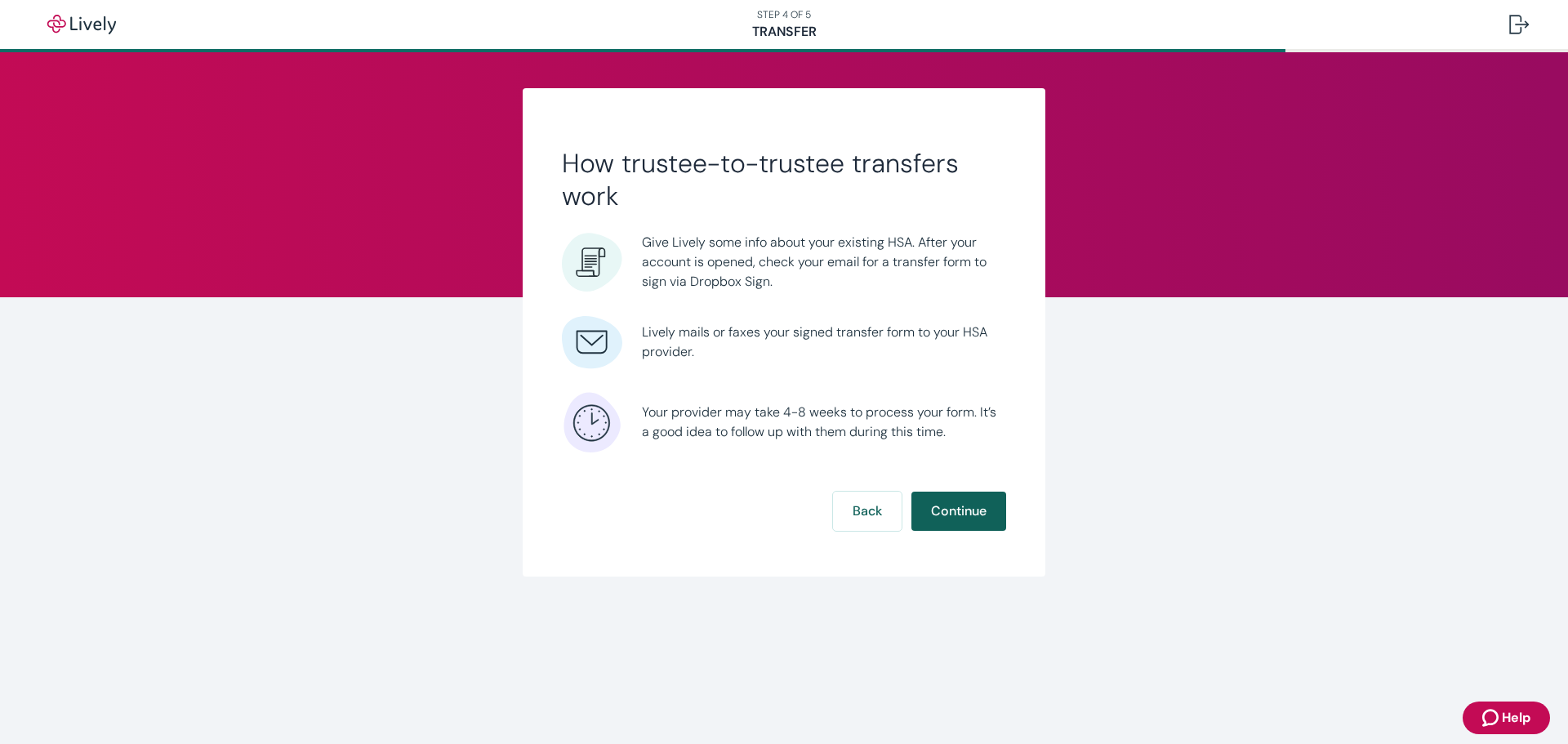
click at [941, 501] on button "Continue" at bounding box center [959, 511] width 95 height 39
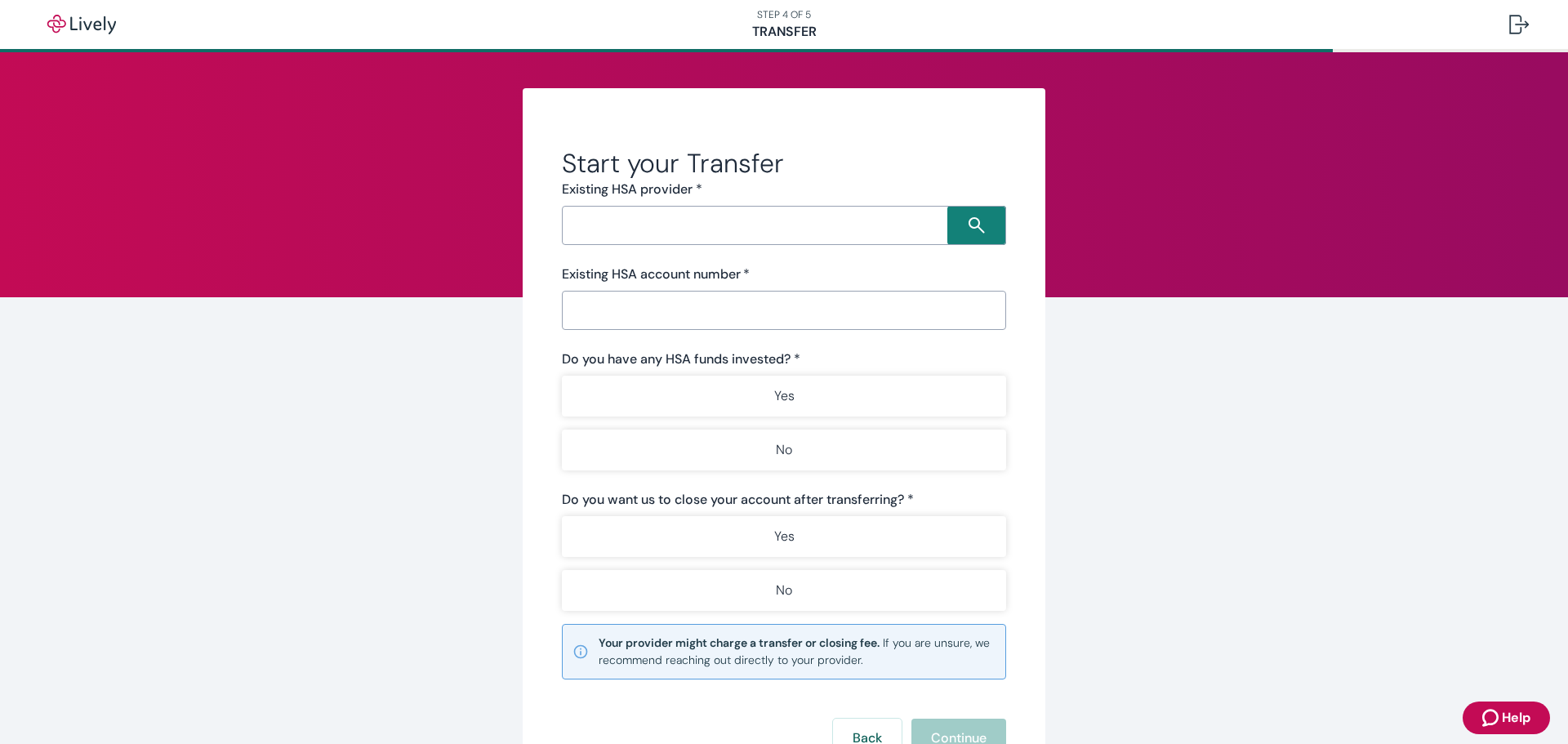
click at [732, 224] on input "Search input" at bounding box center [757, 225] width 381 height 23
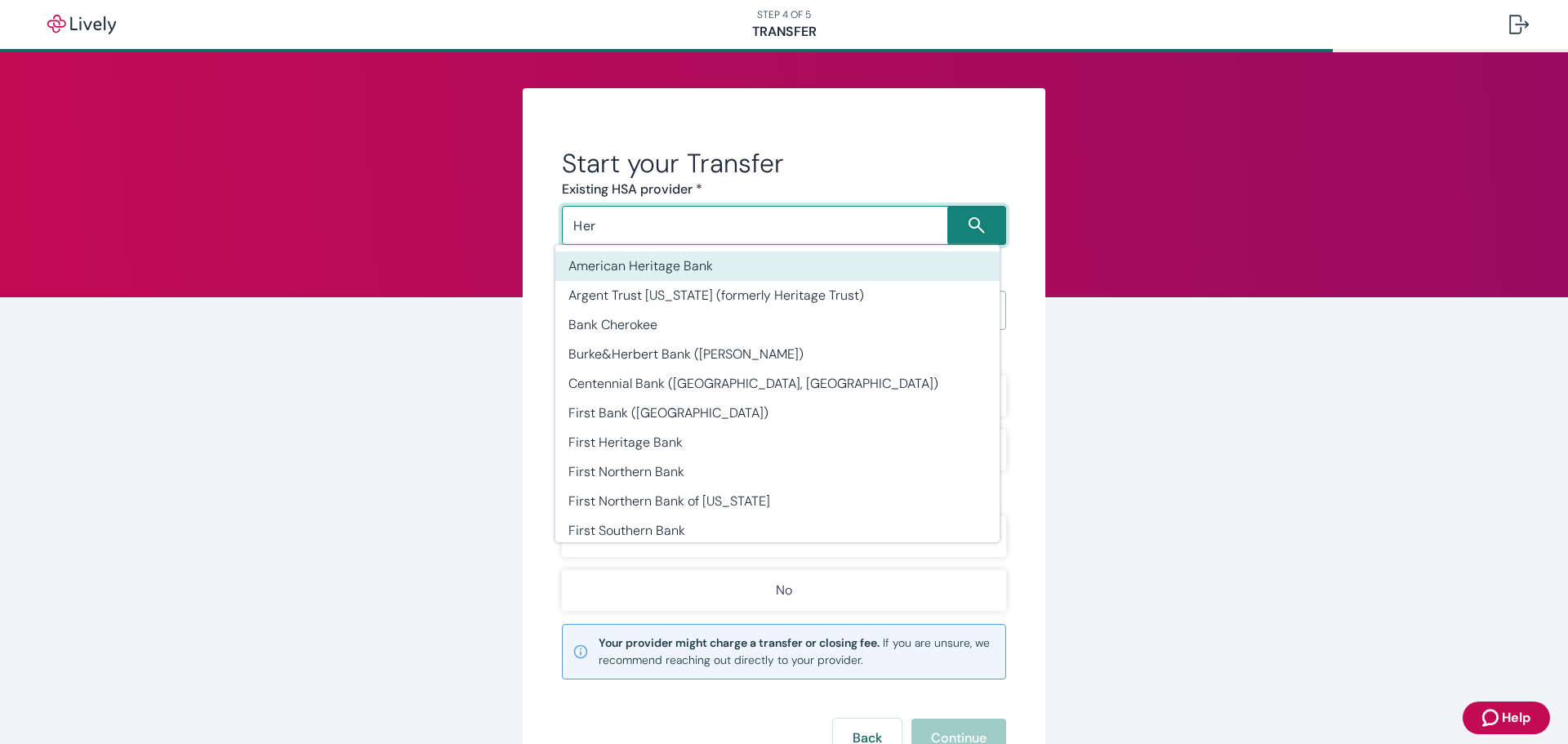
type input "Her"
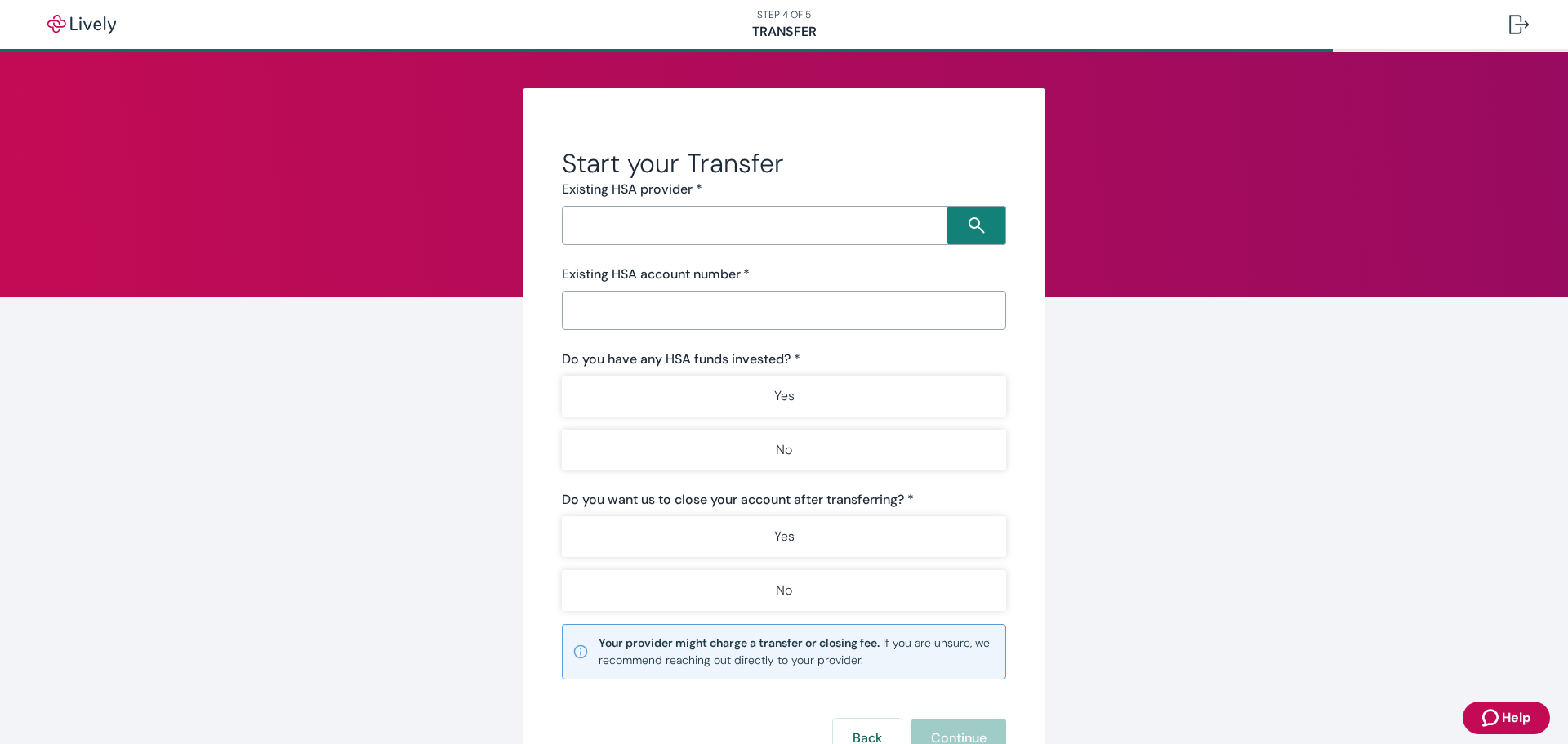
click at [755, 229] on input "Search input" at bounding box center [757, 225] width 381 height 23
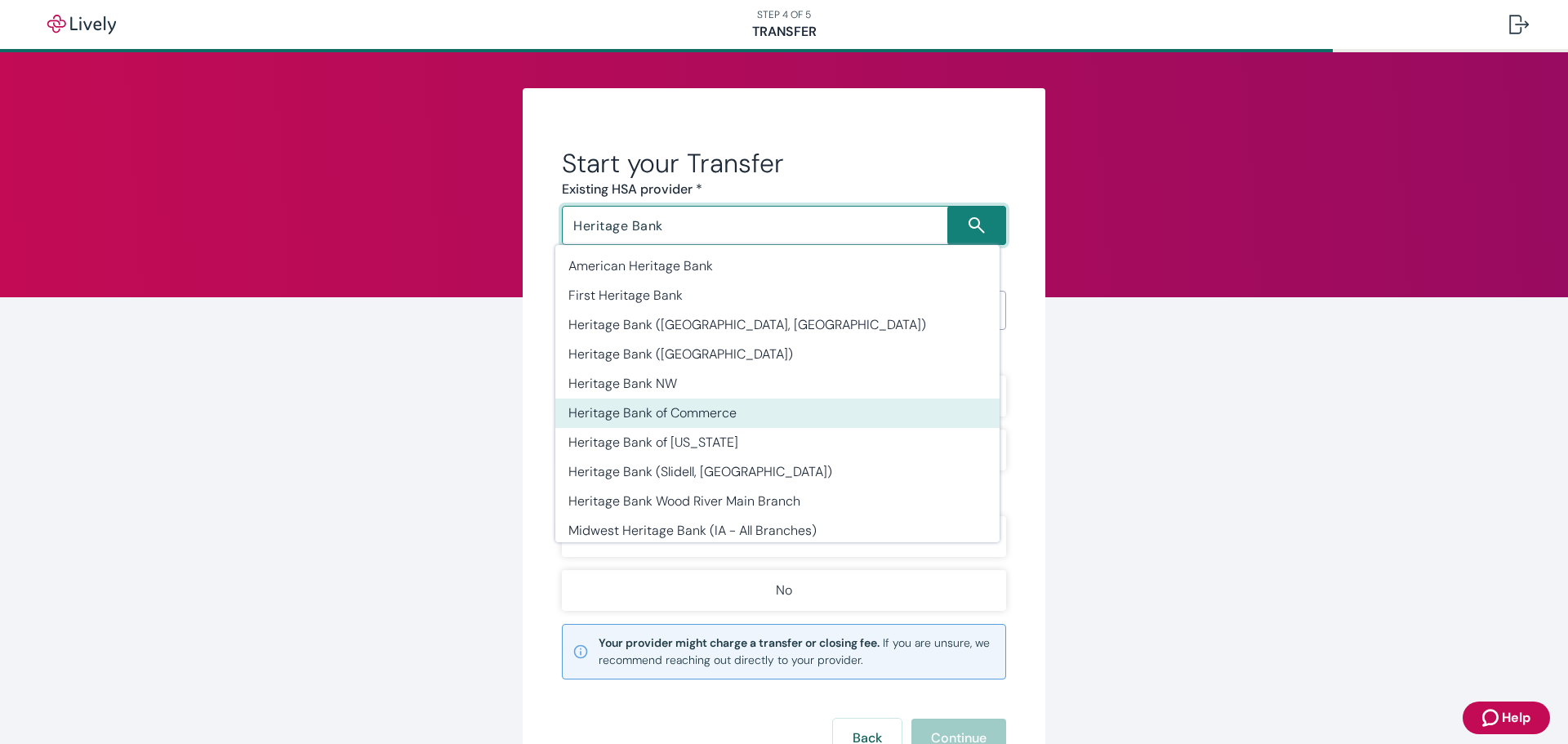
scroll to position [39, 0]
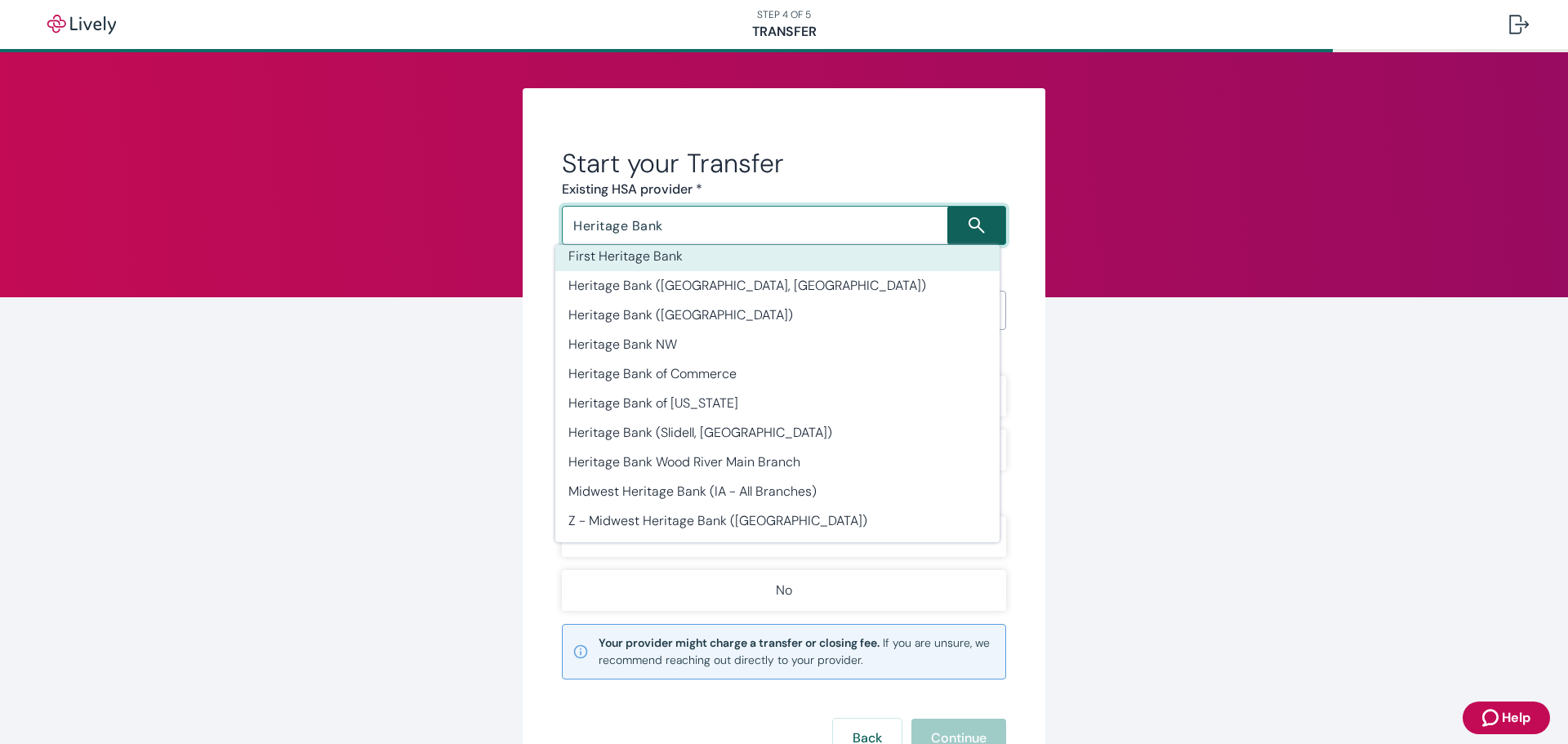
click at [968, 225] on icon "Search icon" at bounding box center [977, 225] width 16 height 16
type input "Heritage Bank"
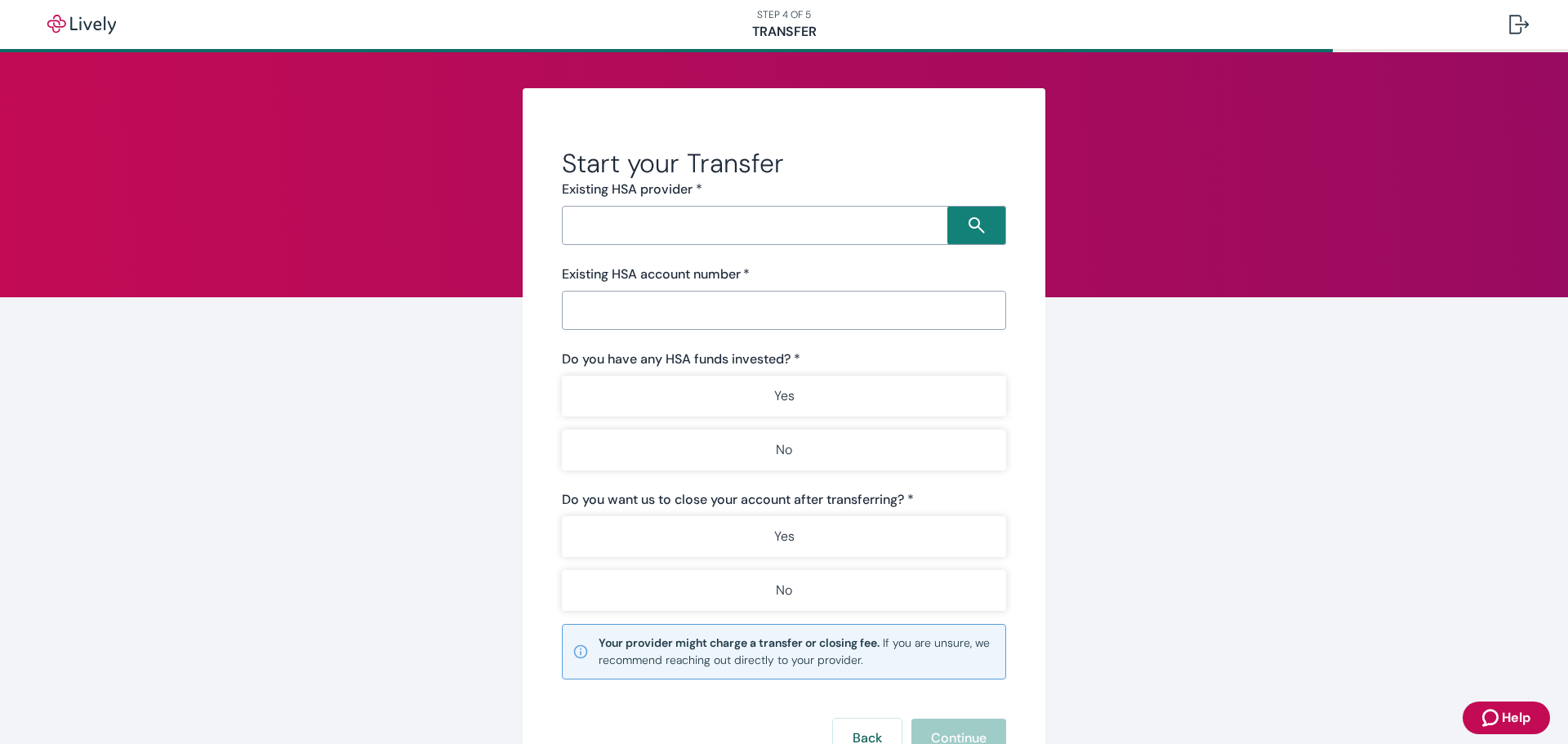
click at [661, 229] on input "Search input" at bounding box center [757, 225] width 381 height 23
click at [657, 276] on button "I don't see my provider listed" at bounding box center [676, 276] width 215 height 39
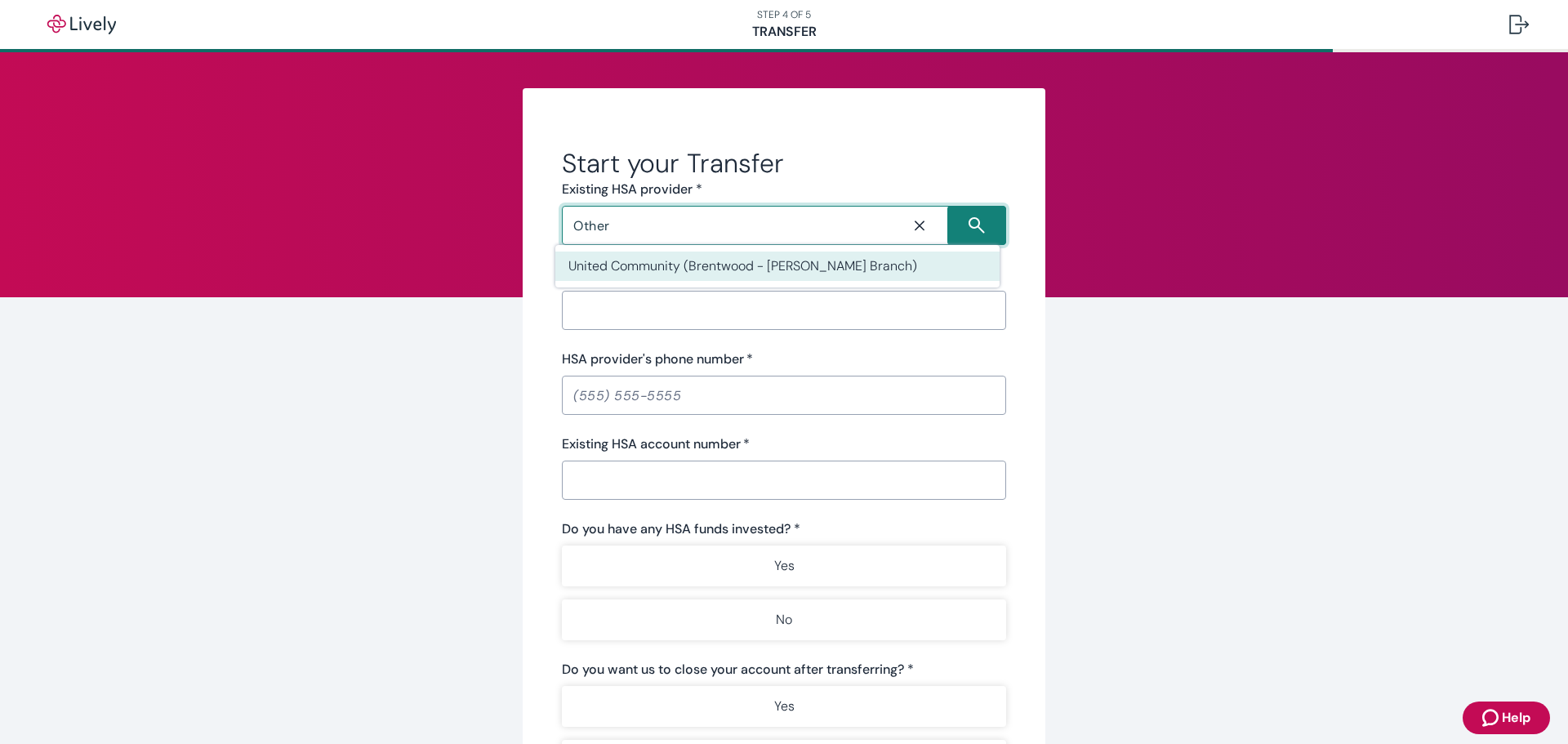
type input "Other"
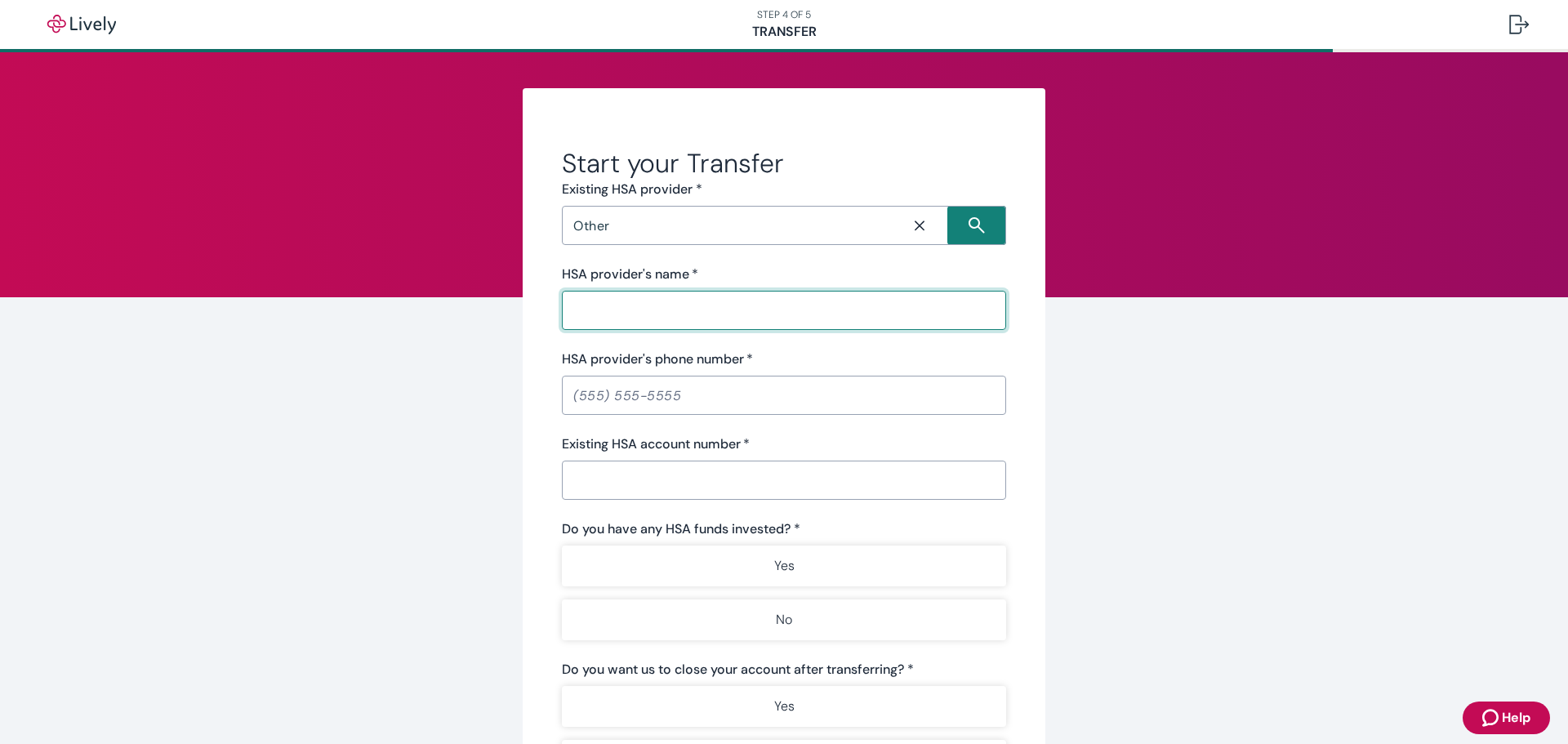
click at [662, 315] on input "HSA provider's name   *" at bounding box center [784, 310] width 444 height 33
type input "Heritage Bank NA"
click at [616, 483] on input "Existing HSA account number   *" at bounding box center [784, 480] width 444 height 33
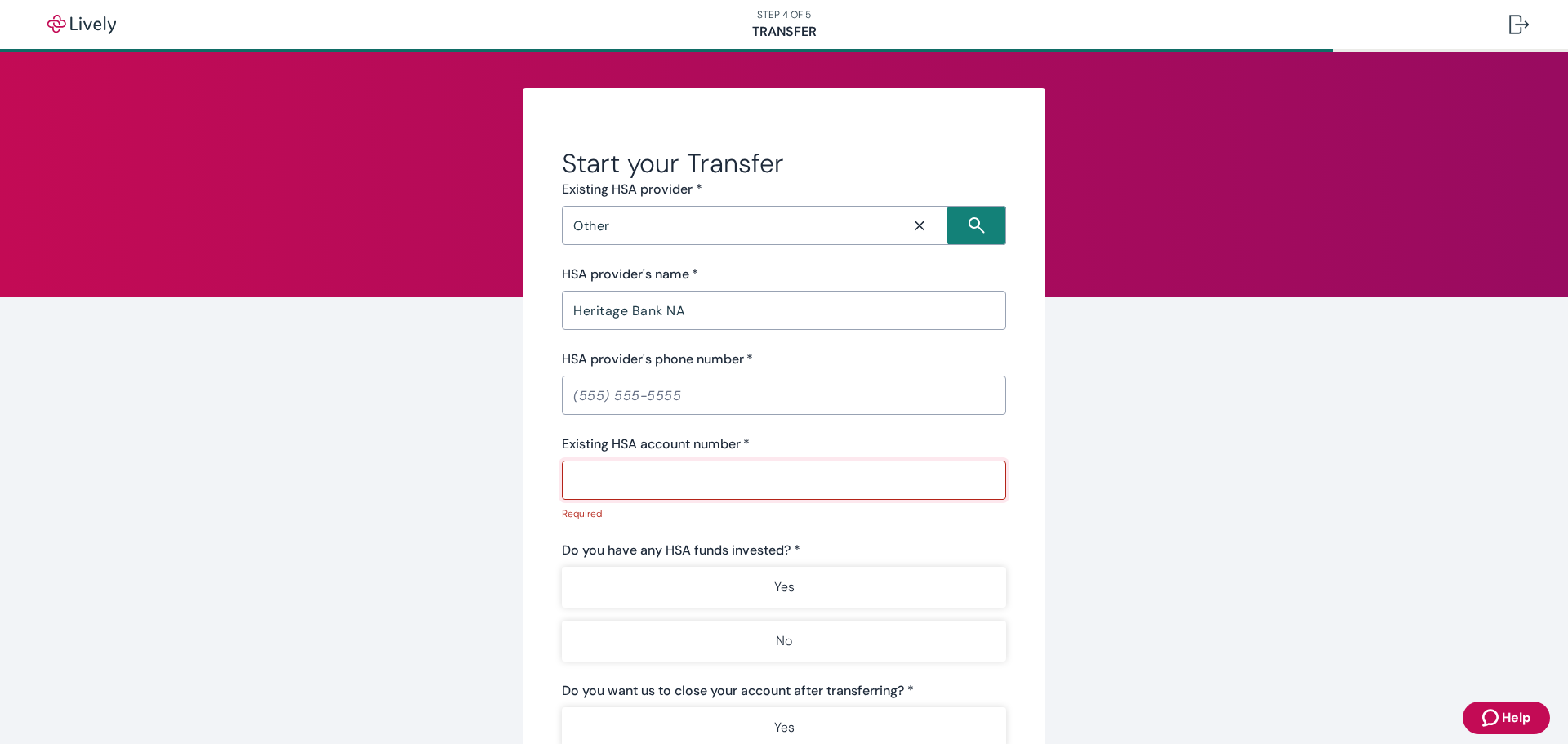
click at [623, 471] on input "Existing HSA account number   *" at bounding box center [784, 480] width 444 height 33
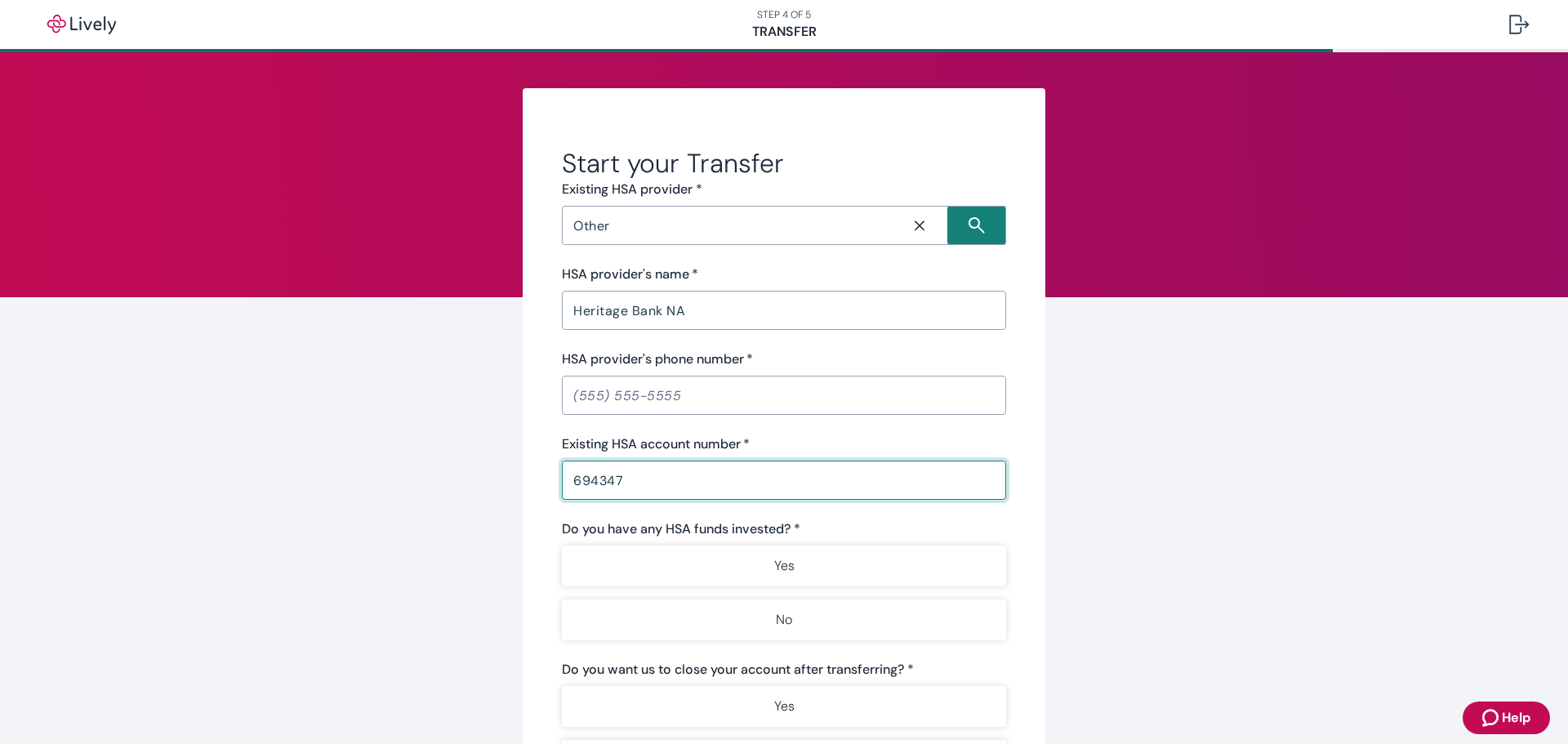
type input "694347"
click at [602, 399] on input "HSA provider's phone number   *" at bounding box center [784, 395] width 444 height 33
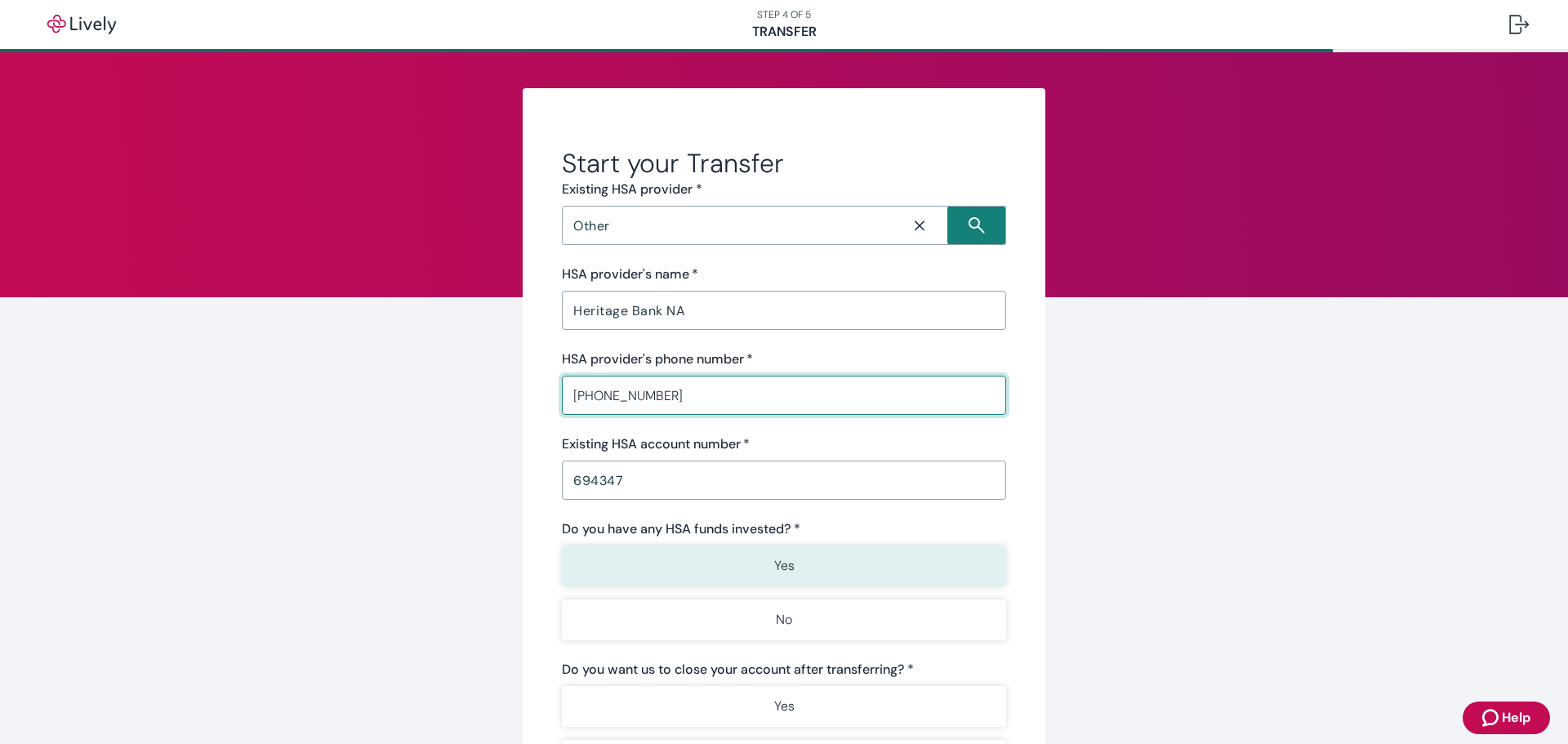
type input "[PHONE_NUMBER]"
click at [784, 575] on p "Yes" at bounding box center [784, 565] width 20 height 19
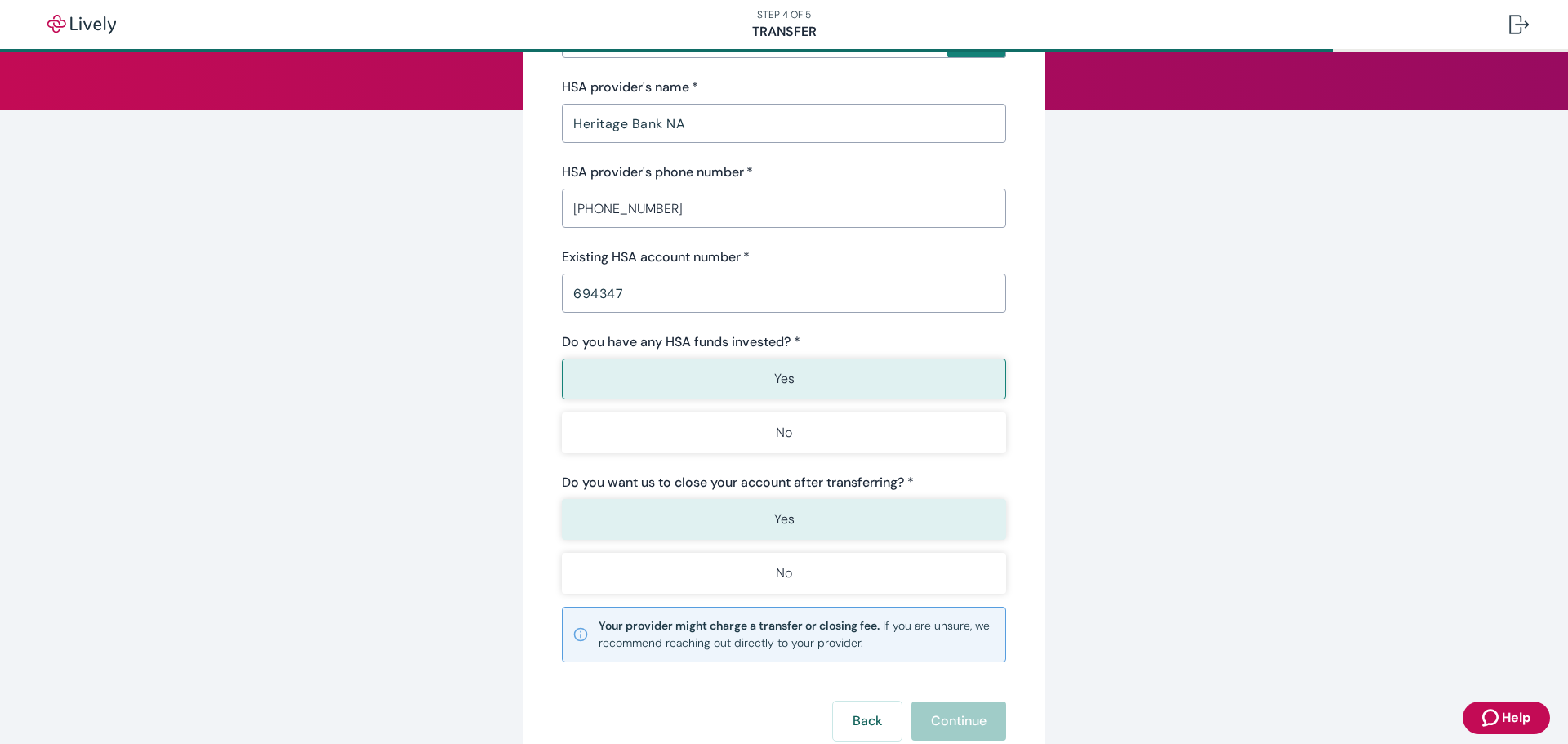
scroll to position [245, 0]
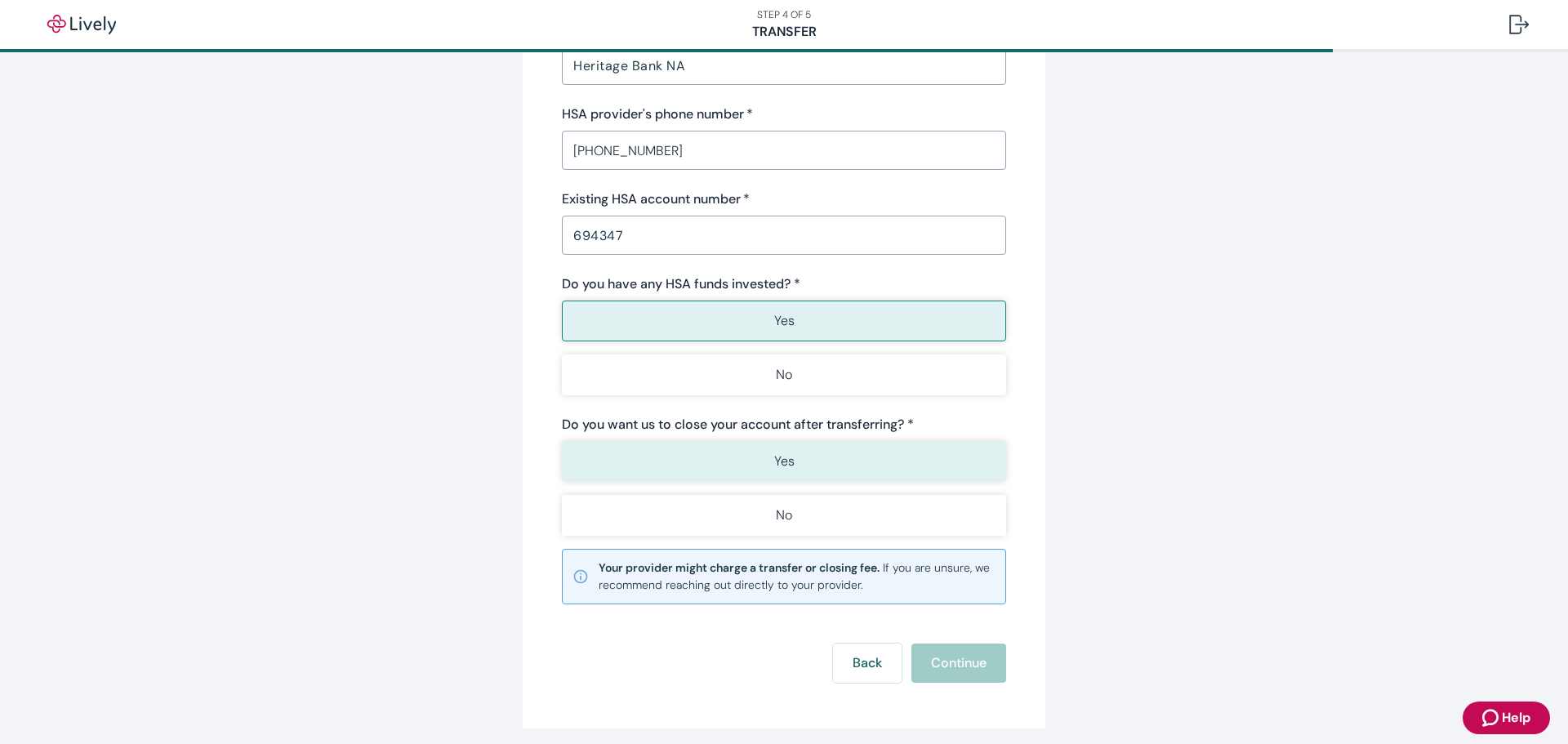
click at [783, 460] on p "Yes" at bounding box center [784, 461] width 20 height 19
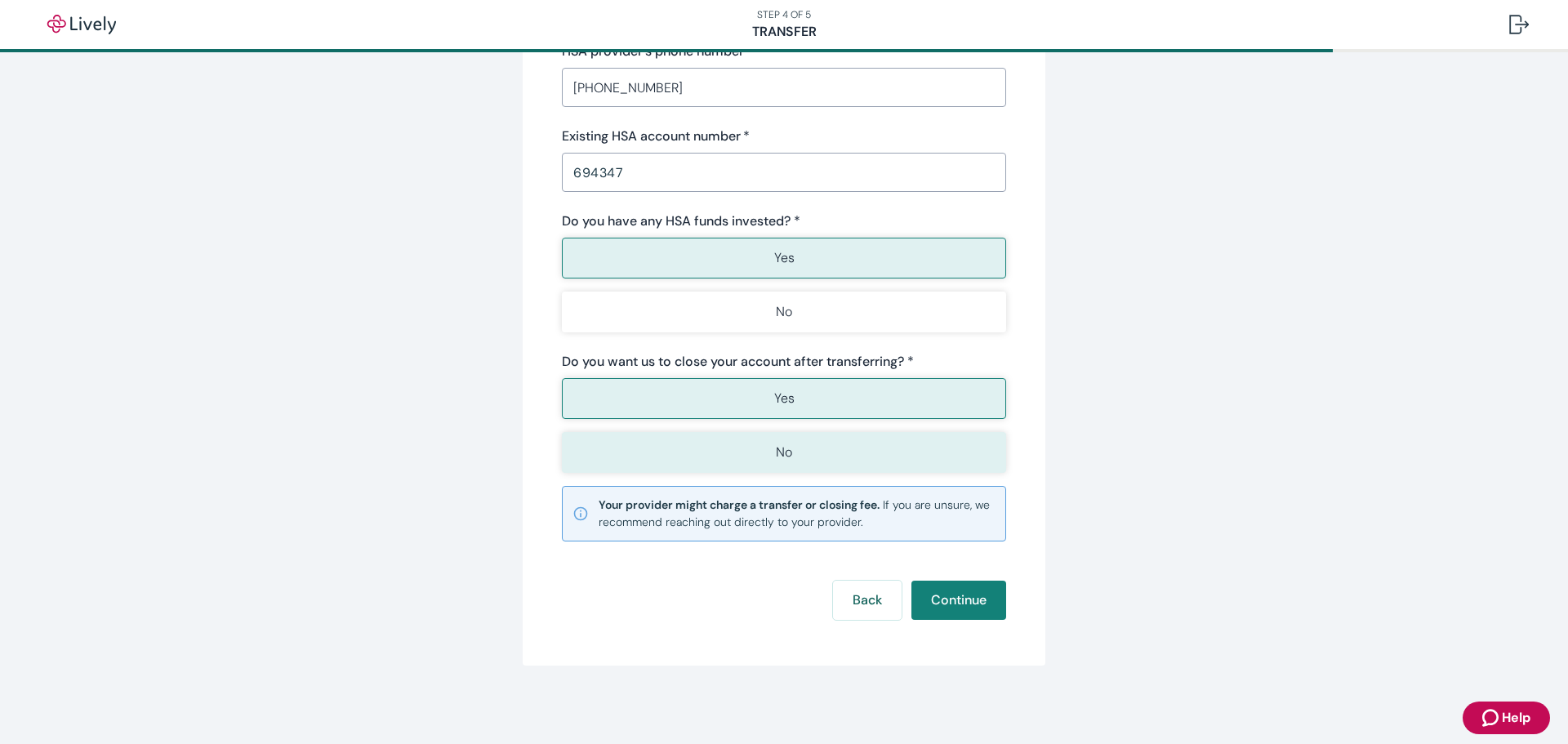
click at [786, 462] on p "No" at bounding box center [784, 452] width 16 height 19
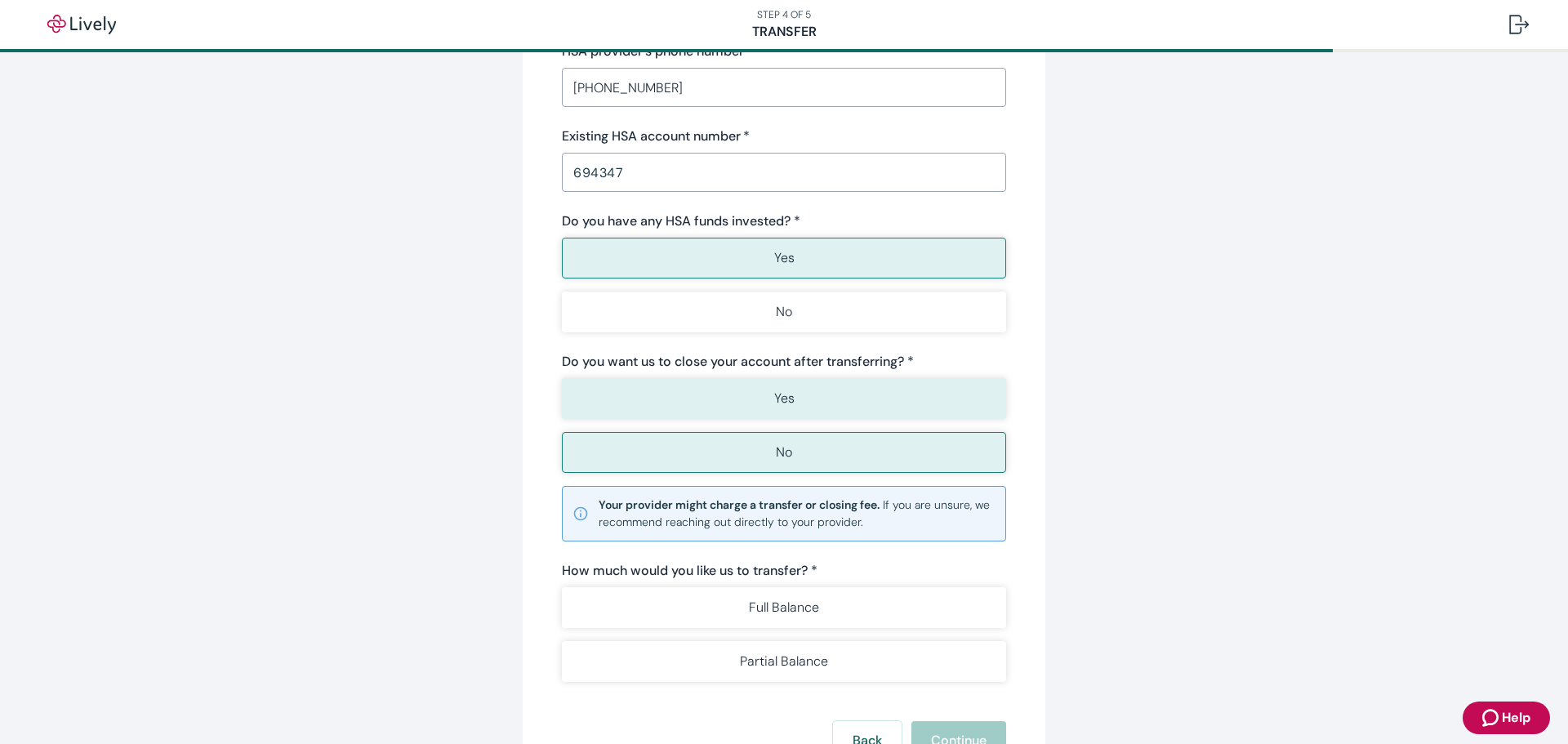
click at [787, 402] on p "Yes" at bounding box center [784, 398] width 20 height 19
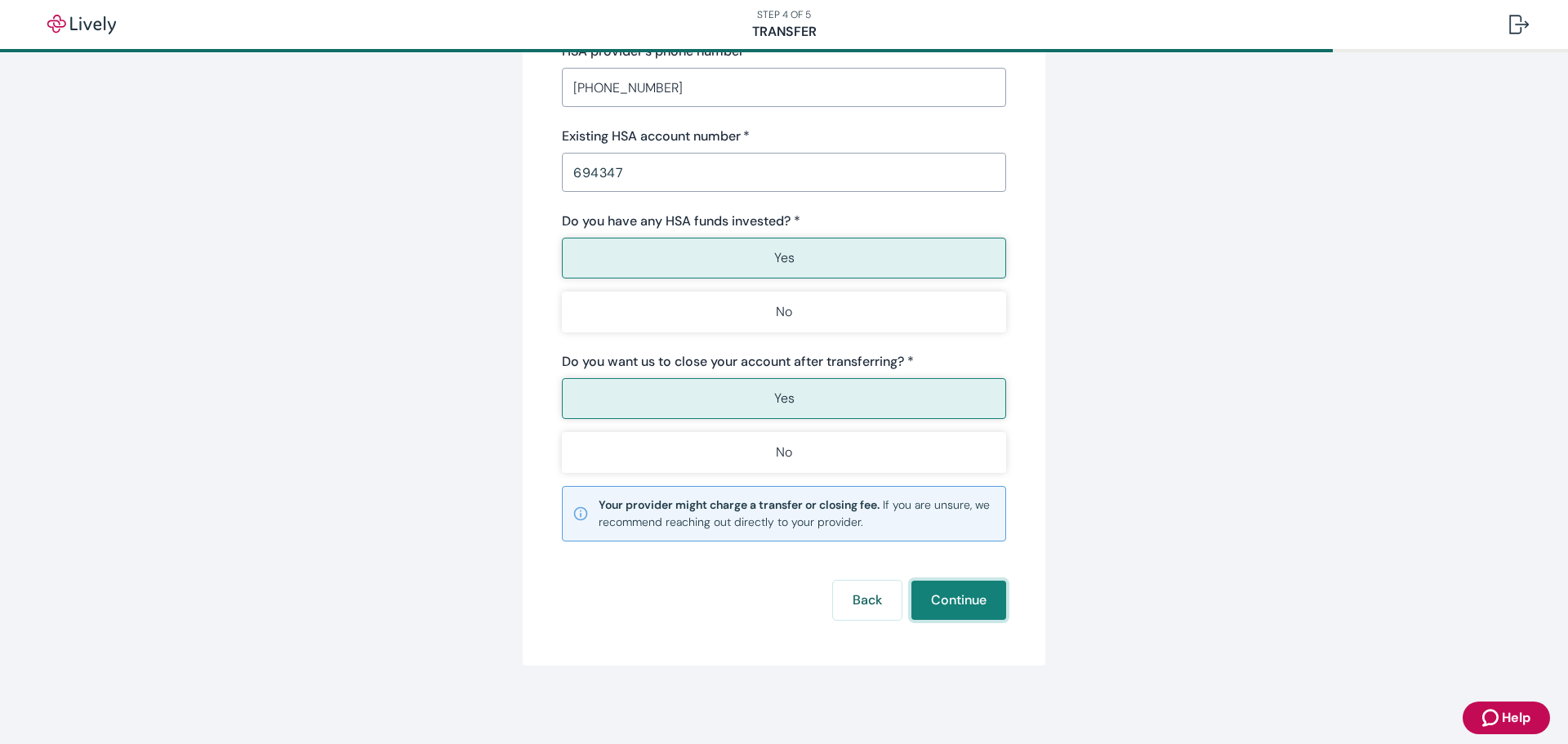
click at [948, 600] on button "Continue" at bounding box center [959, 600] width 95 height 39
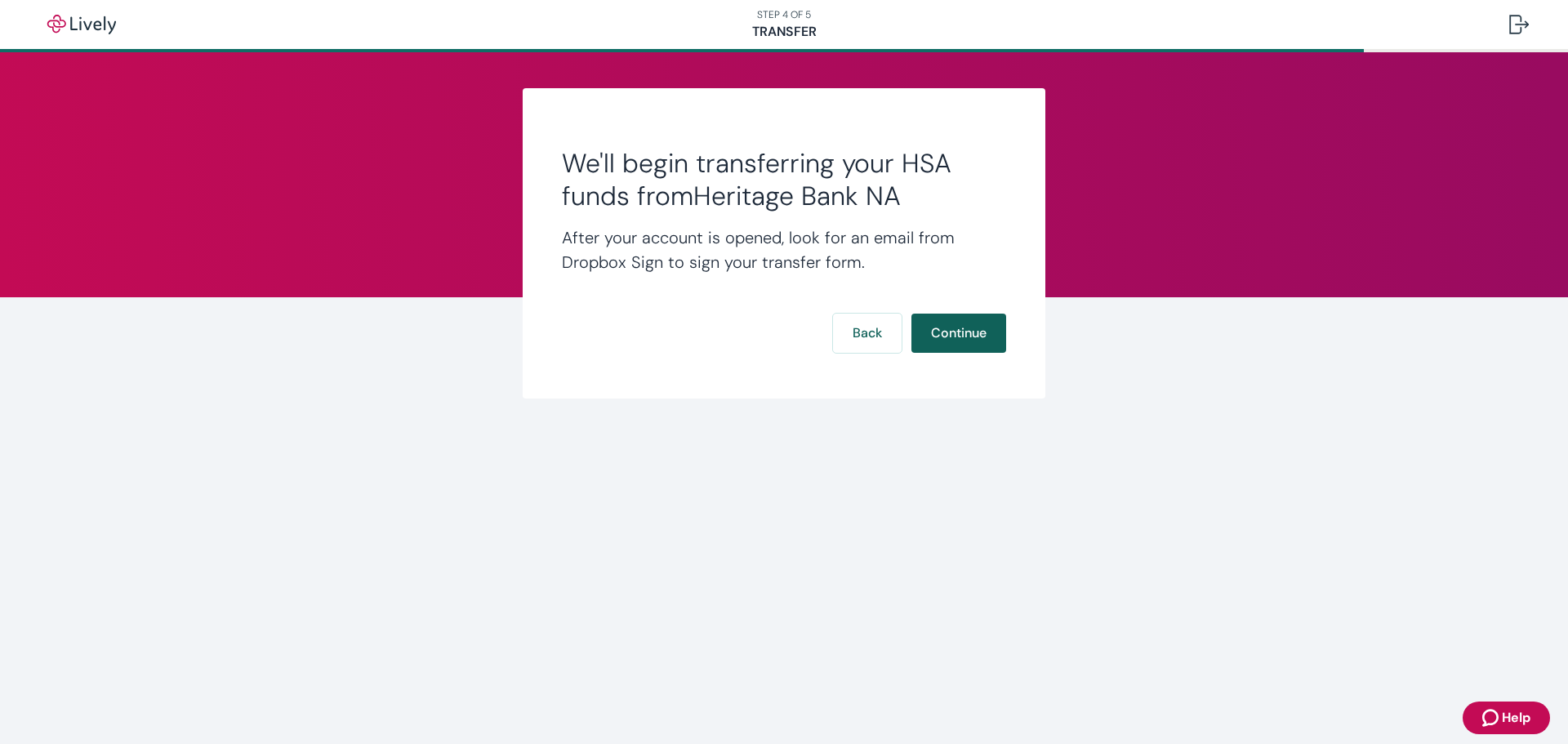
click at [963, 334] on button "Continue" at bounding box center [959, 333] width 95 height 39
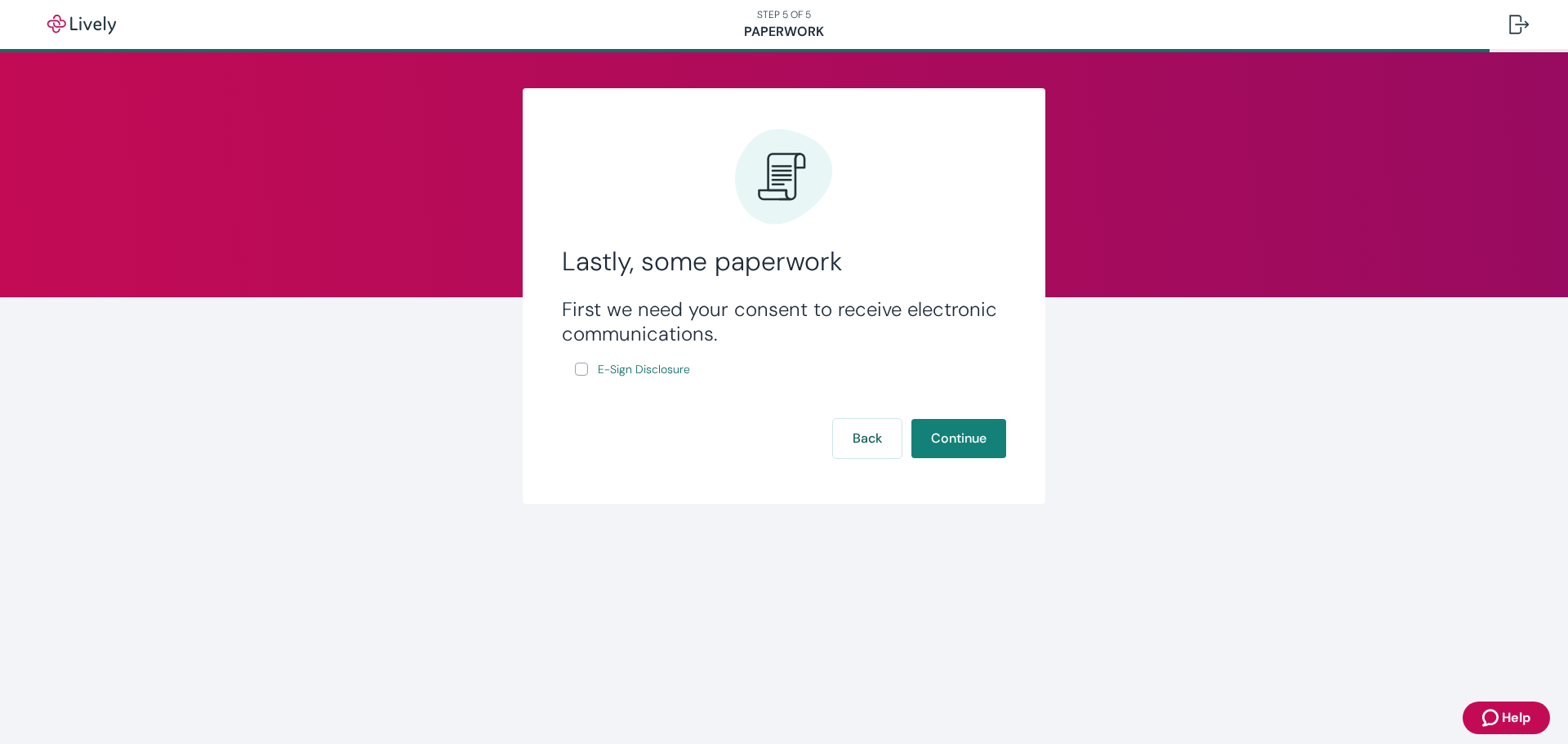
click at [583, 367] on input "E-Sign Disclosure" at bounding box center [581, 369] width 13 height 13
checkbox input "true"
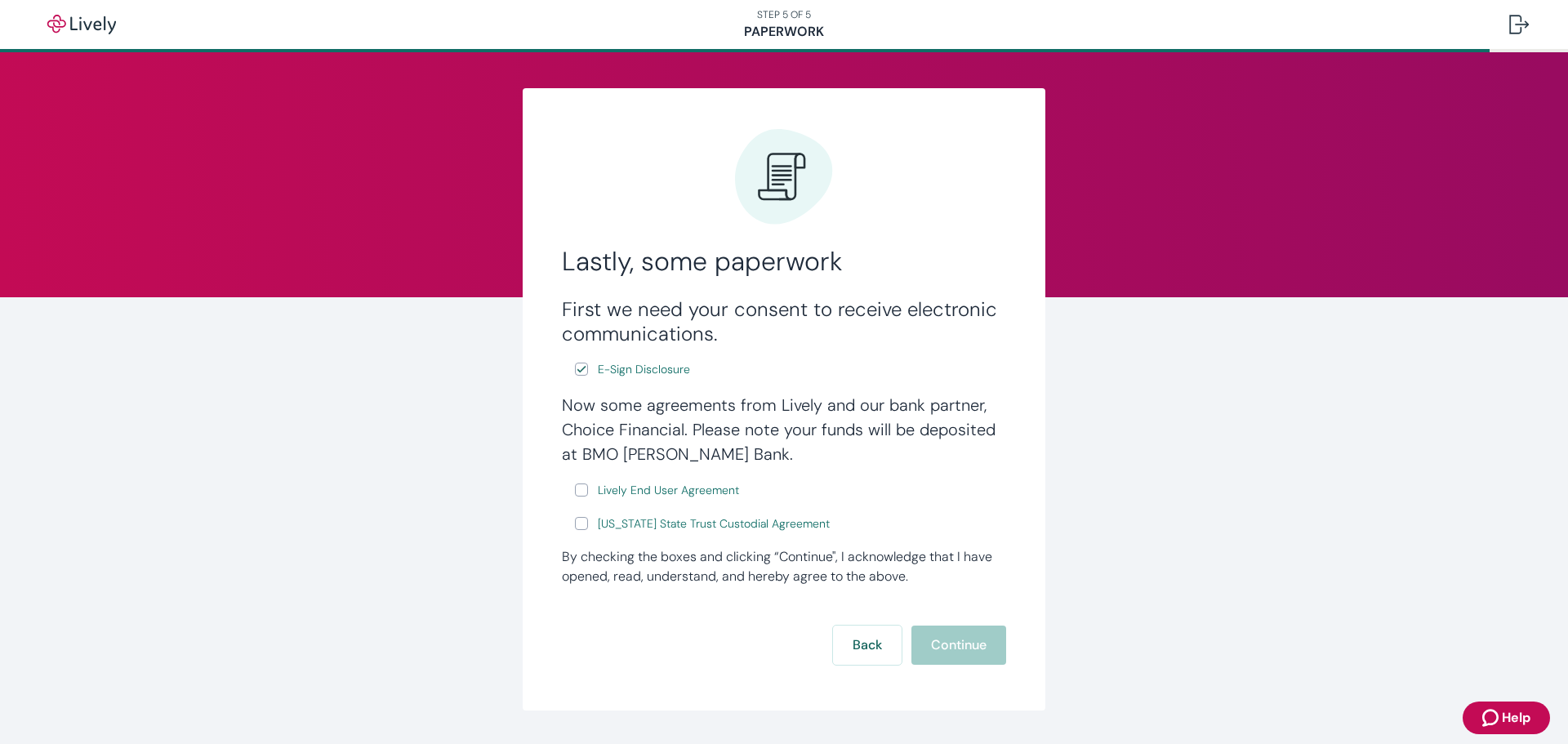
click at [581, 489] on input "Lively End User Agreement" at bounding box center [581, 490] width 13 height 13
checkbox input "true"
click at [577, 519] on input "[US_STATE] State Trust Custodial Agreement" at bounding box center [581, 523] width 13 height 13
checkbox input "true"
click at [969, 648] on button "Continue" at bounding box center [959, 644] width 95 height 39
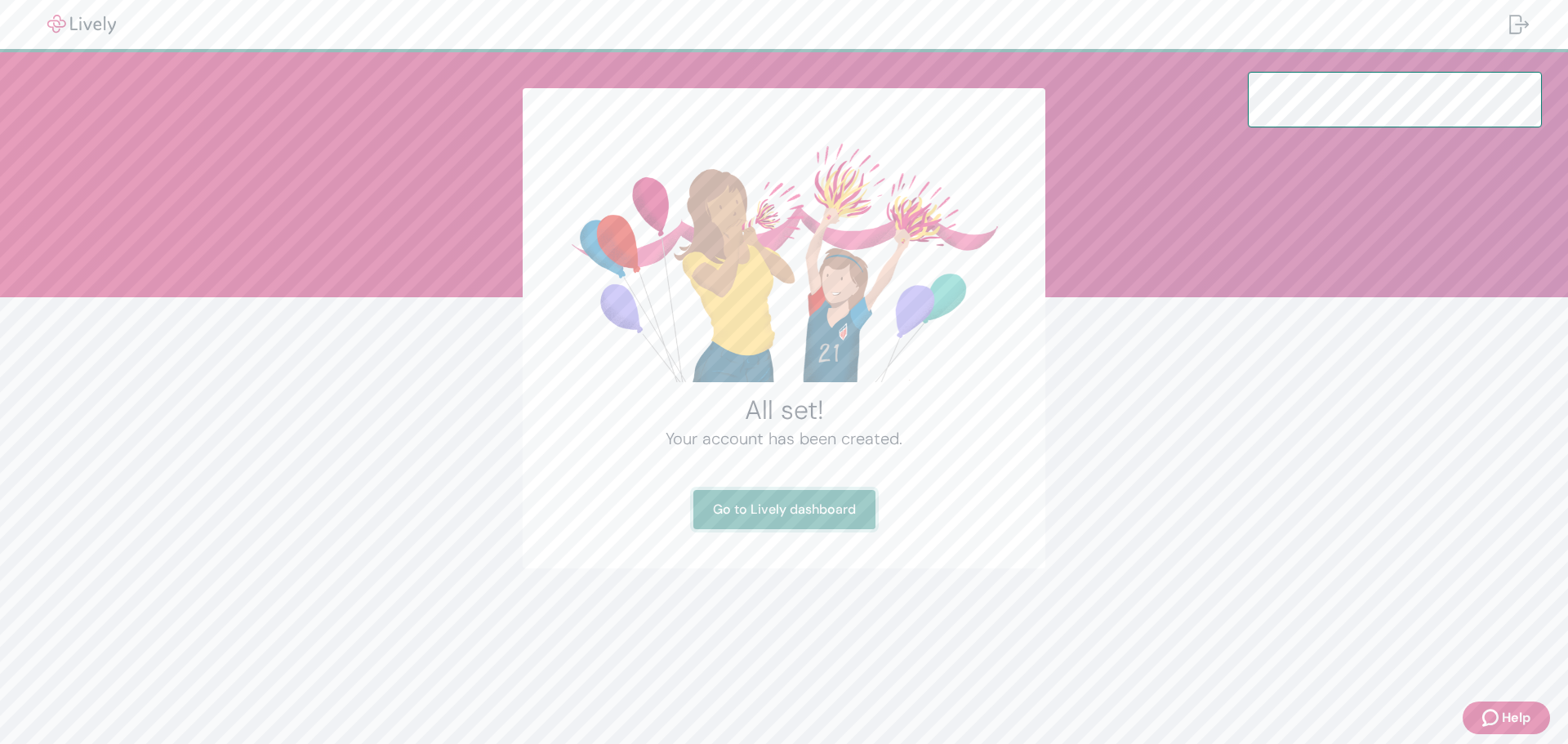
click at [788, 512] on link "Go to Lively dashboard" at bounding box center [785, 509] width 183 height 39
